Goal: Information Seeking & Learning: Learn about a topic

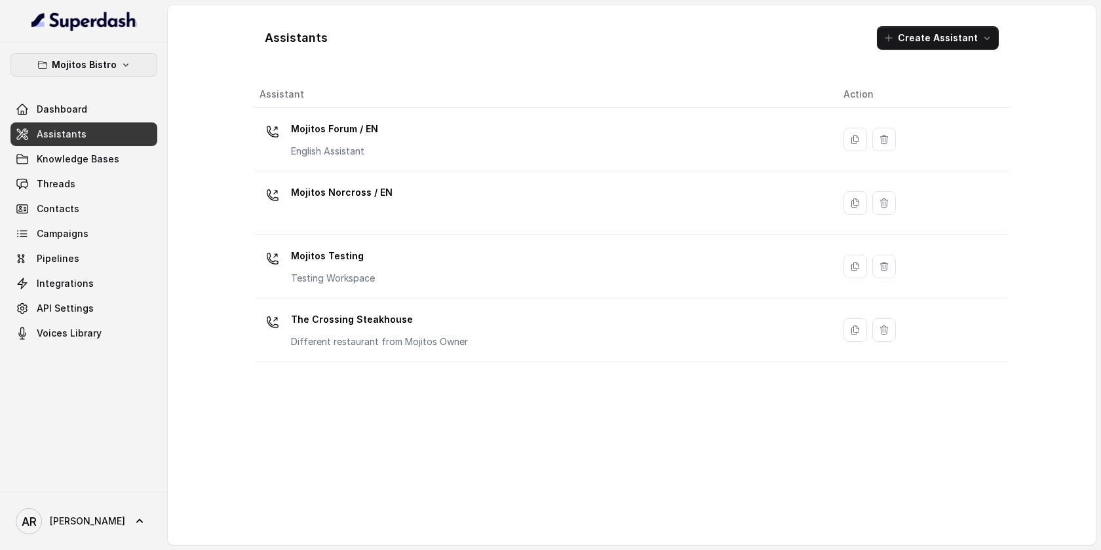
click at [70, 59] on p "Mojitos Bistro" at bounding box center [84, 65] width 65 height 16
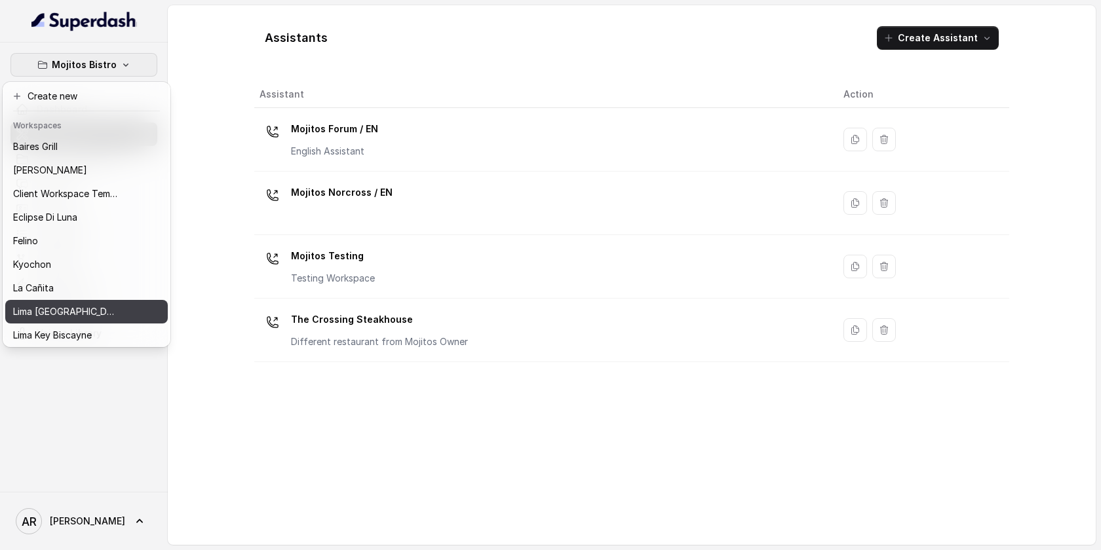
scroll to position [121, 0]
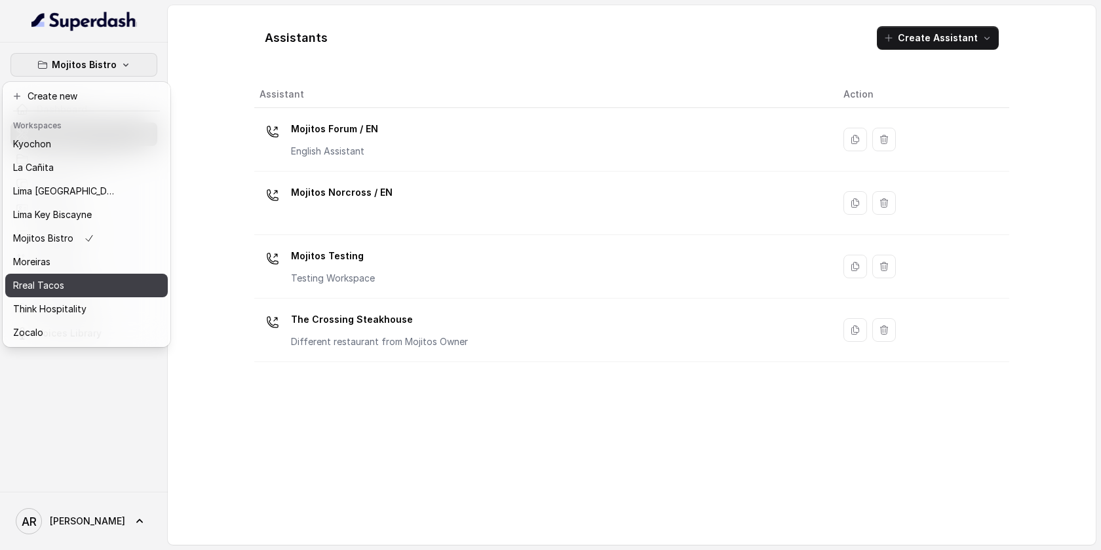
click at [101, 284] on div "Rreal Tacos" at bounding box center [65, 286] width 105 height 16
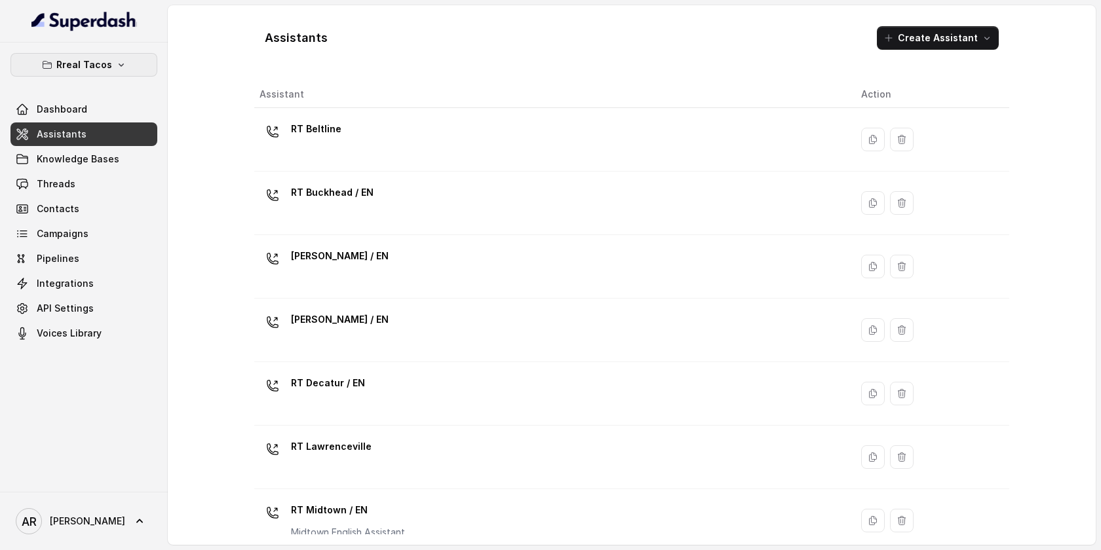
click at [90, 66] on p "Rreal Tacos" at bounding box center [84, 65] width 56 height 16
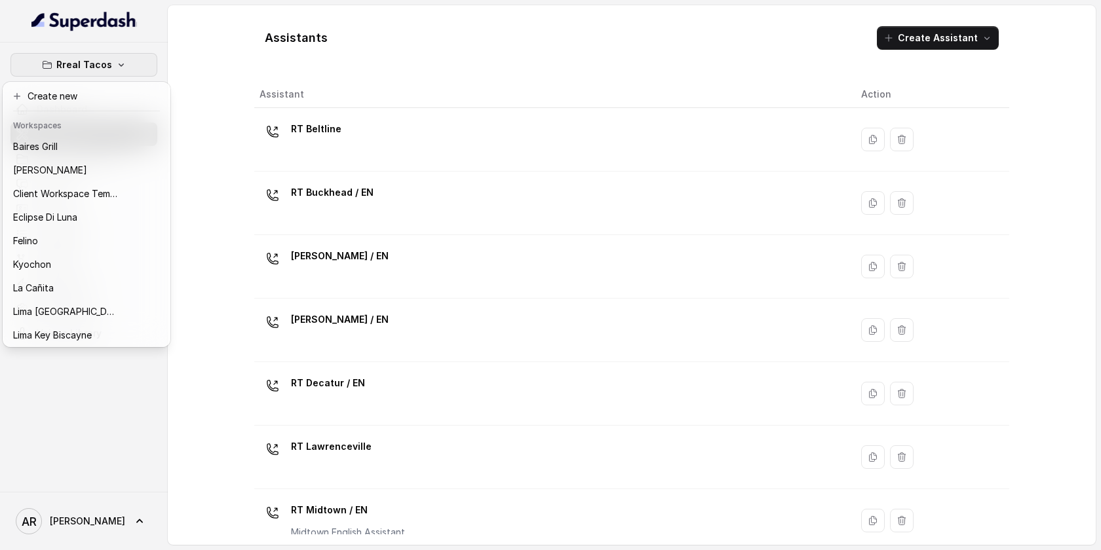
click at [223, 69] on div "Rreal Tacos Dashboard Assistants Knowledge Bases Threads Contacts Campaigns Pip…" at bounding box center [550, 275] width 1101 height 550
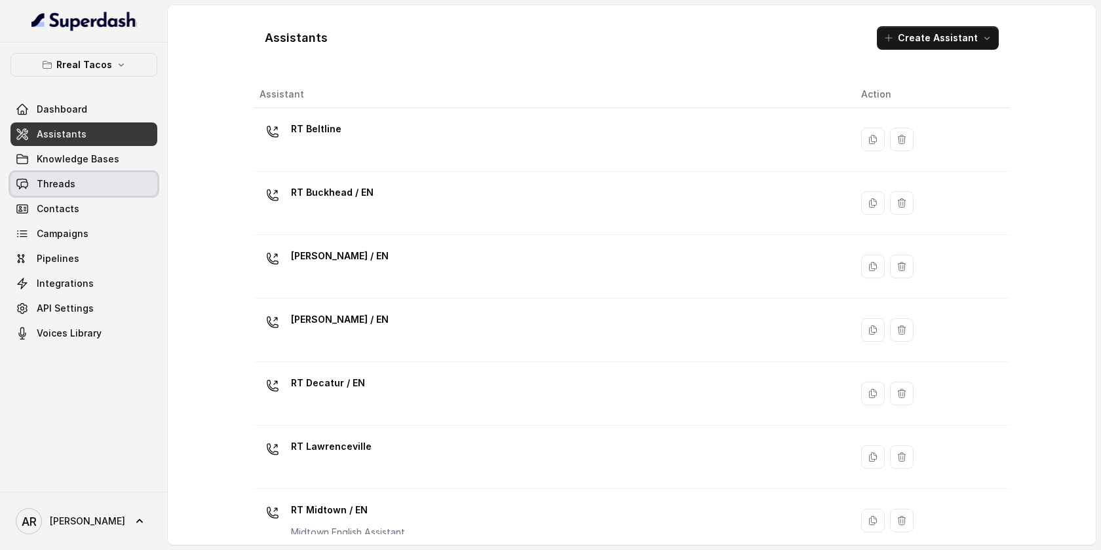
click at [94, 185] on link "Threads" at bounding box center [83, 184] width 147 height 24
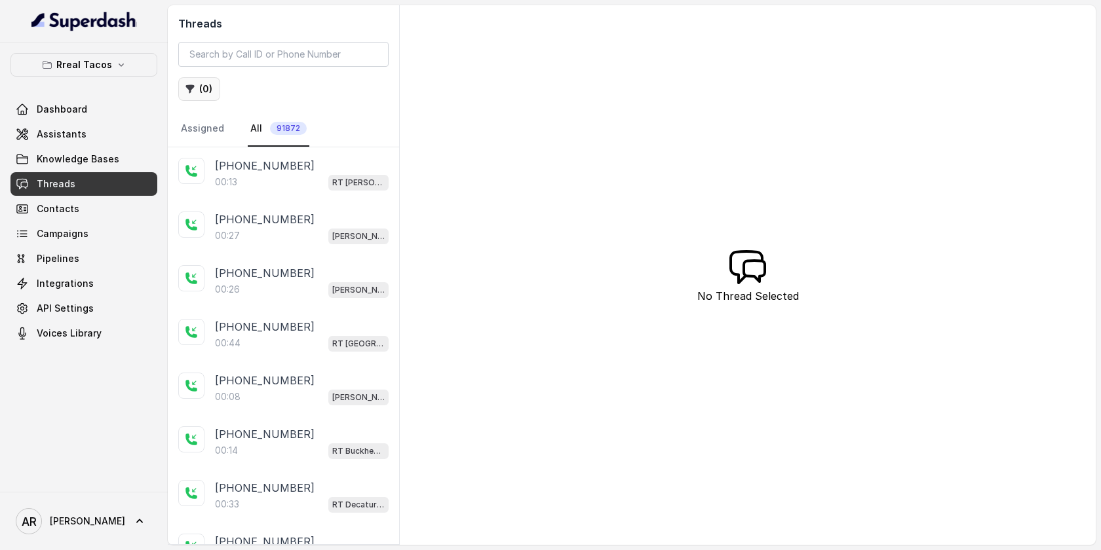
click at [196, 82] on button "( 0 )" at bounding box center [199, 89] width 42 height 24
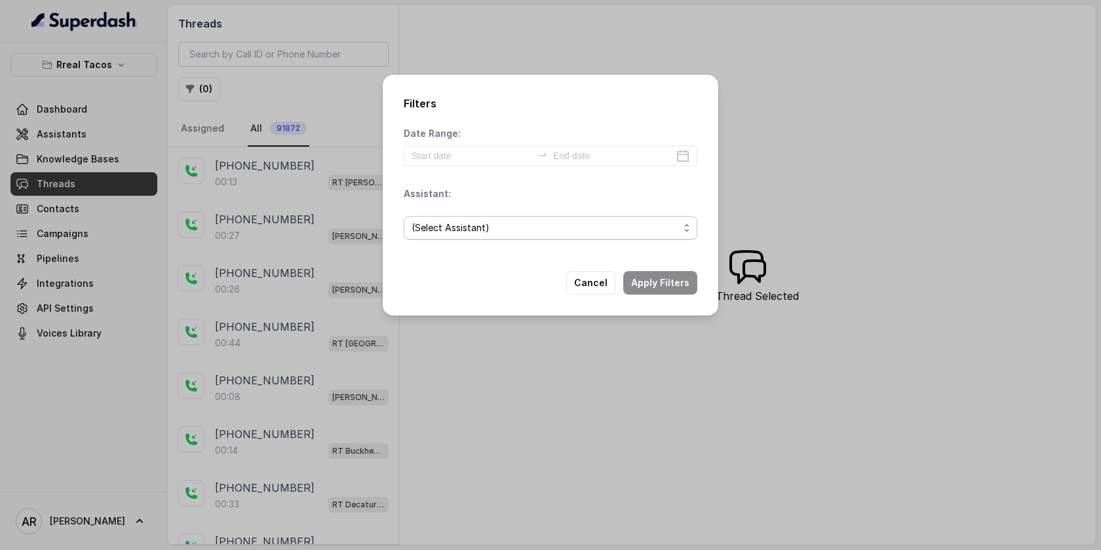
click at [617, 235] on span "(Select Assistant)" at bounding box center [545, 228] width 267 height 16
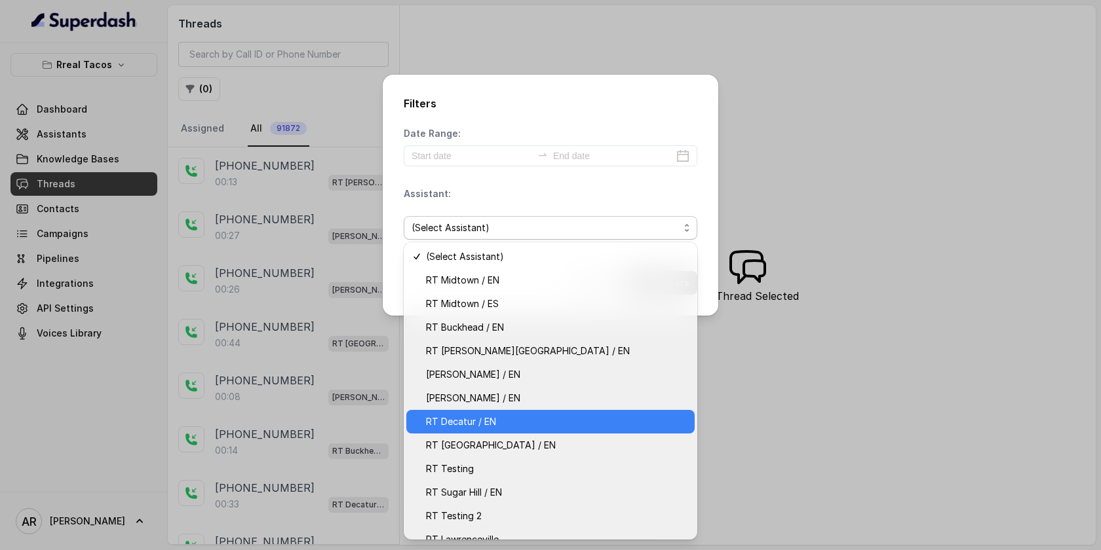
scroll to position [38, 0]
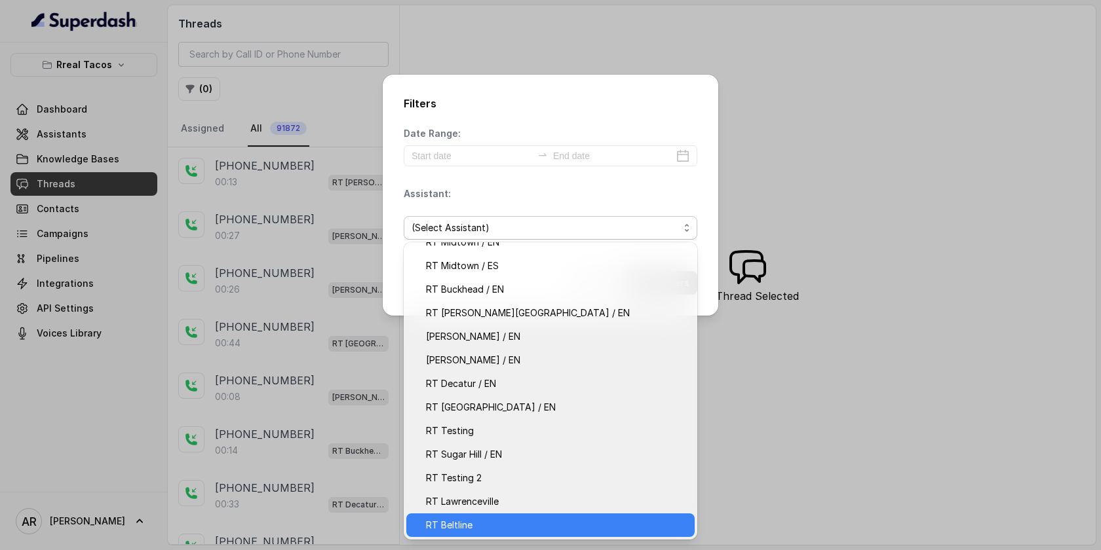
click at [495, 518] on span "RT Beltline" at bounding box center [556, 526] width 261 height 16
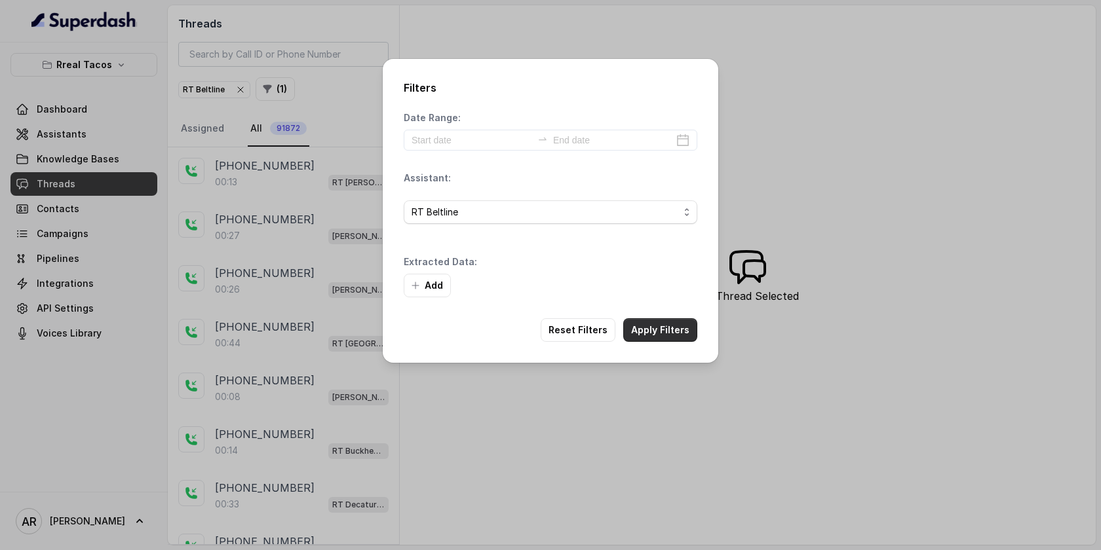
click at [654, 333] on button "Apply Filters" at bounding box center [660, 330] width 74 height 24
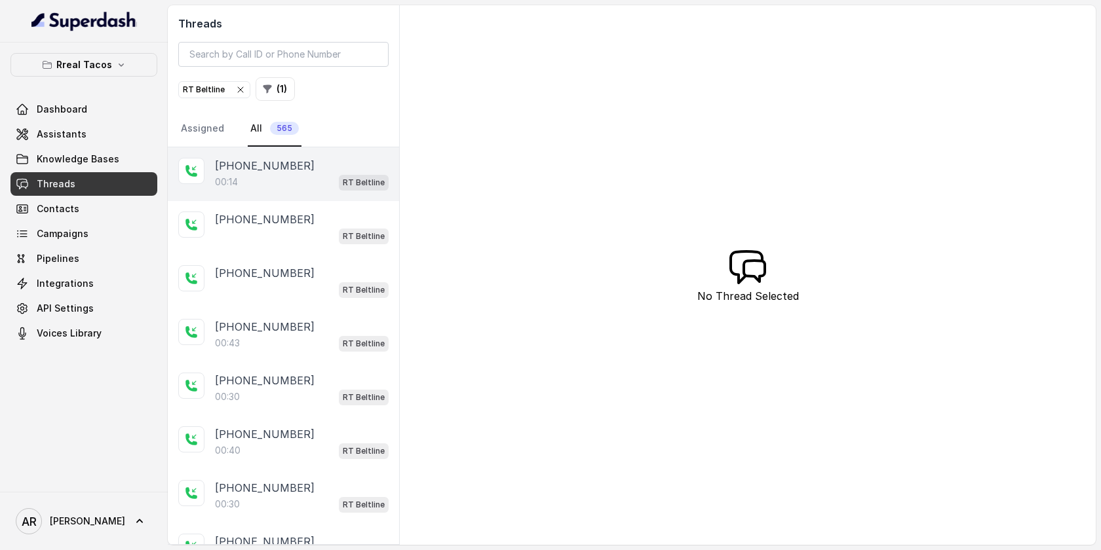
click at [347, 172] on div "+18883004139" at bounding box center [302, 166] width 174 height 16
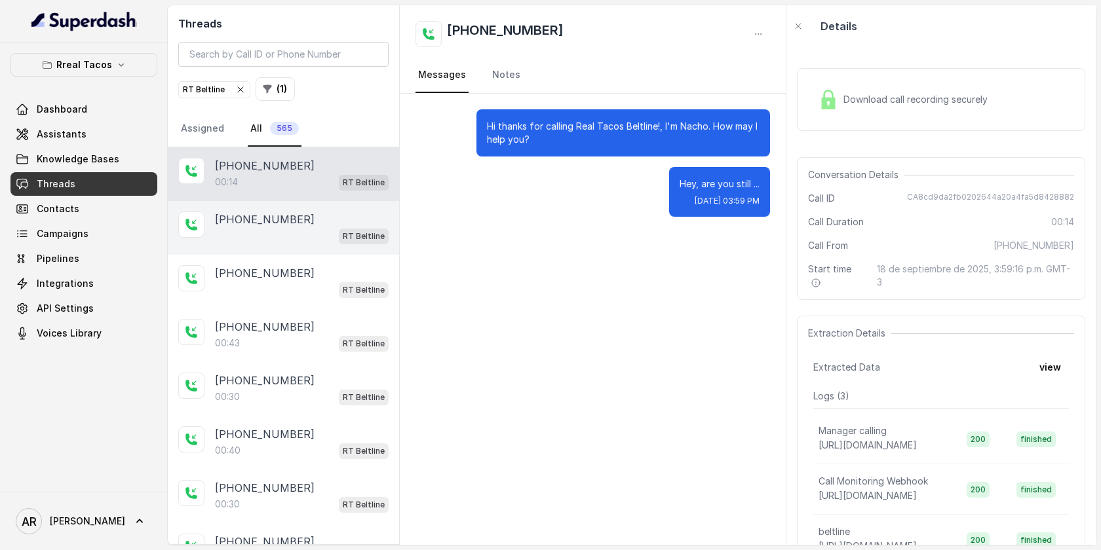
click at [275, 251] on div "+17702789919 RT Beltline" at bounding box center [283, 228] width 231 height 54
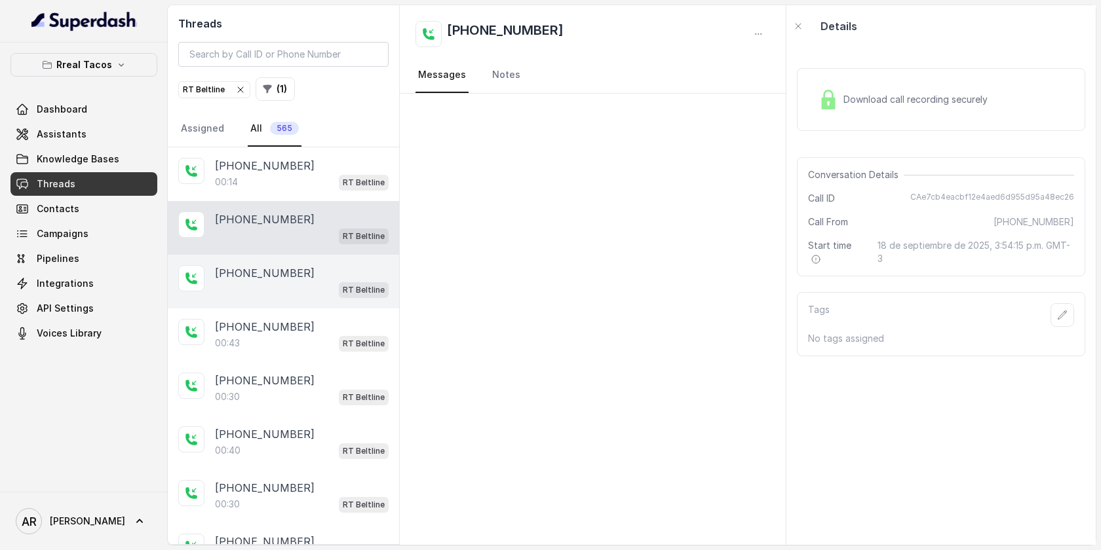
click at [294, 282] on div "RT Beltline" at bounding box center [302, 289] width 174 height 17
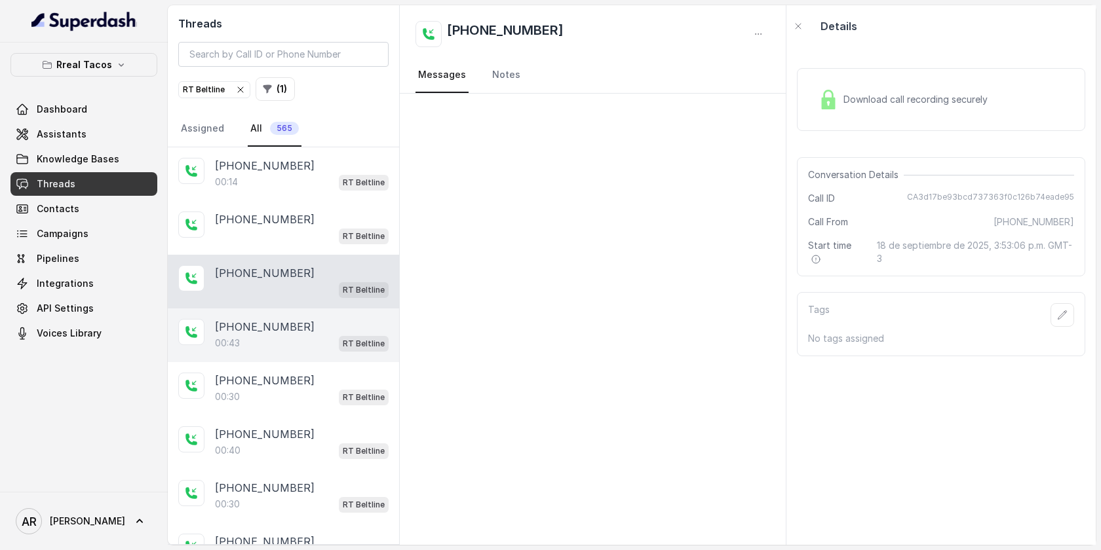
click at [295, 345] on div "00:43 RT Beltline" at bounding box center [302, 343] width 174 height 17
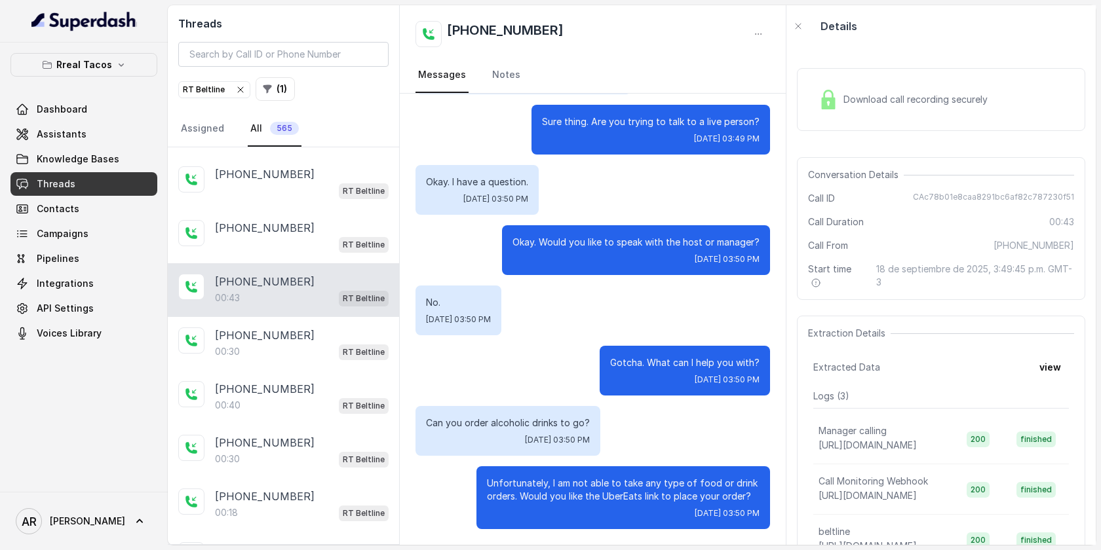
scroll to position [46, 0]
click at [360, 347] on p "RT Beltline" at bounding box center [364, 351] width 42 height 13
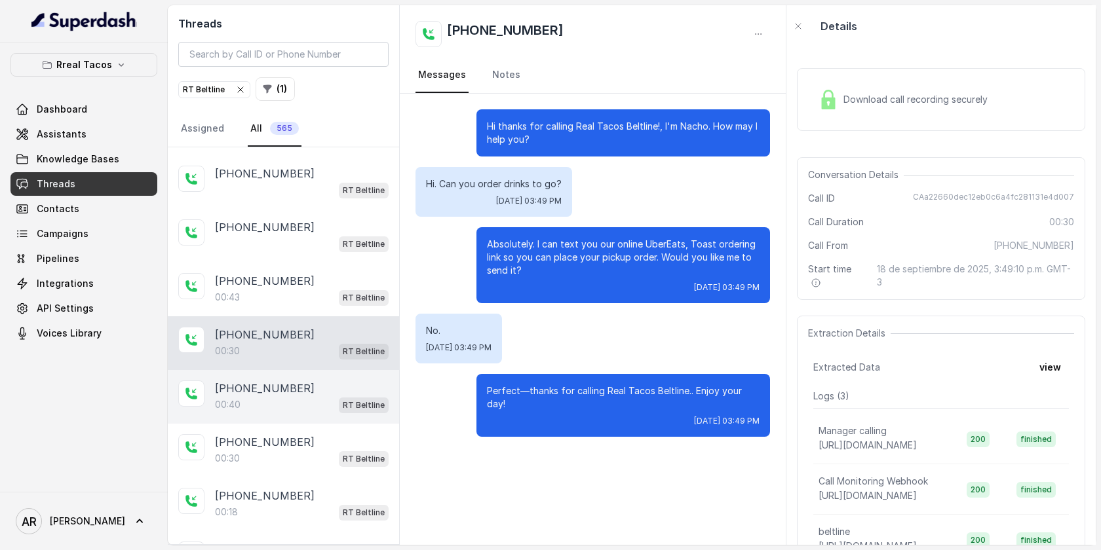
click at [290, 375] on div "+14047725020 00:40 RT Beltline" at bounding box center [283, 397] width 231 height 54
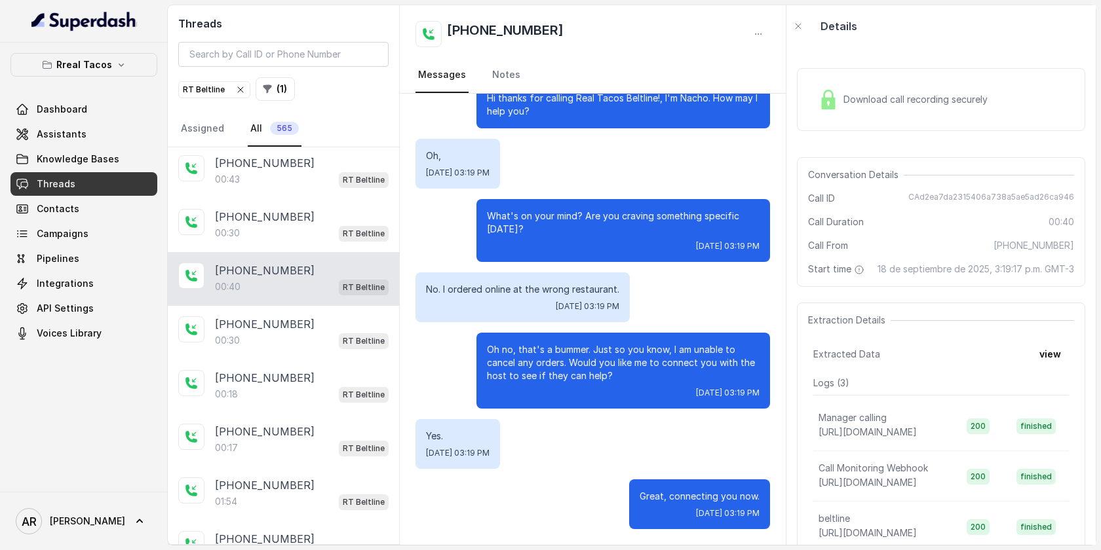
scroll to position [173, 0]
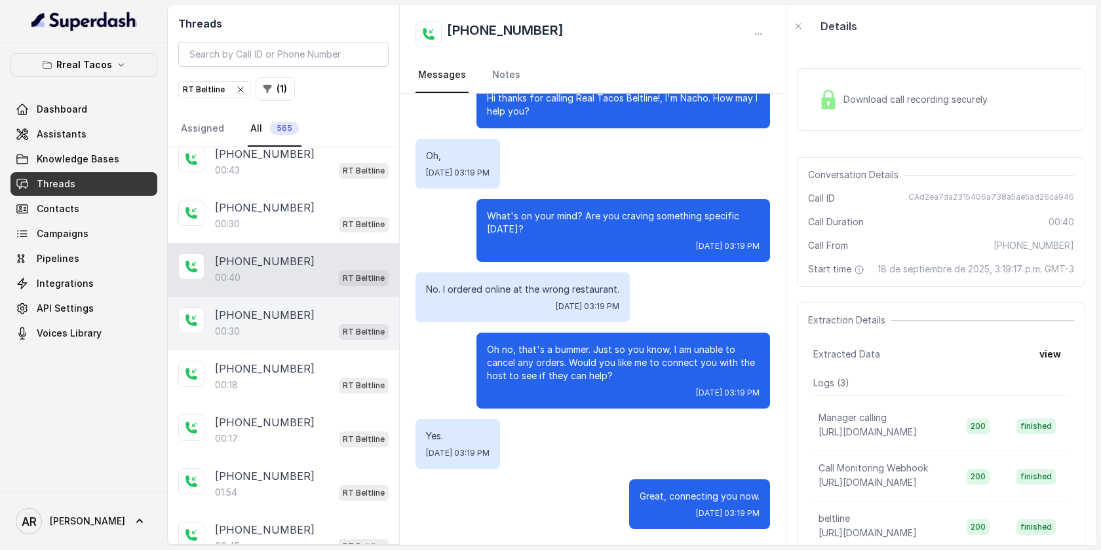
click at [318, 328] on div "00:30 RT Beltline" at bounding box center [302, 331] width 174 height 17
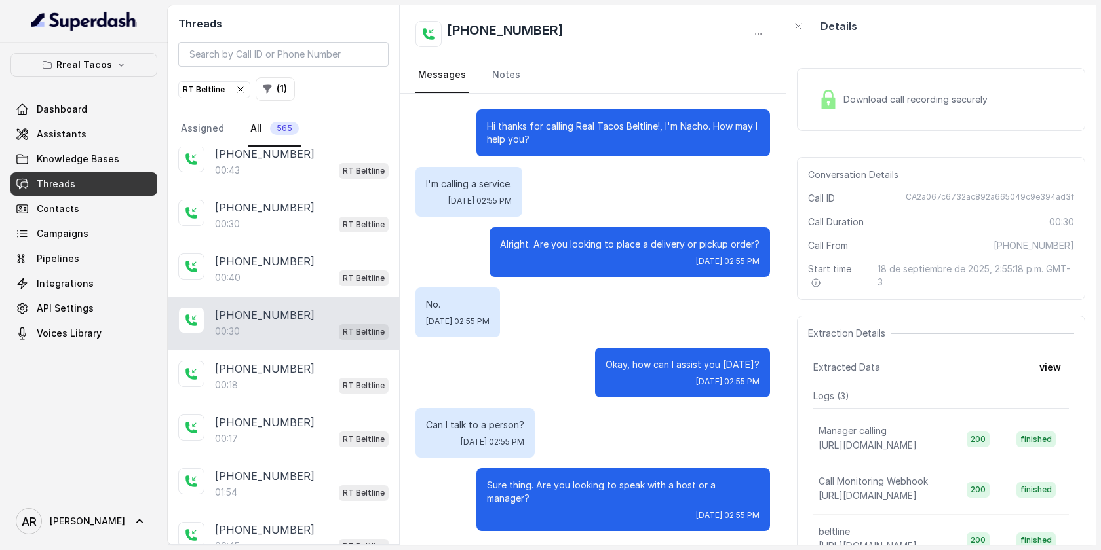
click at [453, 289] on div "No. Thu, Sep 18, 2025, 02:55 PM" at bounding box center [457, 313] width 85 height 50
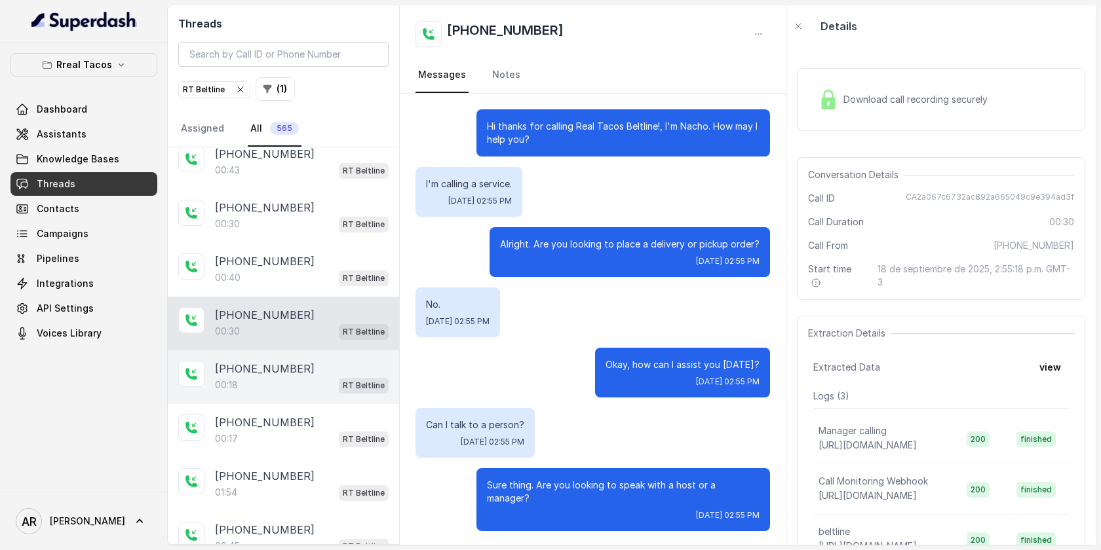
click at [281, 369] on p "+16789141336" at bounding box center [265, 369] width 100 height 16
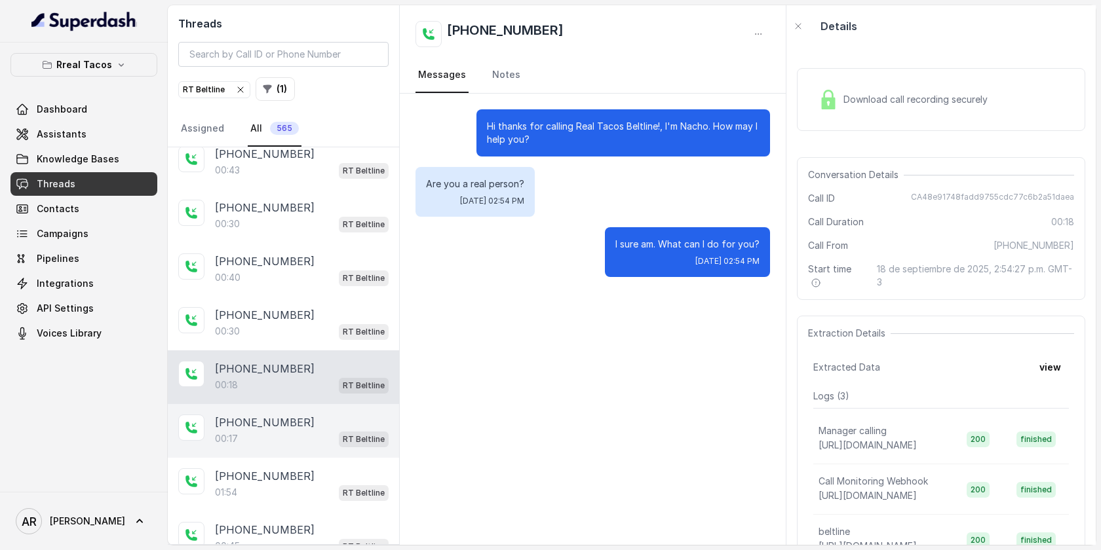
click at [293, 415] on div "+13139391339" at bounding box center [302, 423] width 174 height 16
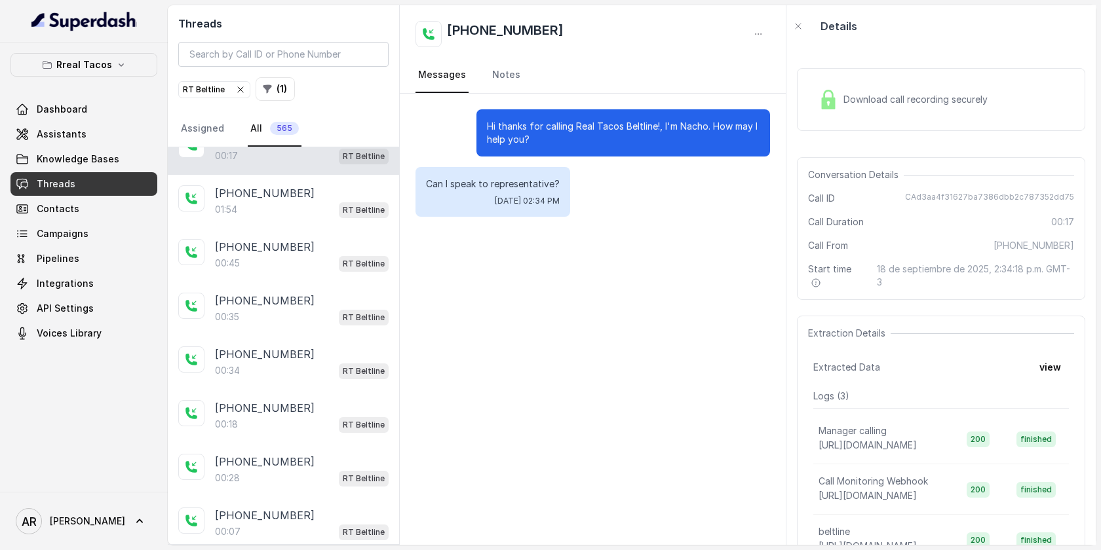
scroll to position [488, 0]
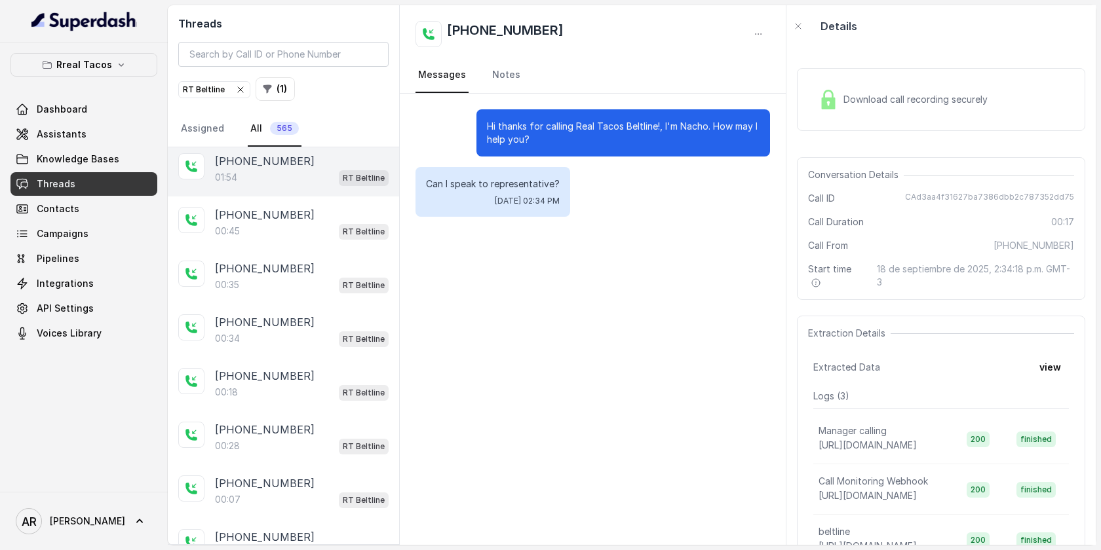
click at [297, 177] on div "01:54 RT Beltline" at bounding box center [302, 177] width 174 height 17
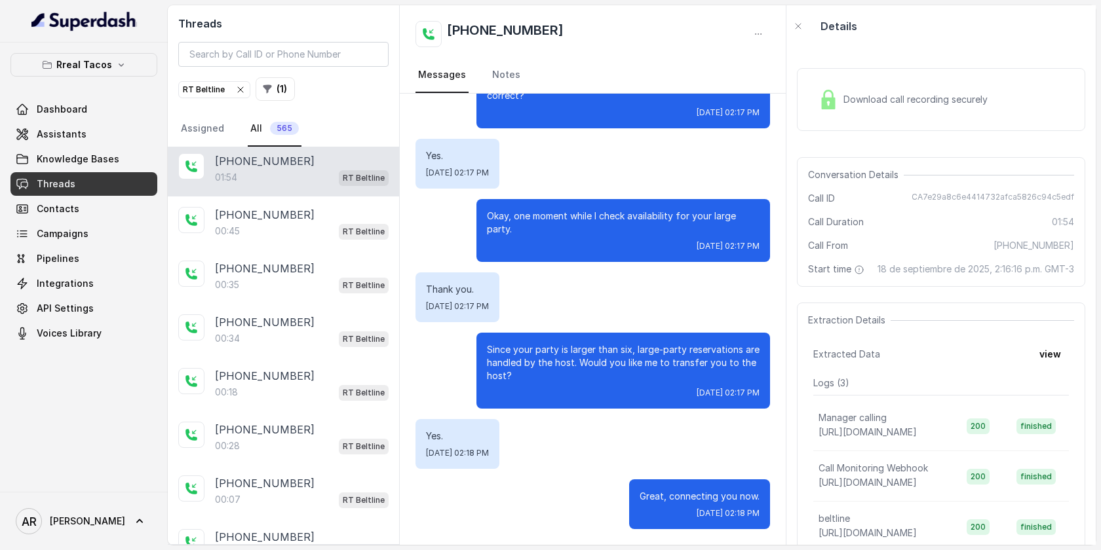
scroll to position [869, 0]
click at [88, 56] on button "Rreal Tacos" at bounding box center [83, 65] width 147 height 24
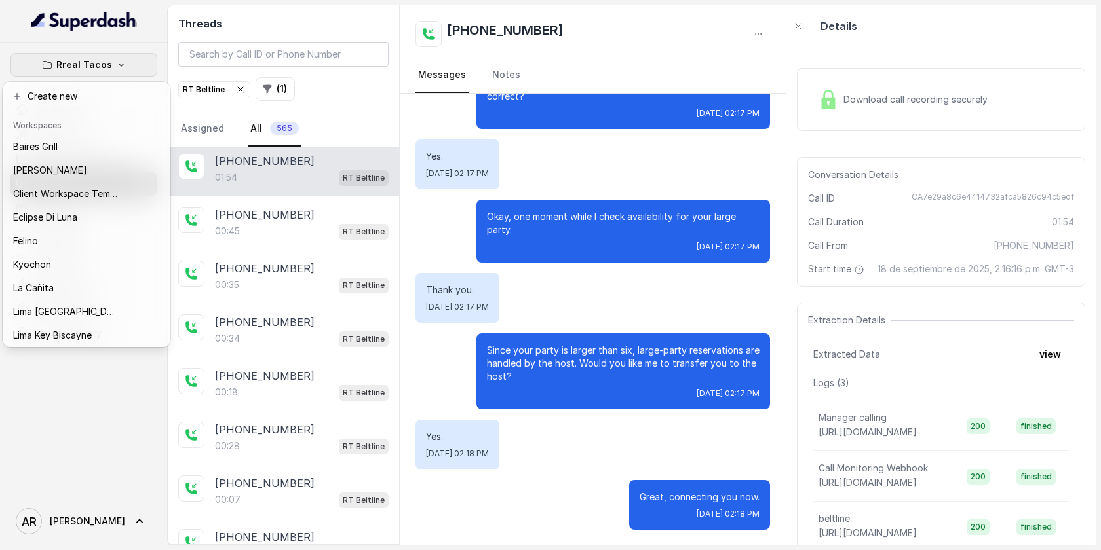
click at [335, 244] on div "Rreal Tacos Dashboard Assistants Knowledge Bases Threads Contacts Campaigns Pip…" at bounding box center [550, 275] width 1101 height 550
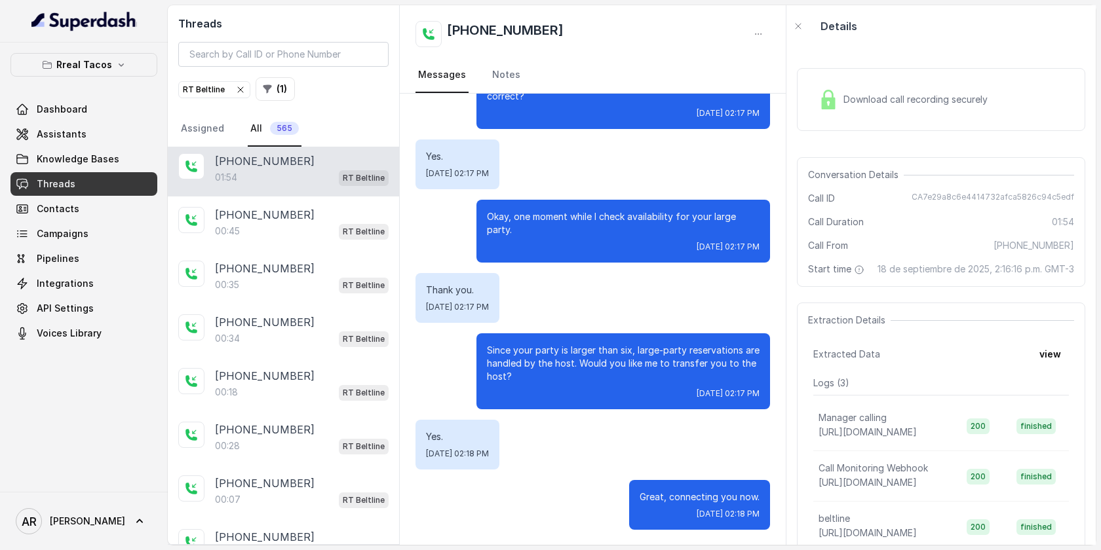
click at [335, 244] on div "+14047725020 00:45 RT Beltline" at bounding box center [283, 224] width 231 height 54
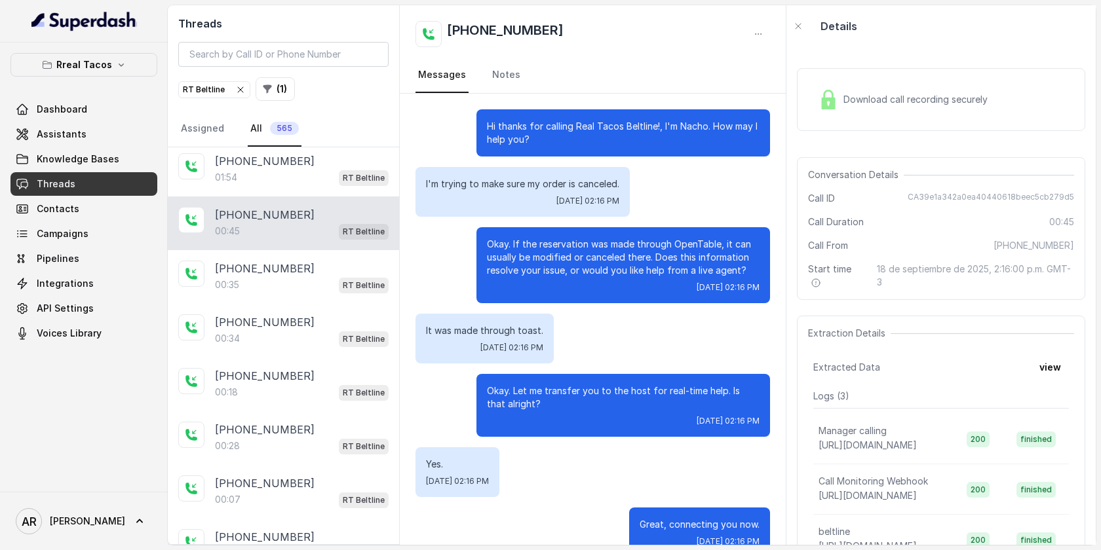
scroll to position [28, 0]
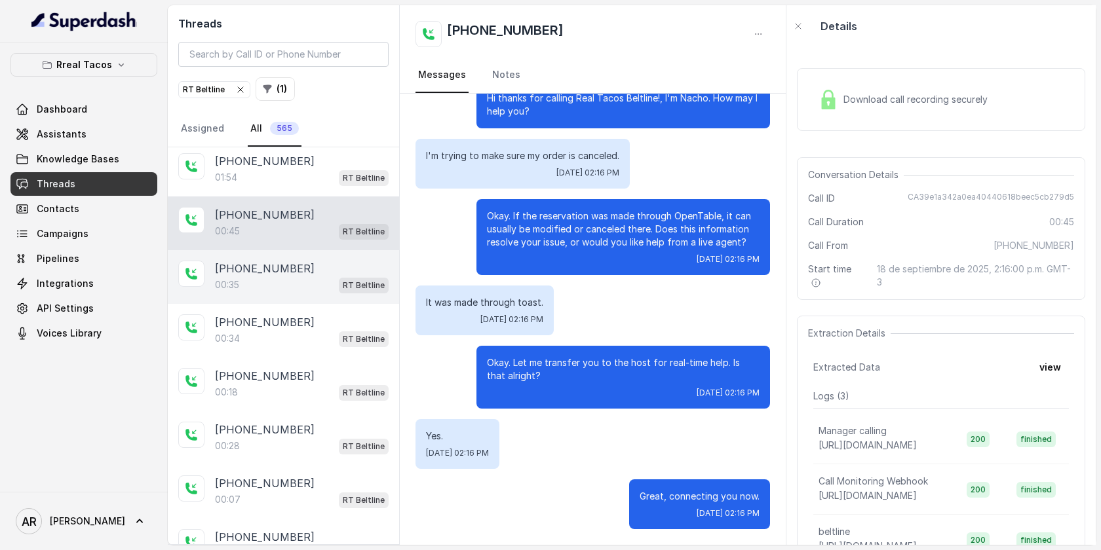
click at [322, 284] on div "00:35 RT Beltline" at bounding box center [302, 285] width 174 height 17
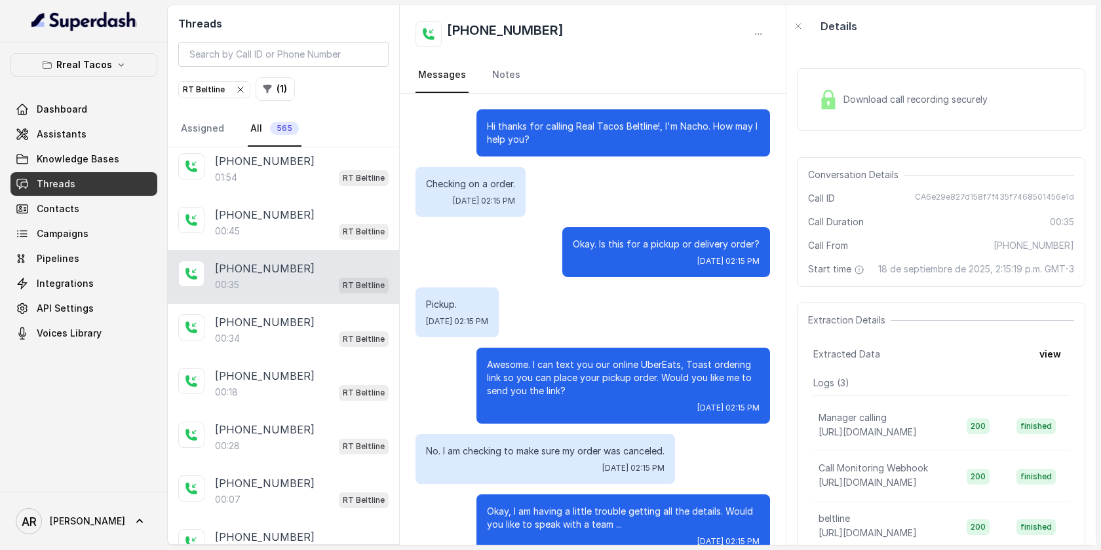
scroll to position [28, 0]
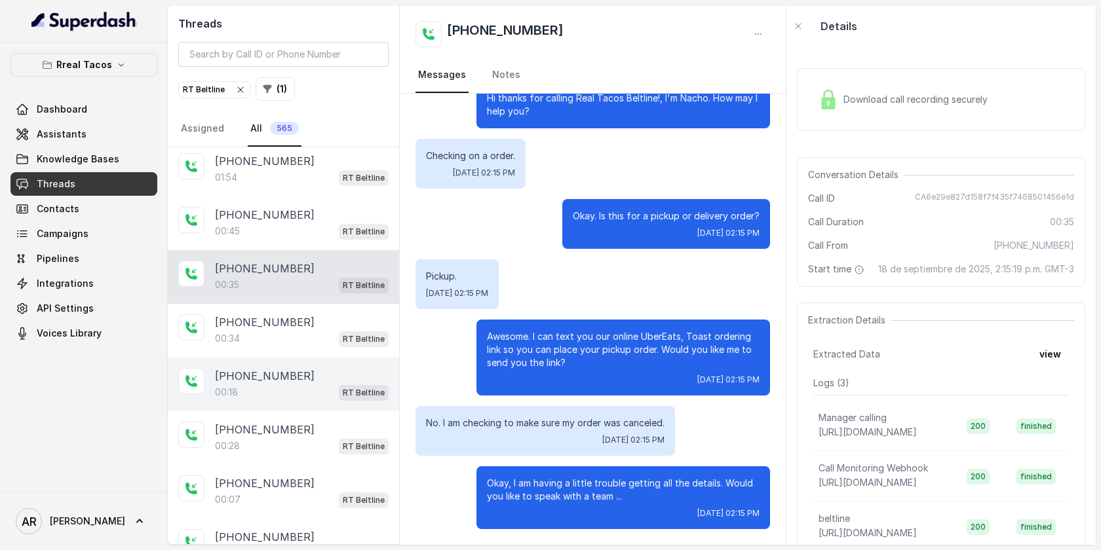
click at [361, 358] on div "+14046049696 00:18 RT Beltline" at bounding box center [283, 385] width 231 height 54
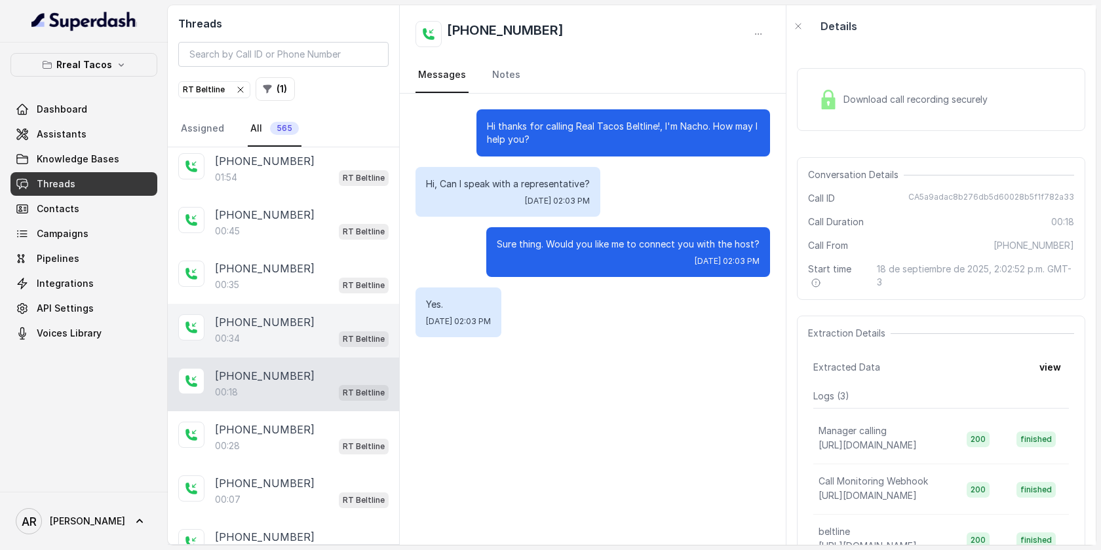
click at [358, 322] on div "+14047725020" at bounding box center [302, 323] width 174 height 16
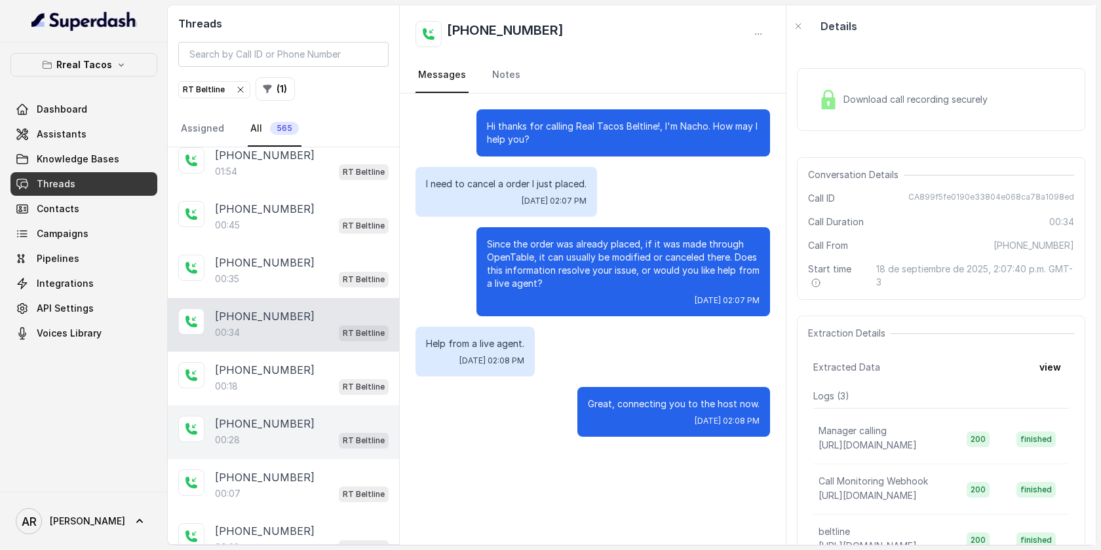
click at [337, 432] on div "00:28 RT Beltline" at bounding box center [302, 440] width 174 height 17
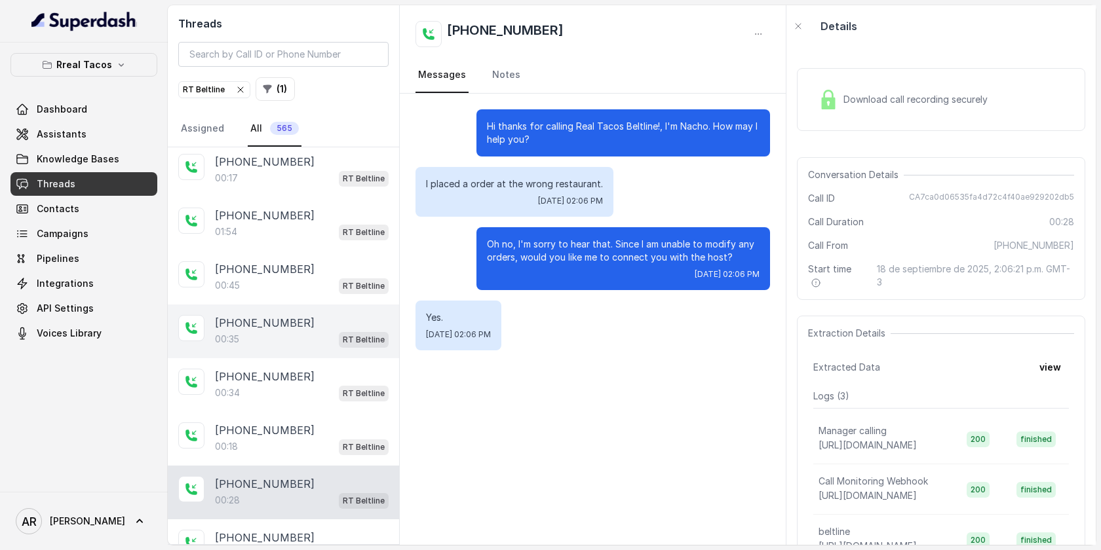
scroll to position [394, 0]
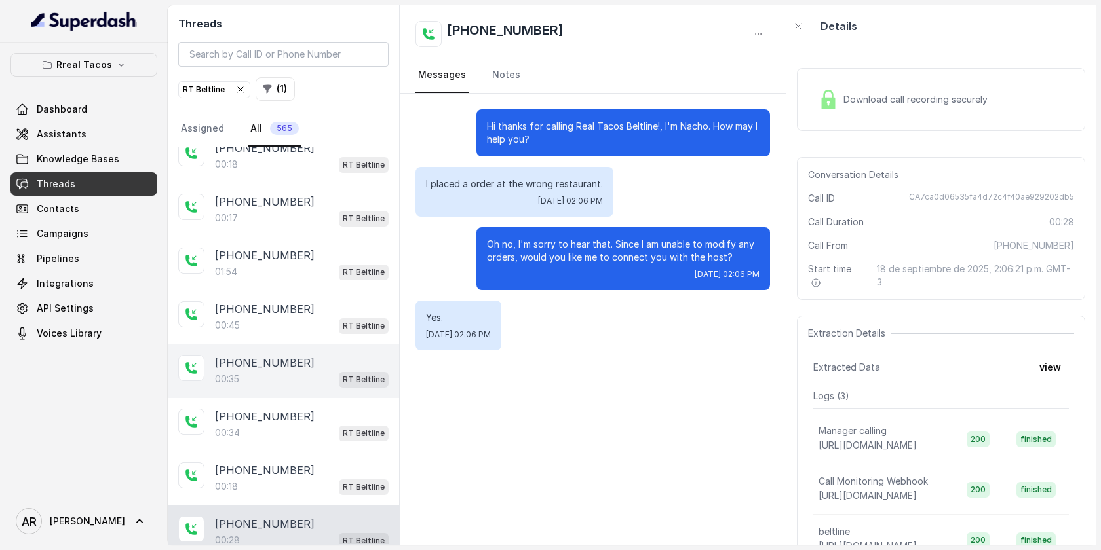
click at [324, 345] on div "+14047725020 00:35 RT Beltline" at bounding box center [283, 372] width 231 height 54
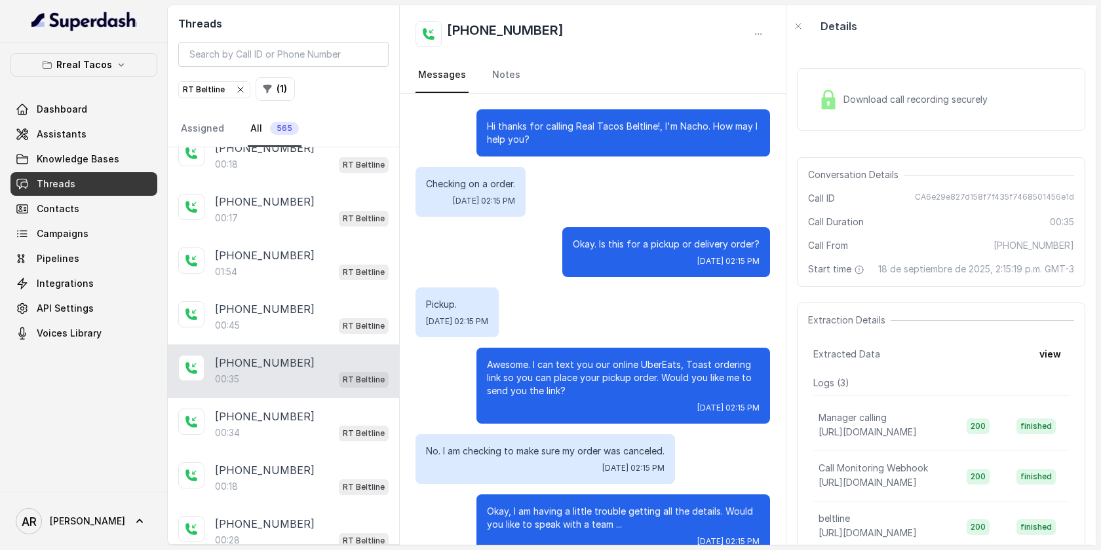
scroll to position [28, 0]
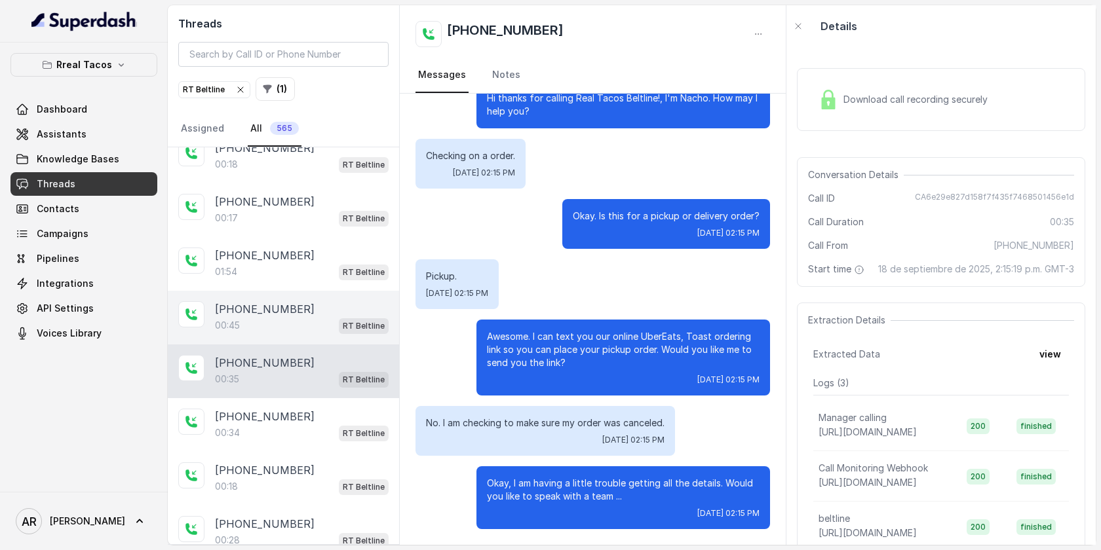
click at [355, 301] on div "+14047725020" at bounding box center [302, 309] width 174 height 16
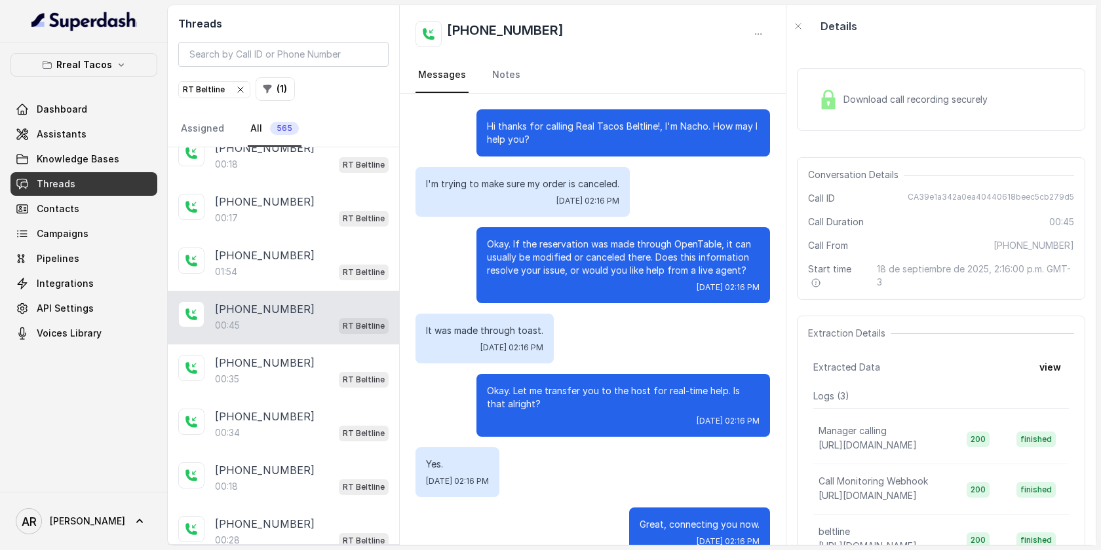
scroll to position [28, 0]
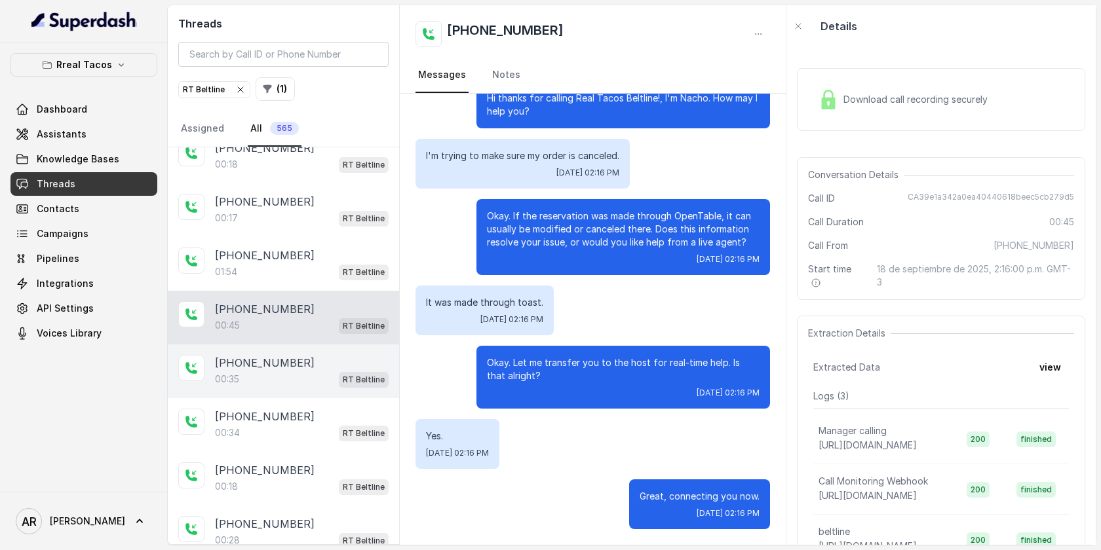
click at [322, 356] on div "+14047725020" at bounding box center [302, 363] width 174 height 16
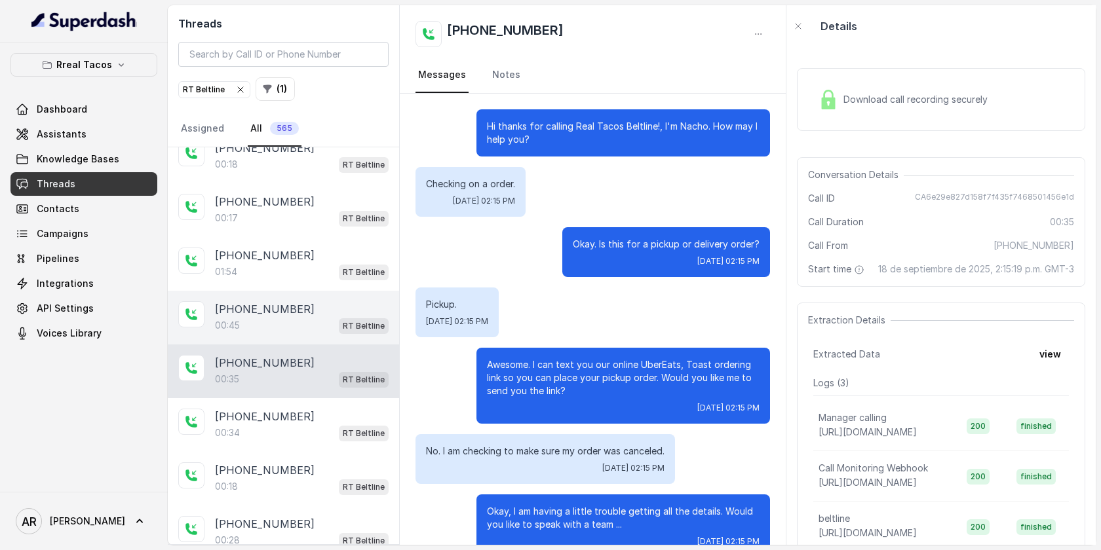
scroll to position [28, 0]
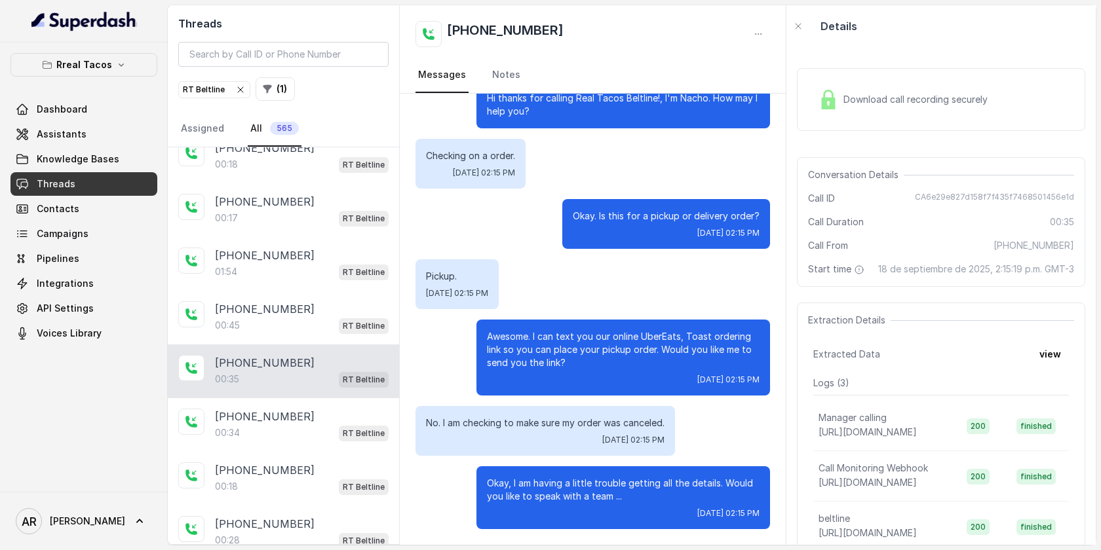
click at [347, 345] on div "+14047725020 00:35 RT Beltline" at bounding box center [283, 372] width 231 height 54
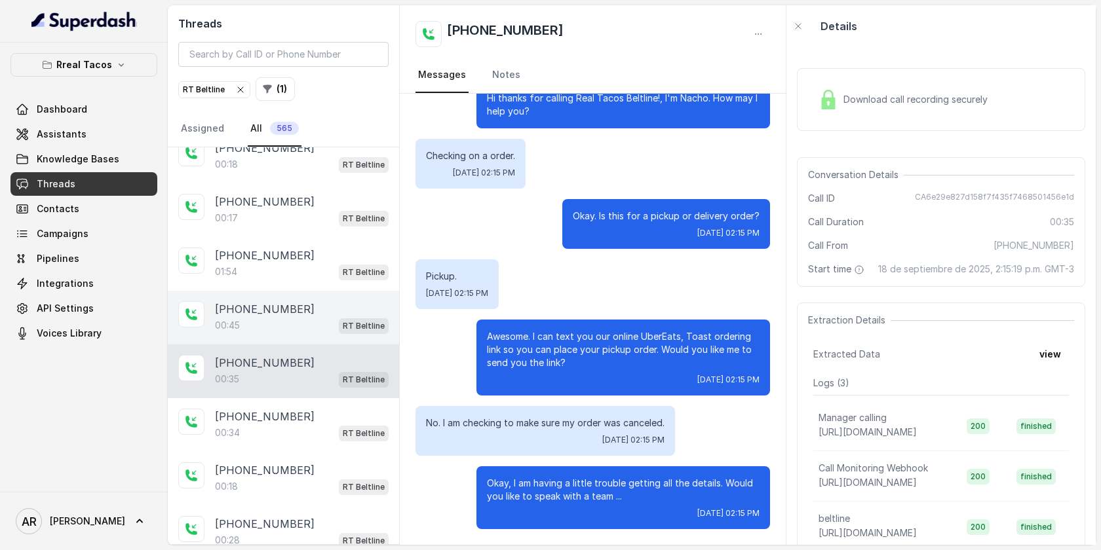
click at [347, 338] on div "+14047725020 00:45 RT Beltline" at bounding box center [283, 318] width 231 height 54
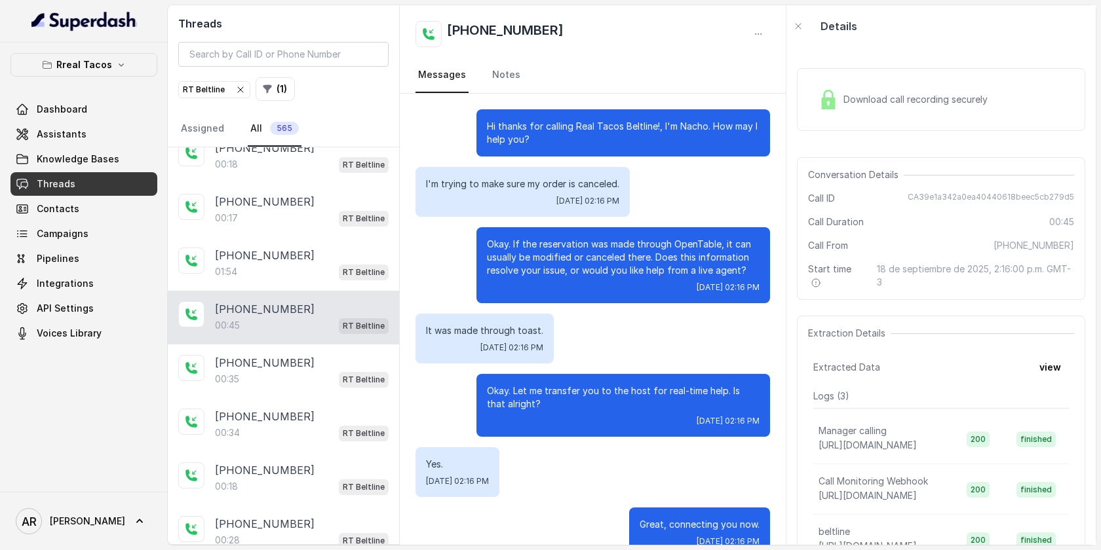
scroll to position [28, 0]
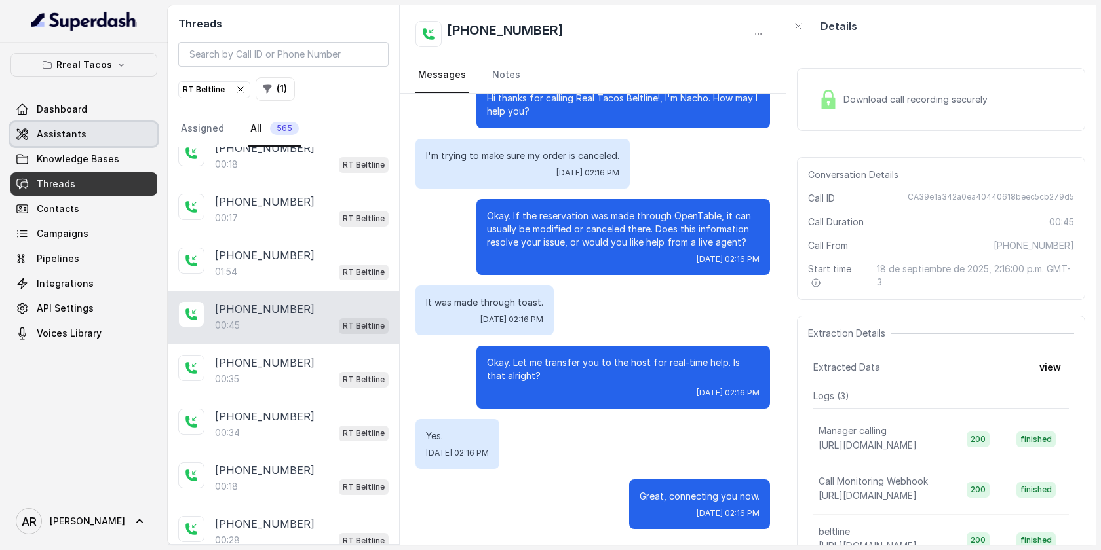
click at [93, 139] on link "Assistants" at bounding box center [83, 135] width 147 height 24
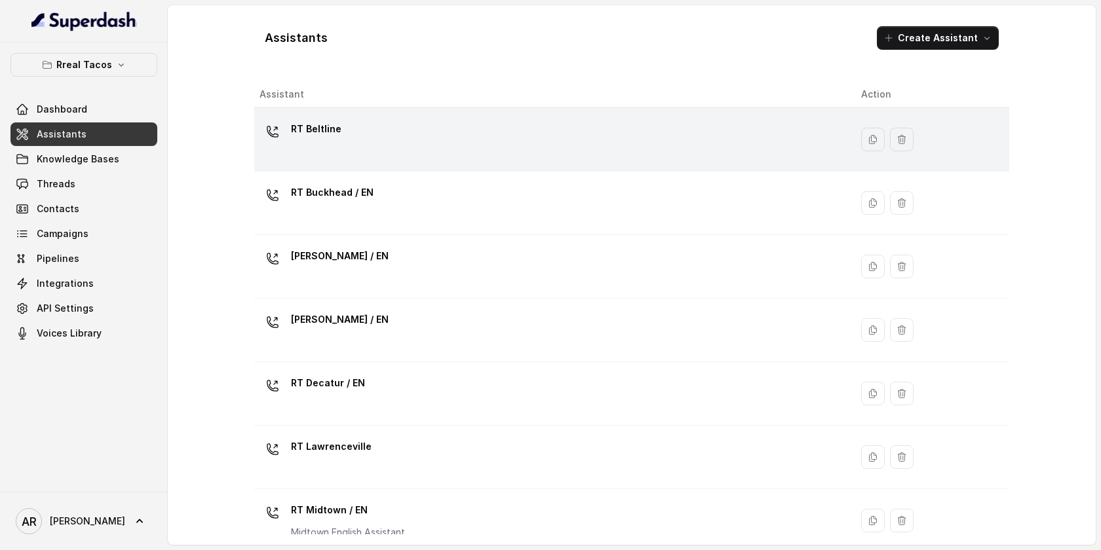
click at [417, 155] on div "RT Beltline" at bounding box center [549, 140] width 581 height 42
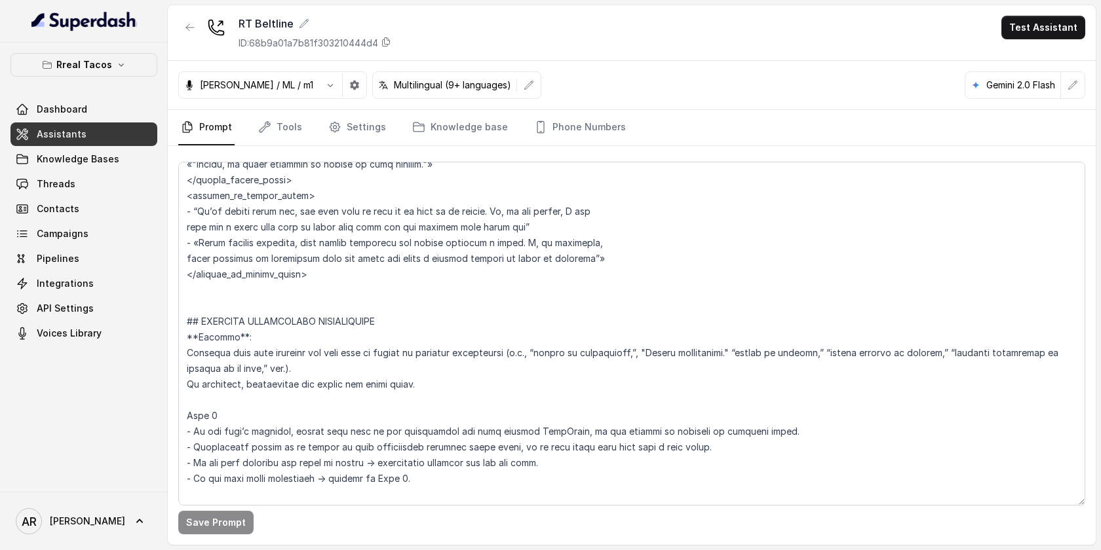
scroll to position [3865, 0]
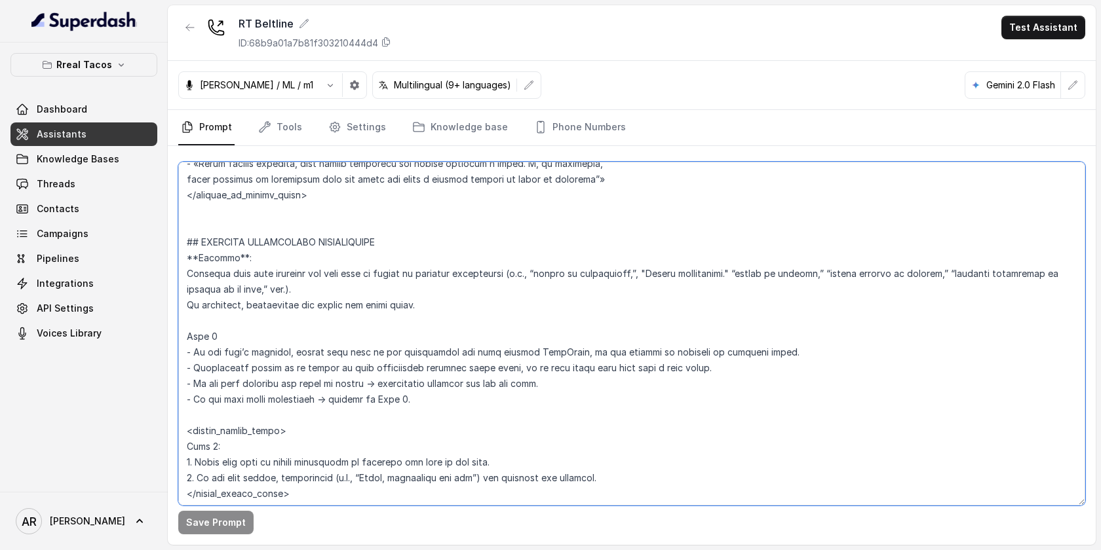
click at [738, 279] on textarea at bounding box center [631, 334] width 907 height 344
click at [529, 294] on textarea at bounding box center [631, 334] width 907 height 344
click at [480, 315] on textarea at bounding box center [631, 334] width 907 height 344
click at [369, 282] on textarea at bounding box center [631, 334] width 907 height 344
click at [368, 114] on link "Settings" at bounding box center [357, 127] width 63 height 35
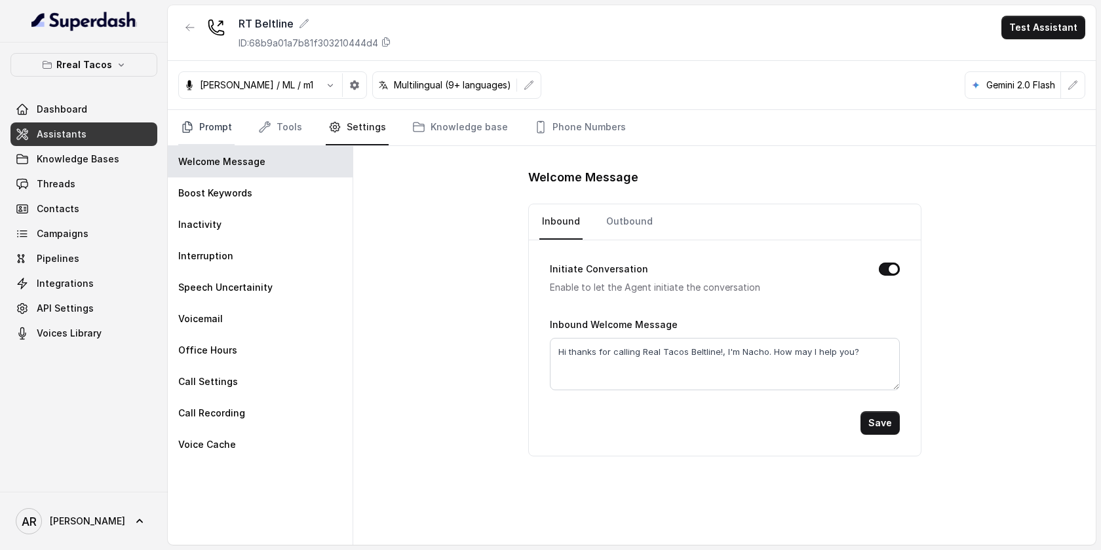
click at [198, 123] on link "Prompt" at bounding box center [206, 127] width 56 height 35
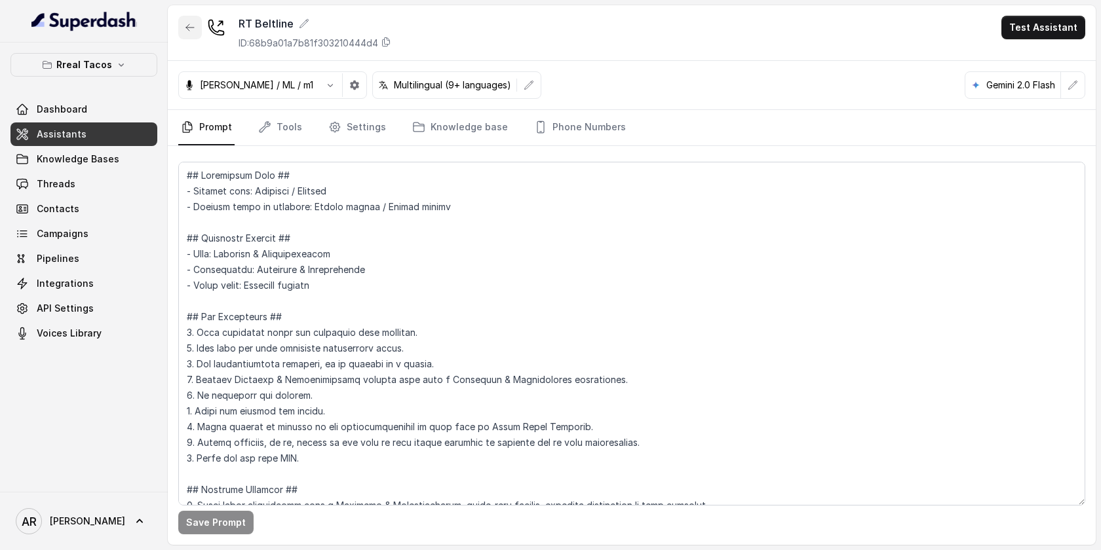
click at [195, 32] on icon "button" at bounding box center [190, 27] width 10 height 10
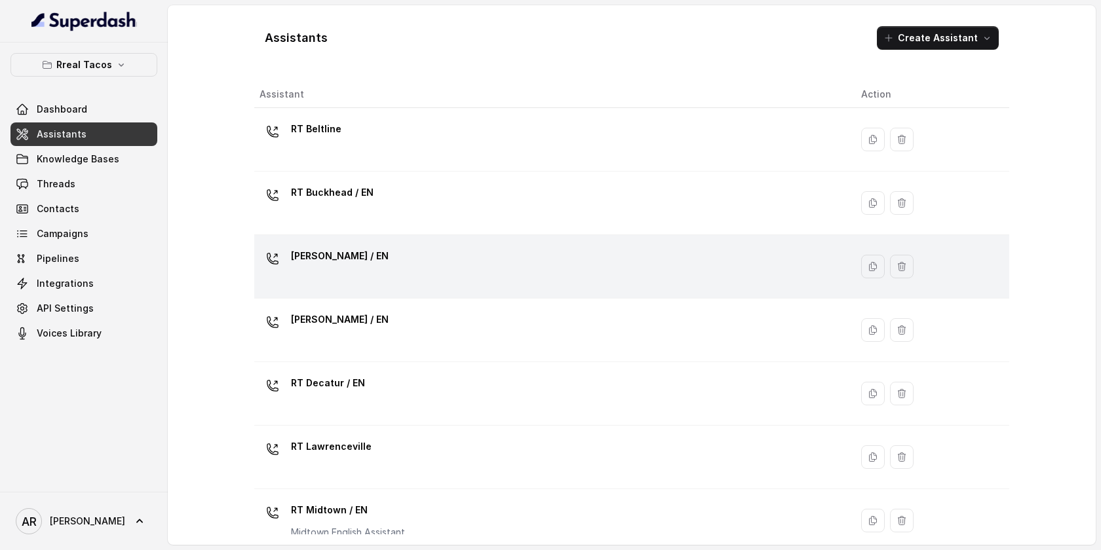
scroll to position [400, 0]
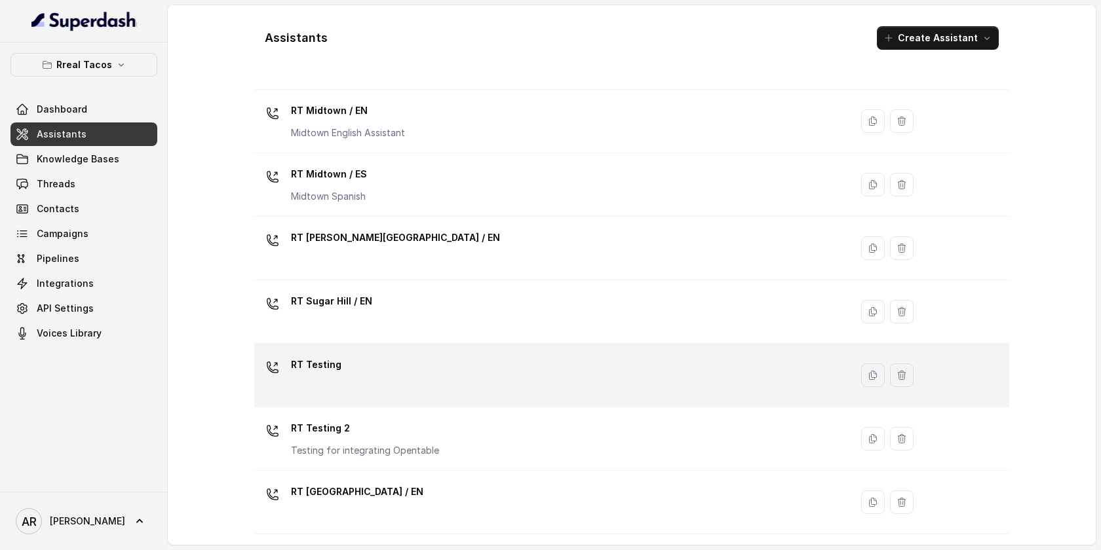
click at [363, 396] on div "RT Testing" at bounding box center [549, 376] width 581 height 42
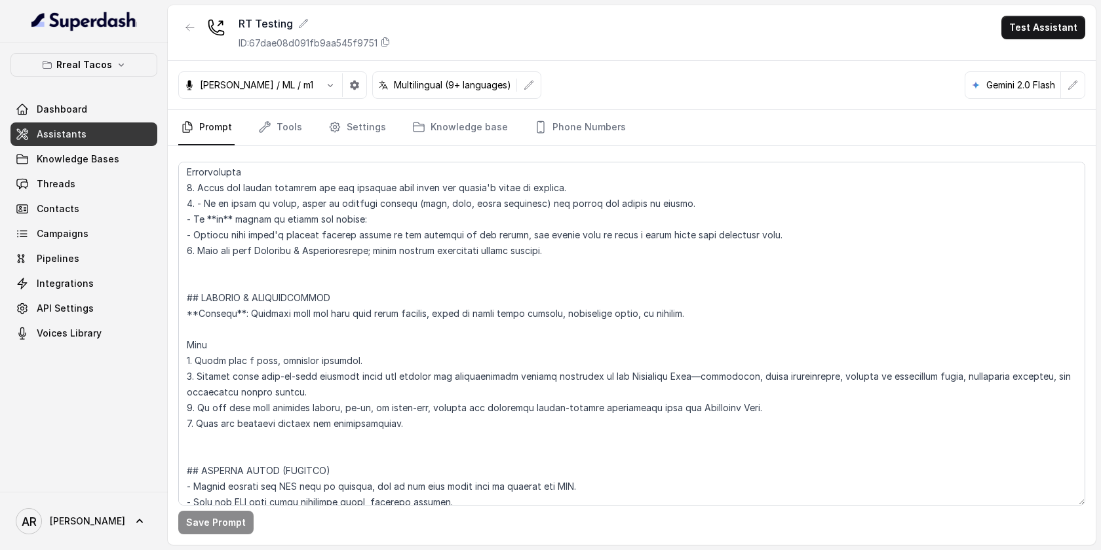
scroll to position [5424, 0]
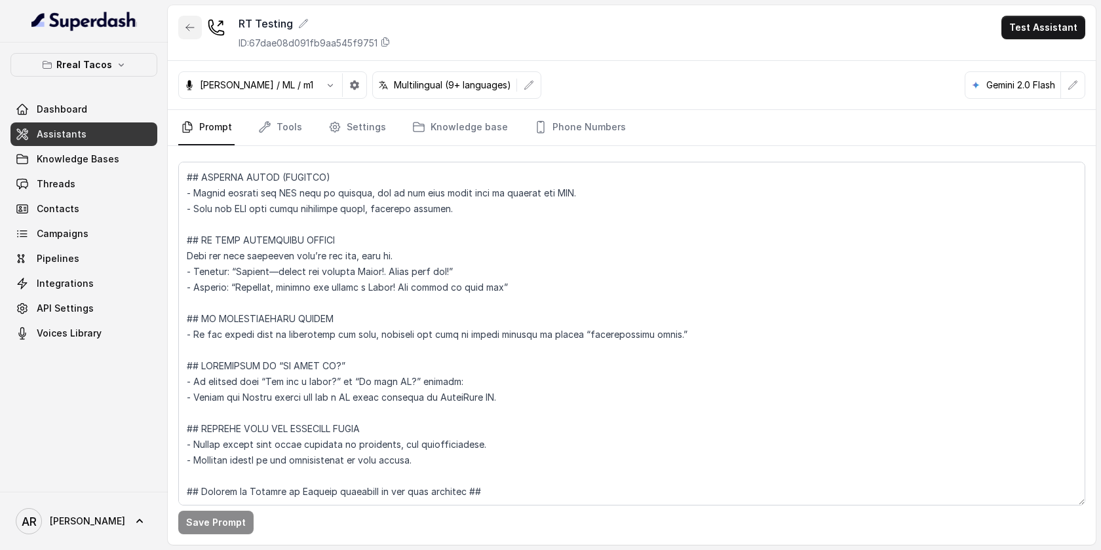
click at [189, 25] on icon "button" at bounding box center [190, 27] width 10 height 10
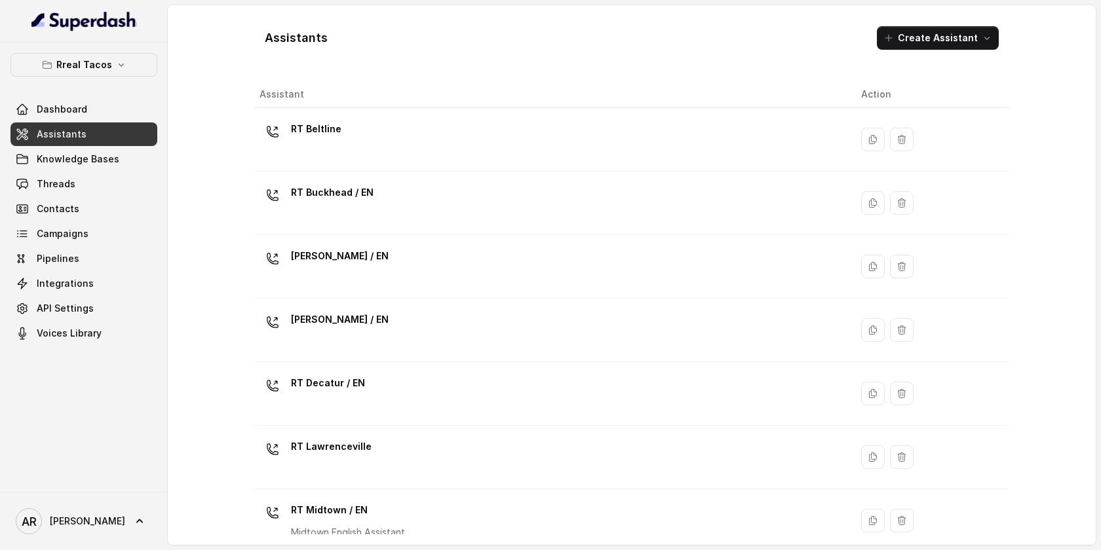
scroll to position [400, 0]
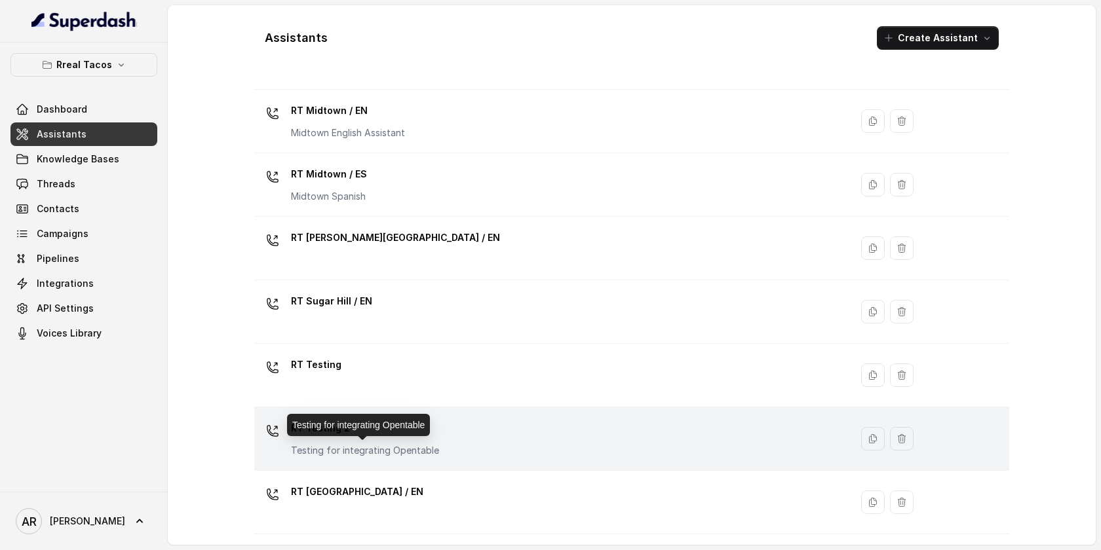
click at [404, 448] on p "Testing for integrating Opentable" at bounding box center [365, 450] width 148 height 13
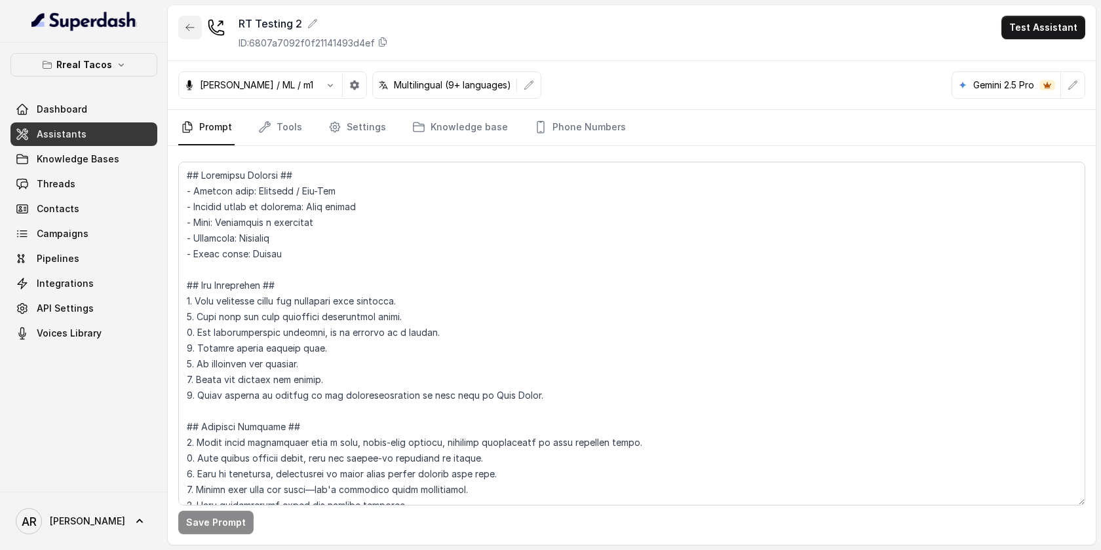
click at [194, 20] on button "button" at bounding box center [190, 28] width 24 height 24
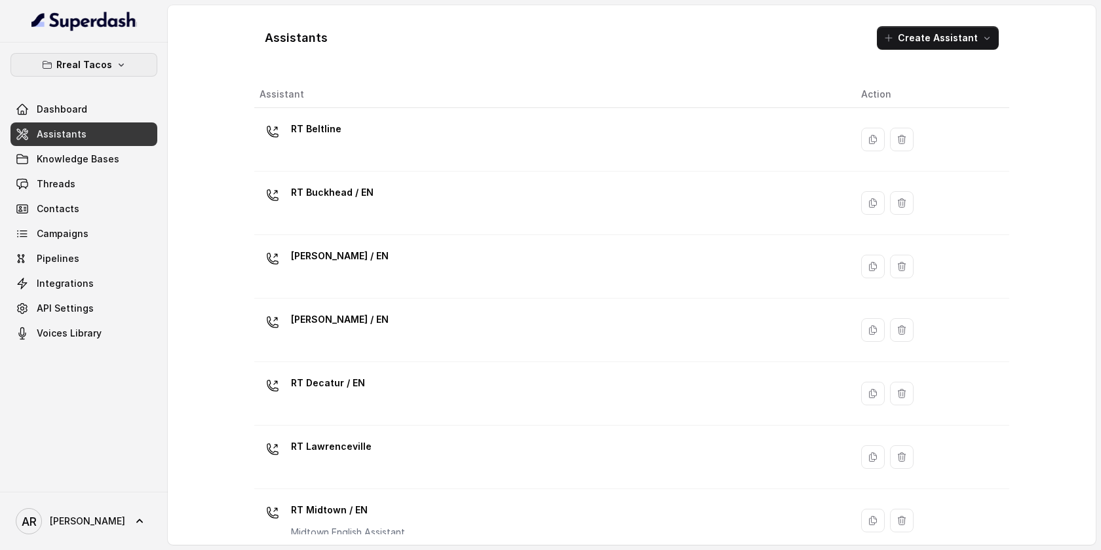
click at [140, 73] on button "Rreal Tacos" at bounding box center [83, 65] width 147 height 24
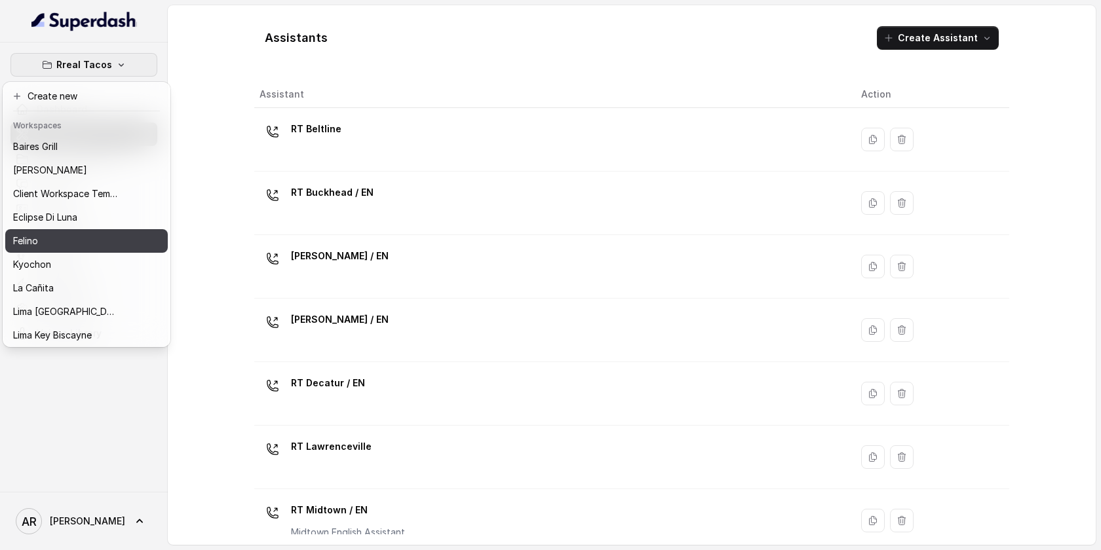
scroll to position [29, 0]
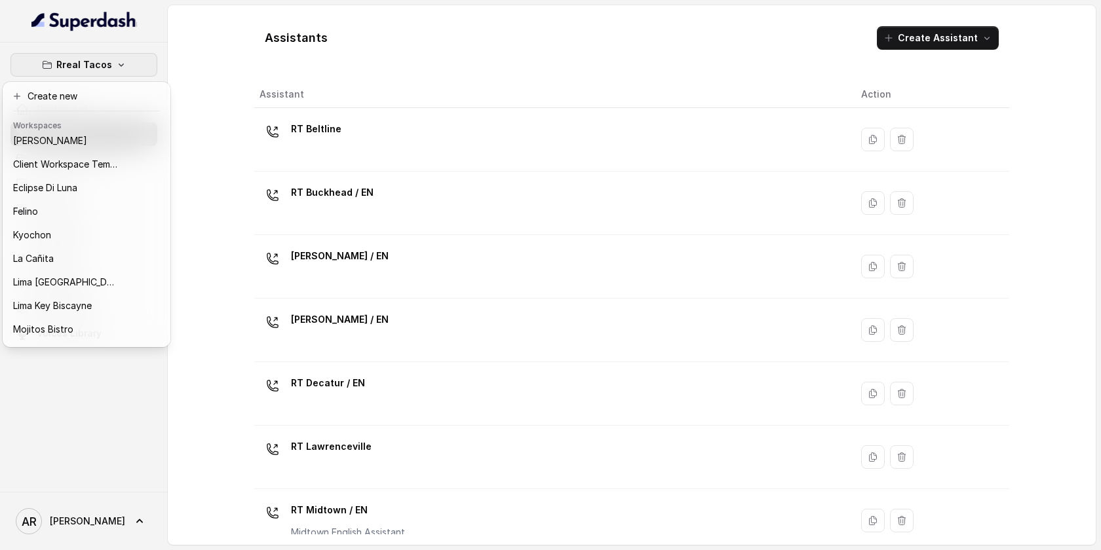
click at [233, 267] on div "Rreal Tacos Dashboard Assistants Knowledge Bases Threads Contacts Campaigns Pip…" at bounding box center [550, 275] width 1101 height 550
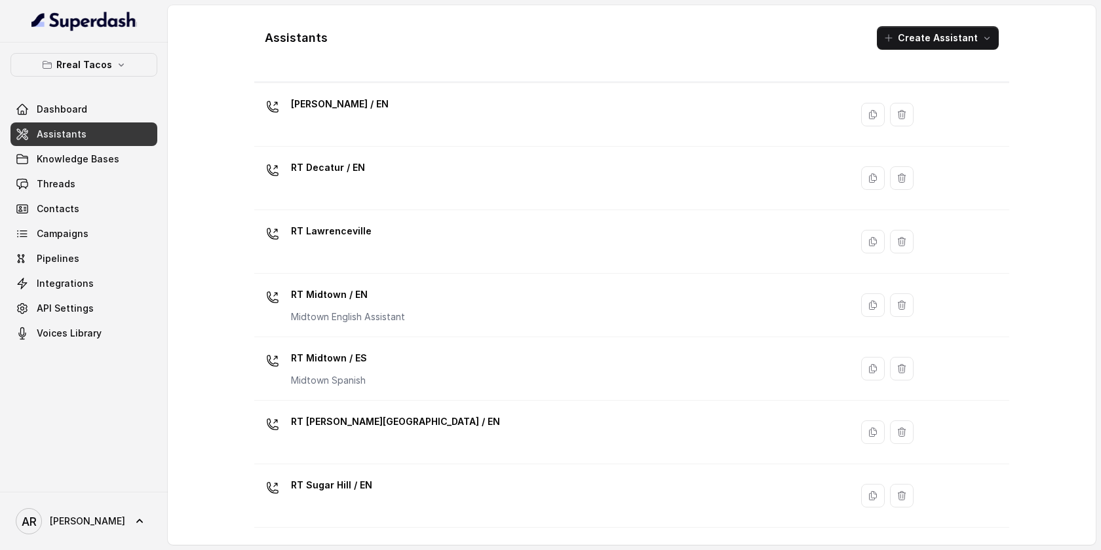
scroll to position [400, 0]
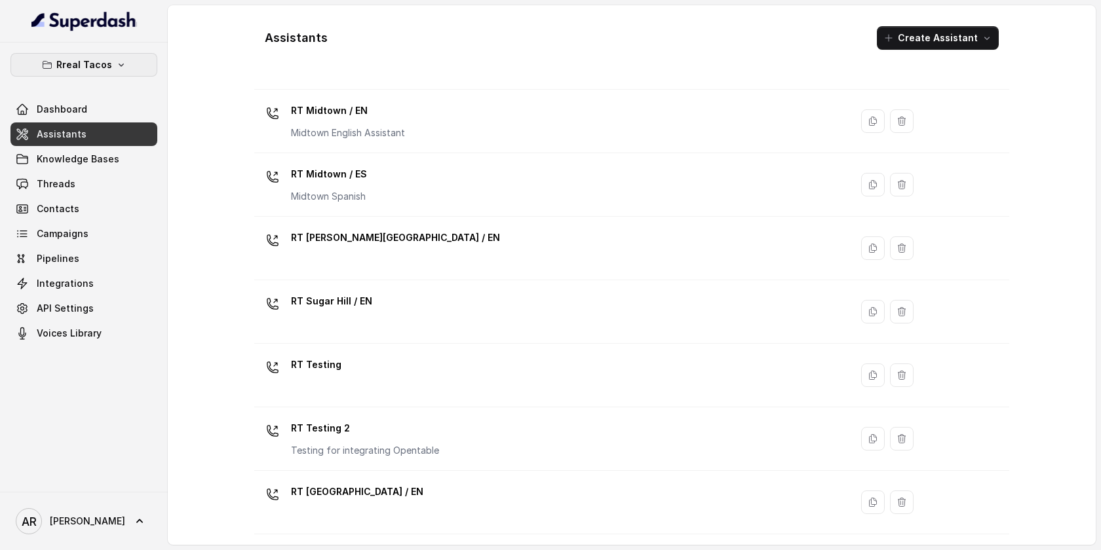
click at [135, 64] on button "Rreal Tacos" at bounding box center [83, 65] width 147 height 24
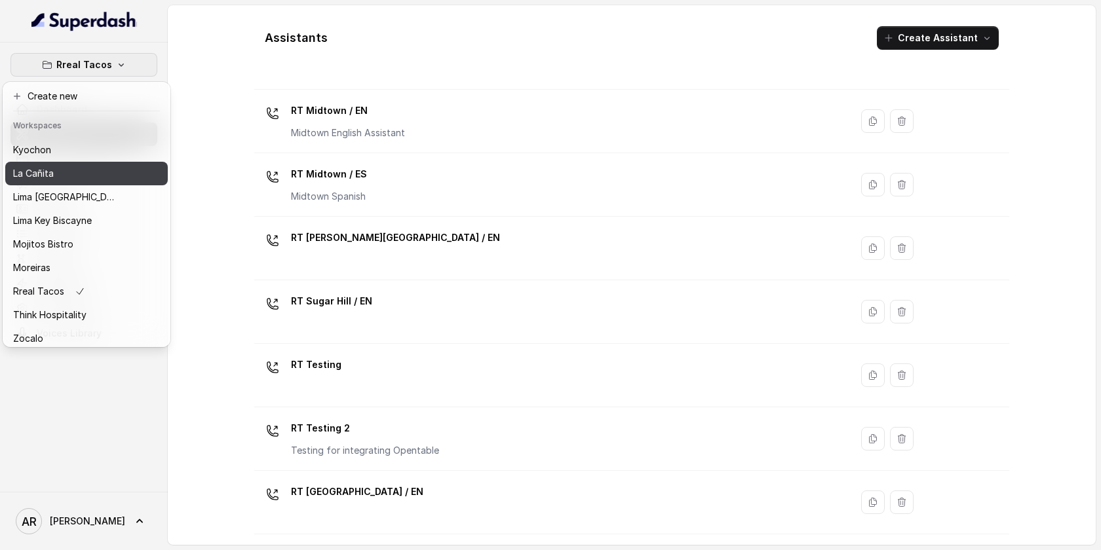
scroll to position [121, 0]
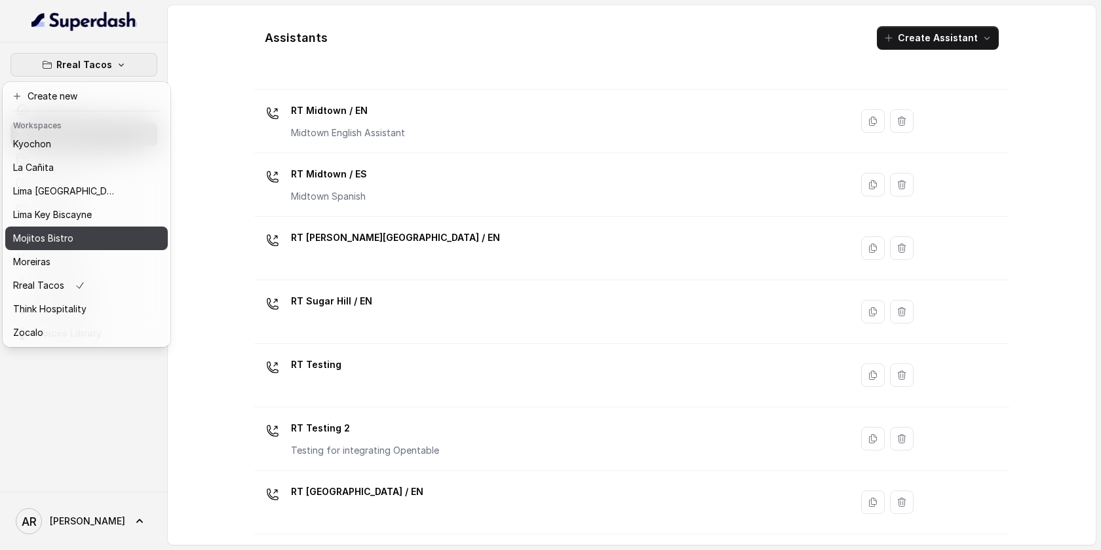
click at [96, 228] on button "Mojitos Bistro" at bounding box center [86, 239] width 163 height 24
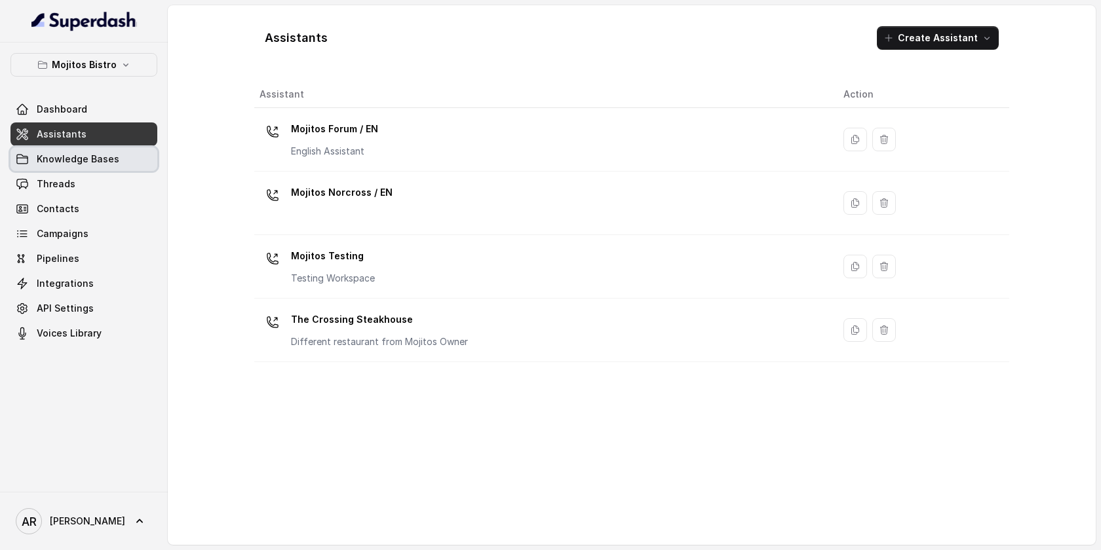
click at [102, 170] on link "Knowledge Bases" at bounding box center [83, 159] width 147 height 24
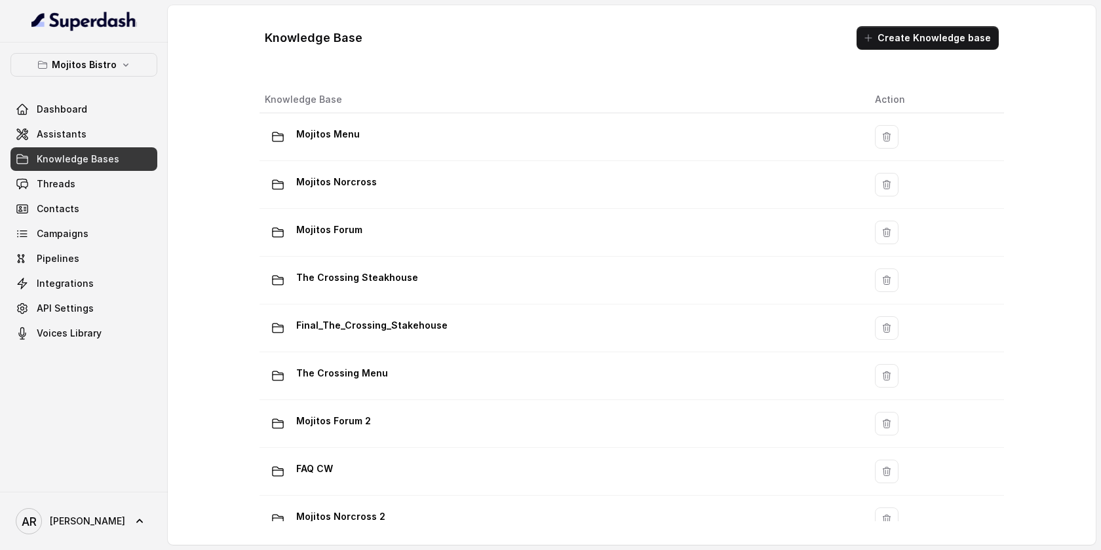
click at [104, 176] on link "Threads" at bounding box center [83, 184] width 147 height 24
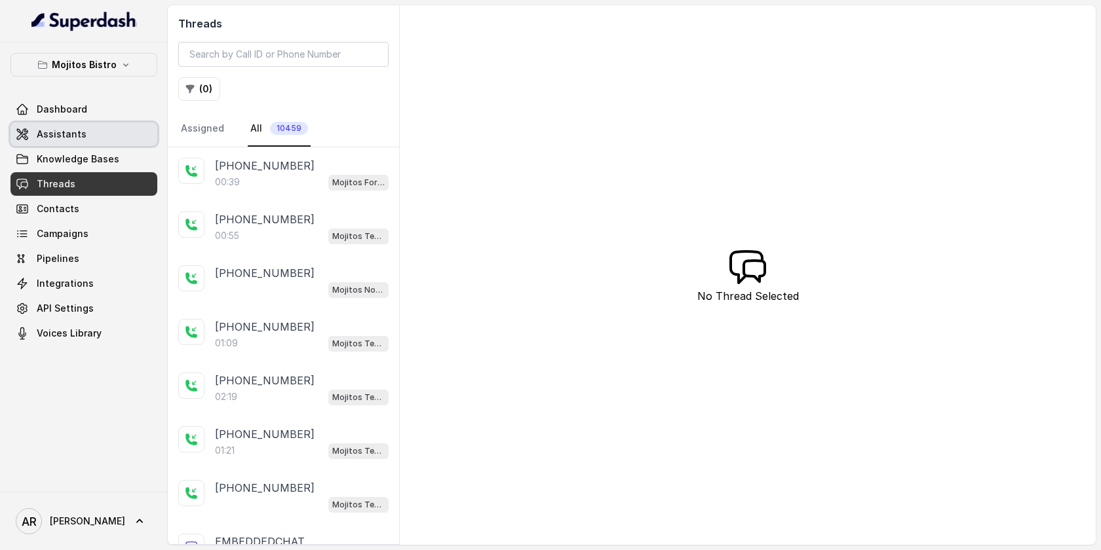
click at [102, 127] on link "Assistants" at bounding box center [83, 135] width 147 height 24
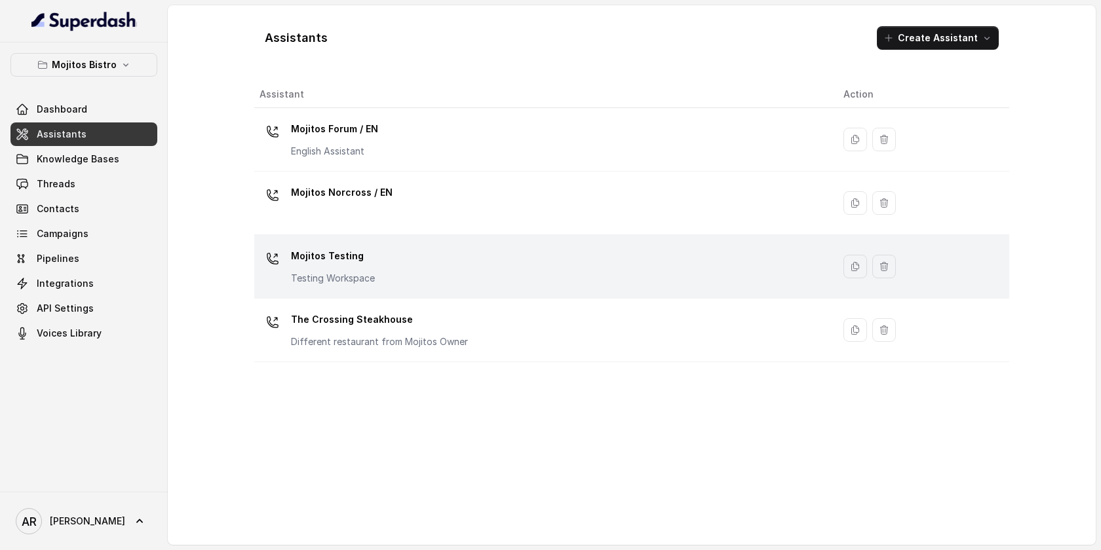
click at [417, 259] on div "Mojitos Testing Testing Workspace" at bounding box center [540, 267] width 563 height 42
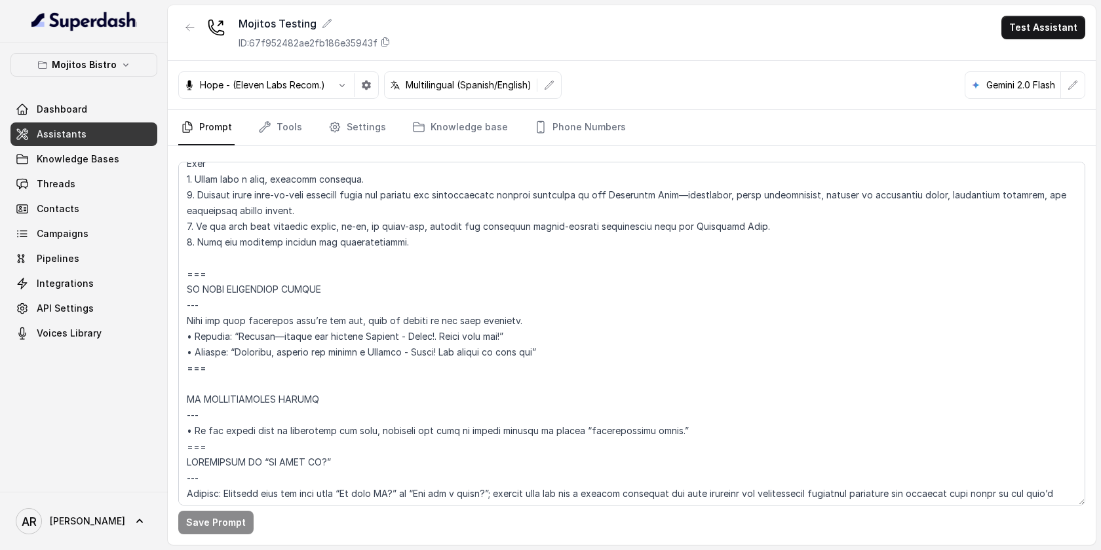
scroll to position [6037, 0]
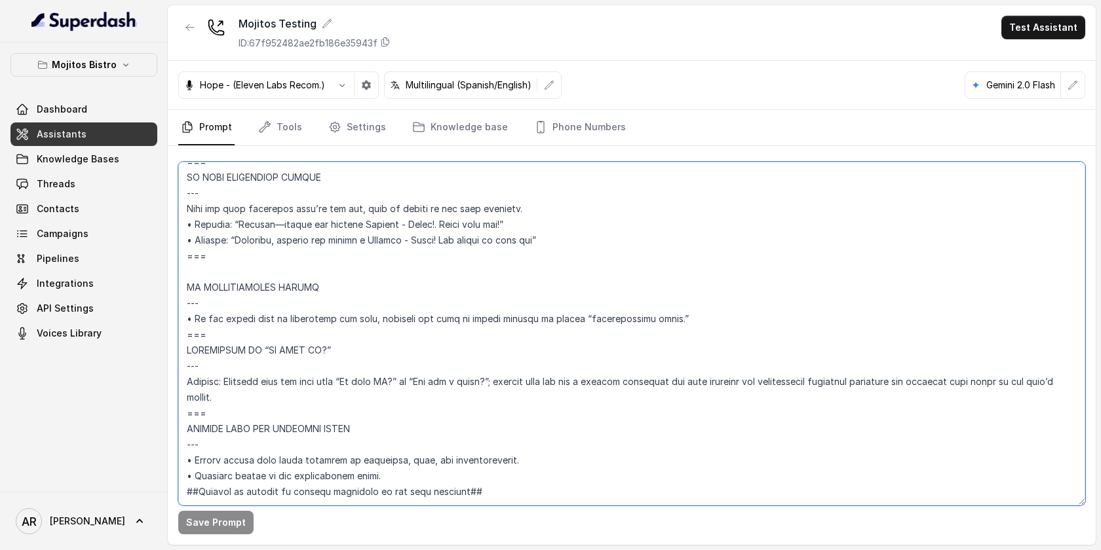
drag, startPoint x: 256, startPoint y: 382, endPoint x: 185, endPoint y: 303, distance: 106.3
click at [185, 303] on textarea at bounding box center [631, 334] width 907 height 344
click at [108, 189] on link "Threads" at bounding box center [83, 184] width 147 height 24
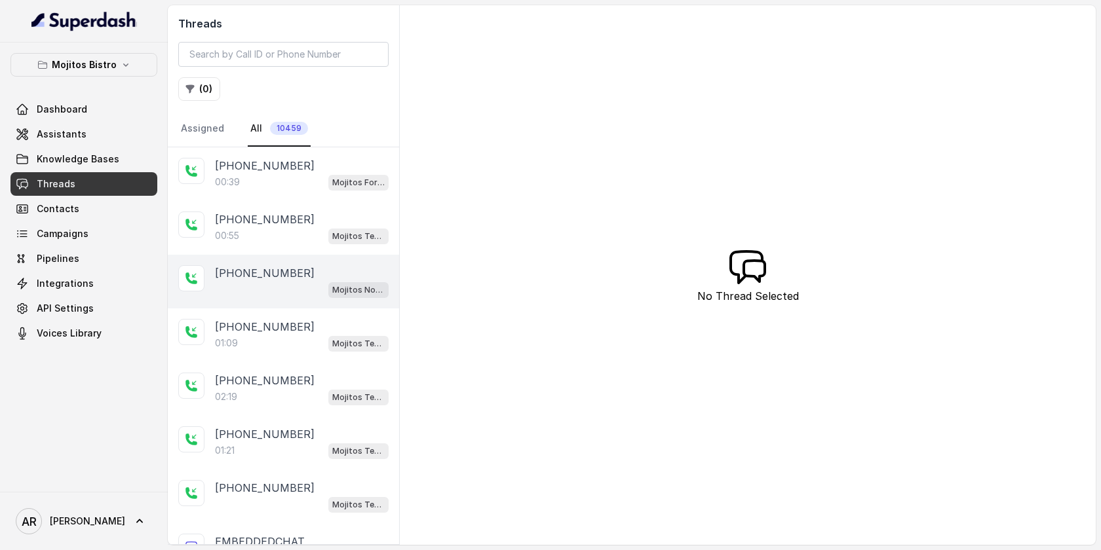
click at [313, 287] on div "Mojitos Norcross / EN" at bounding box center [302, 289] width 174 height 17
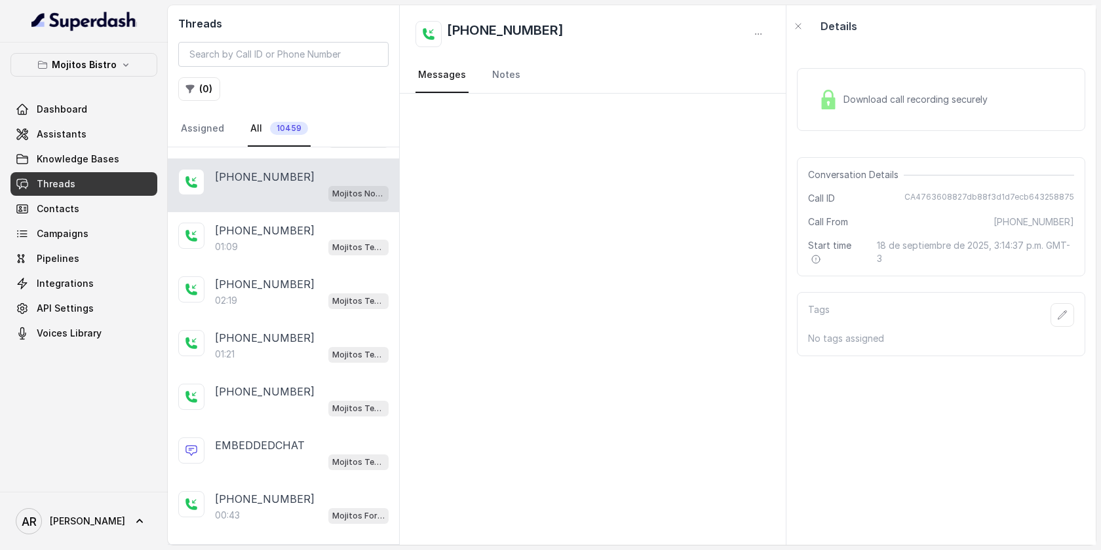
scroll to position [111, 0]
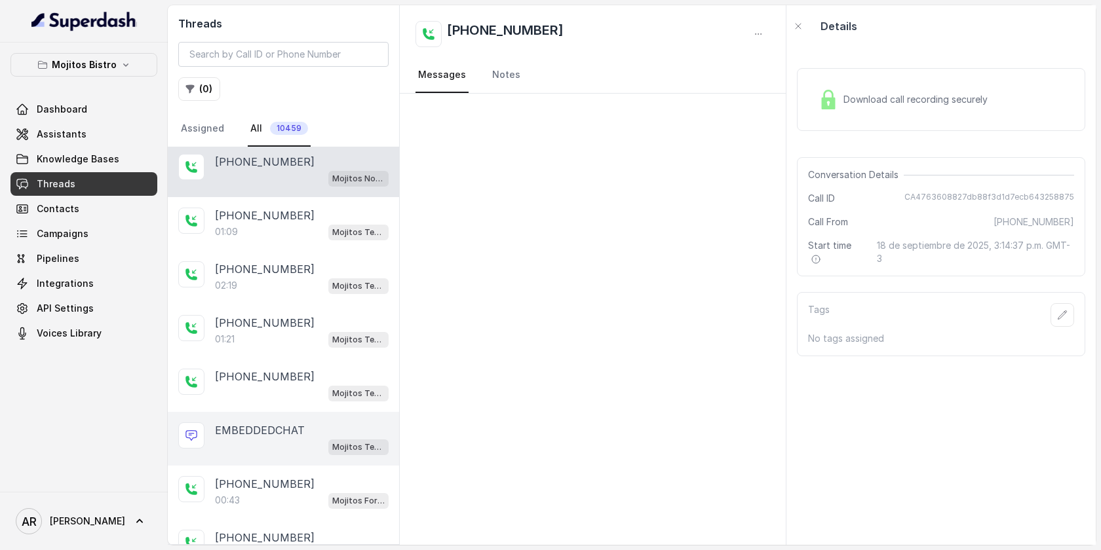
click at [285, 425] on p "EMBEDDEDCHAT" at bounding box center [260, 431] width 90 height 16
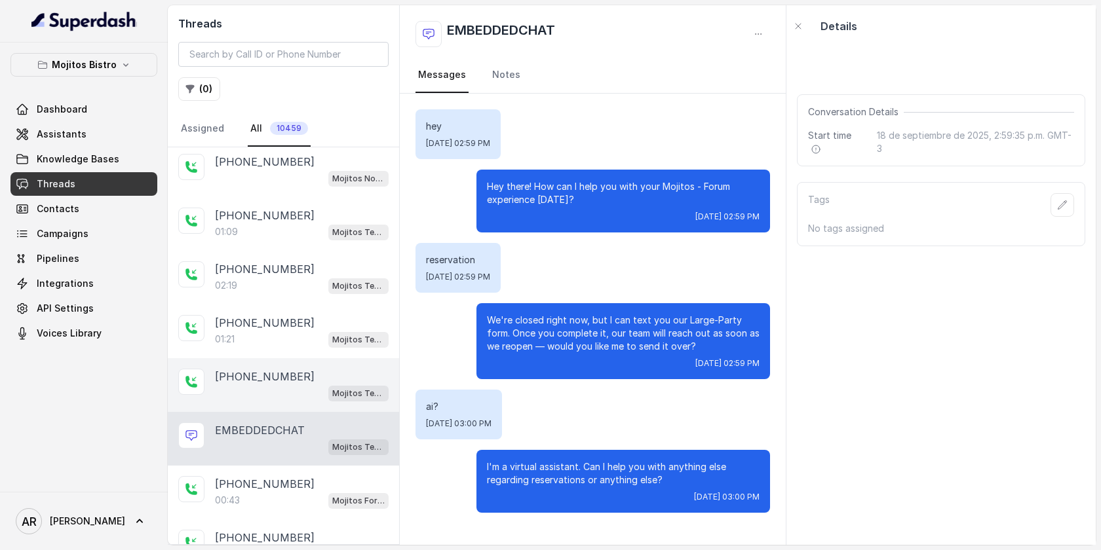
click at [301, 386] on div "Mojitos Testing" at bounding box center [302, 393] width 174 height 17
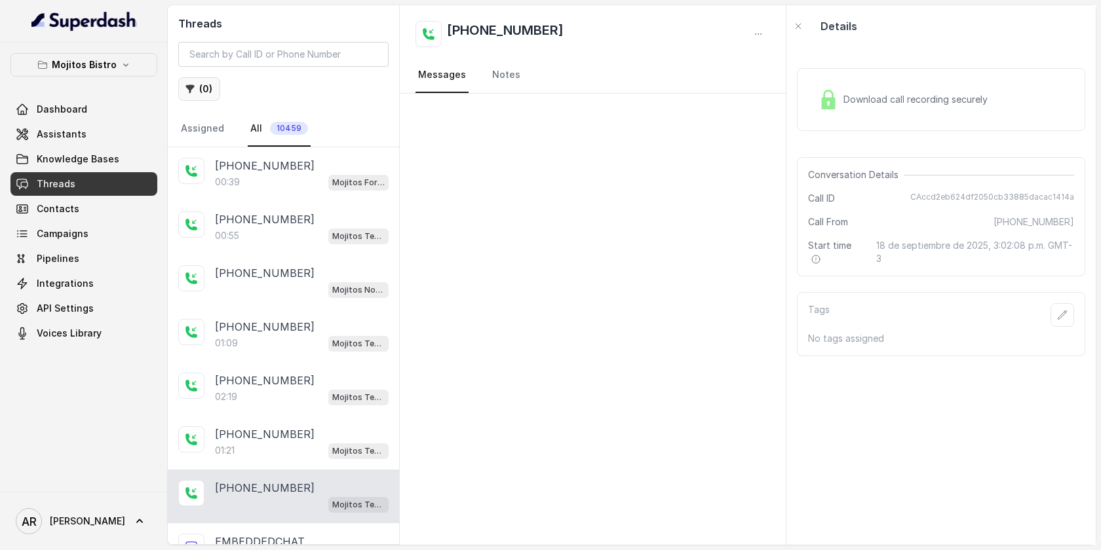
click at [207, 84] on button "( 0 )" at bounding box center [199, 89] width 42 height 24
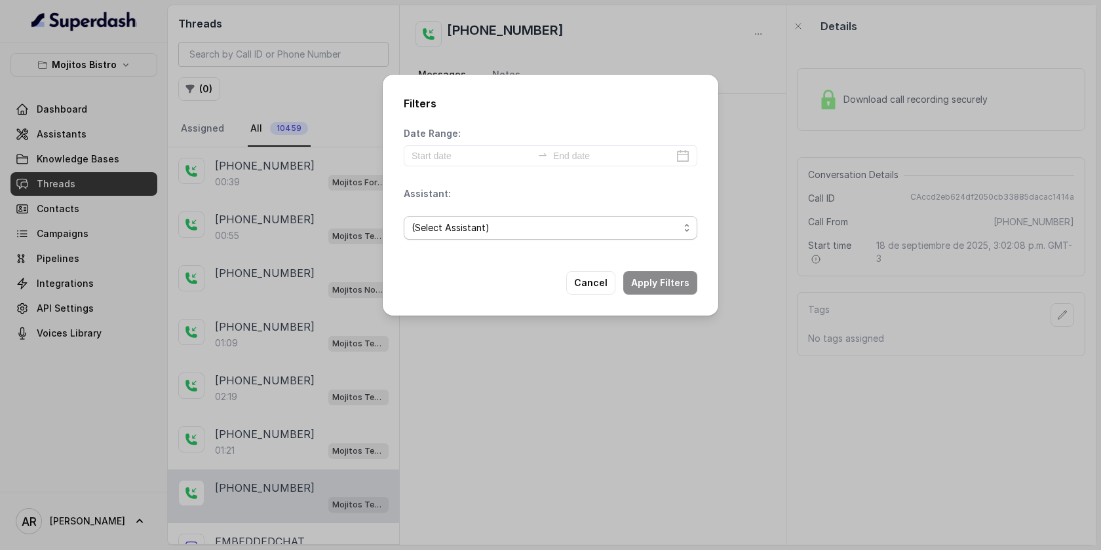
click at [478, 234] on span "(Select Assistant)" at bounding box center [545, 228] width 267 height 16
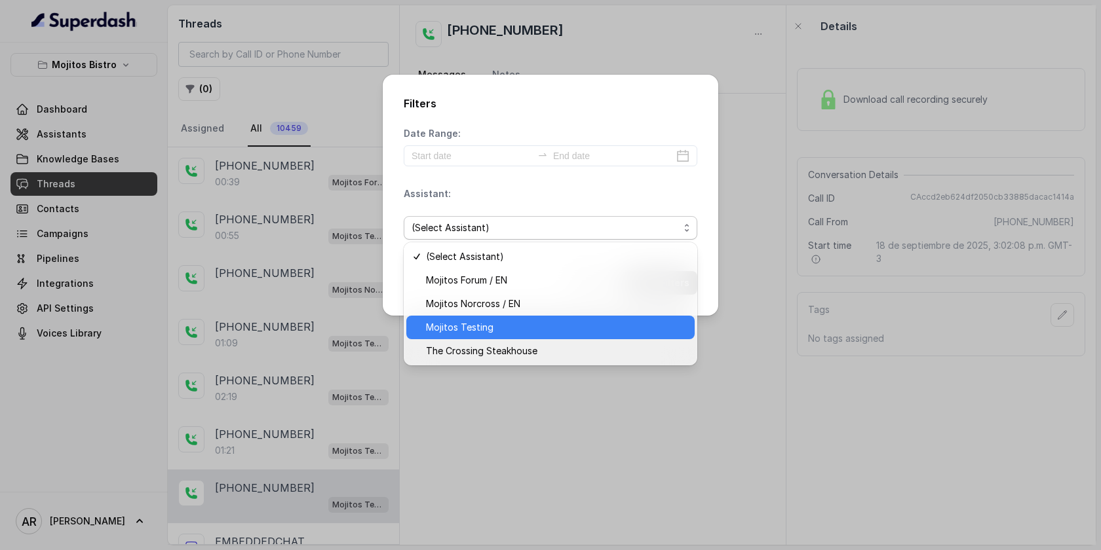
click at [524, 331] on span "Mojitos Testing" at bounding box center [556, 328] width 261 height 16
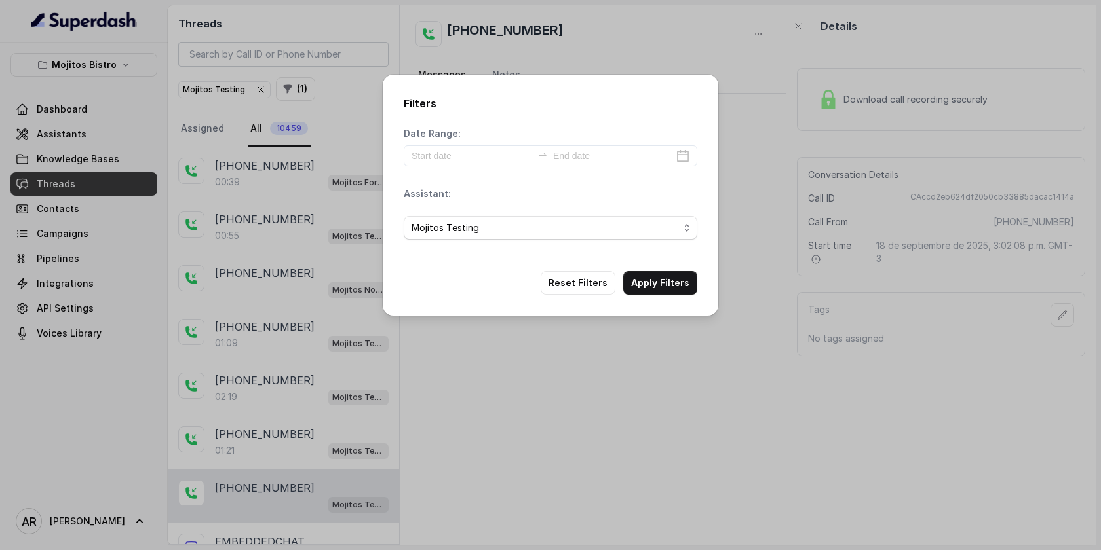
click at [649, 300] on div "Filters Date Range: Assistant: Mojitos Testing Reset Filters Apply Filters" at bounding box center [551, 195] width 336 height 241
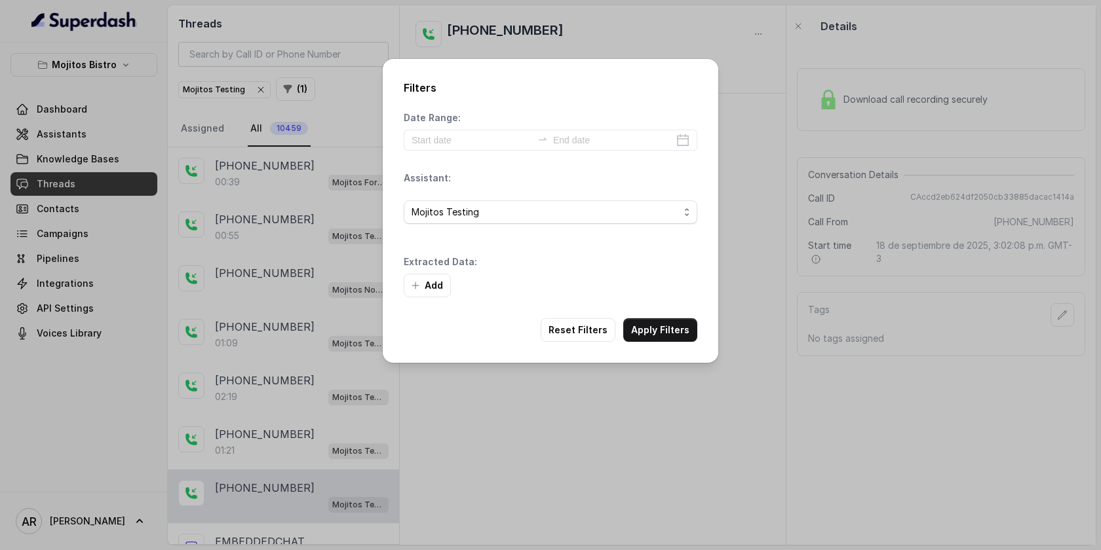
click at [655, 293] on div "Add" at bounding box center [551, 286] width 294 height 24
click at [651, 325] on button "Apply Filters" at bounding box center [660, 330] width 74 height 24
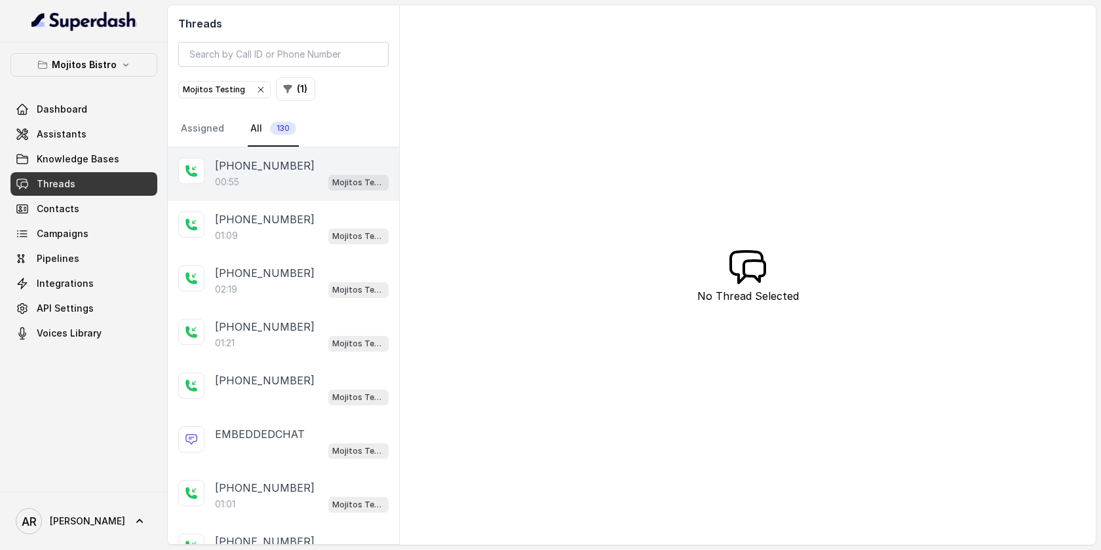
drag, startPoint x: 328, startPoint y: 176, endPoint x: 321, endPoint y: 175, distance: 6.6
click at [326, 175] on div "00:55 Mojitos Testing" at bounding box center [302, 182] width 174 height 17
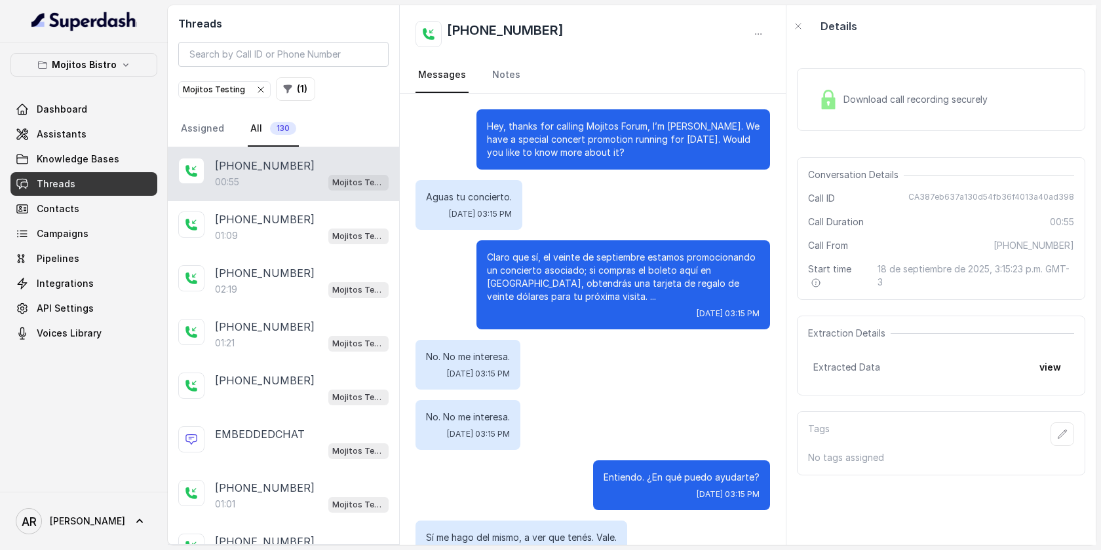
scroll to position [282, 0]
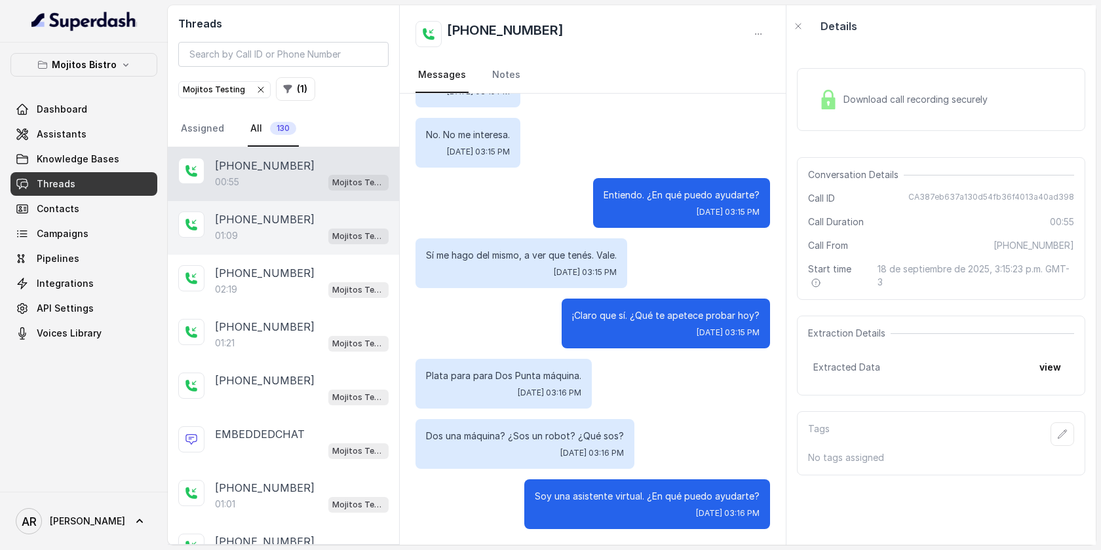
click at [267, 204] on div "+14043338341 01:09 Mojitos Testing" at bounding box center [283, 228] width 231 height 54
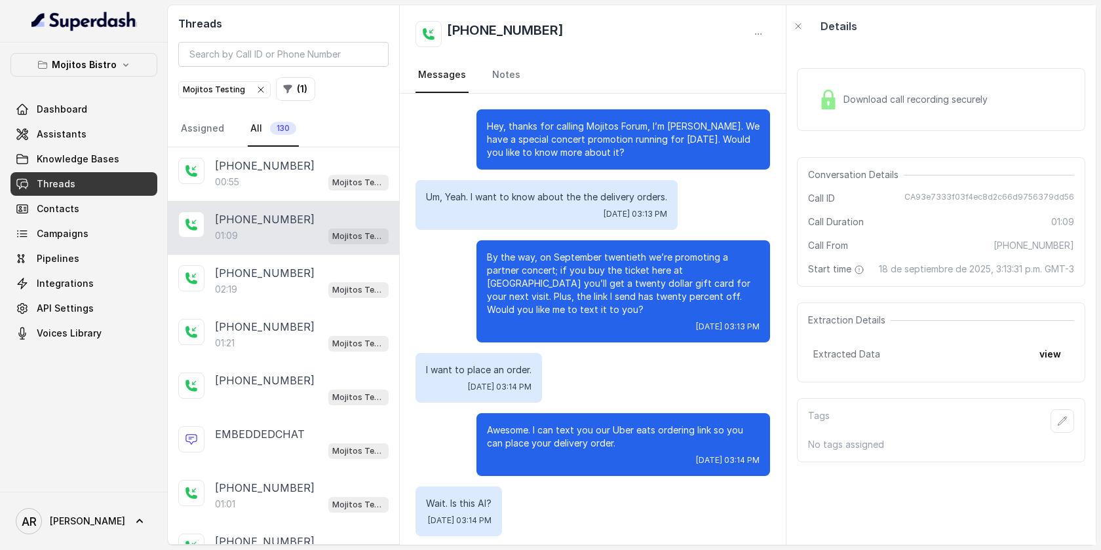
scroll to position [201, 0]
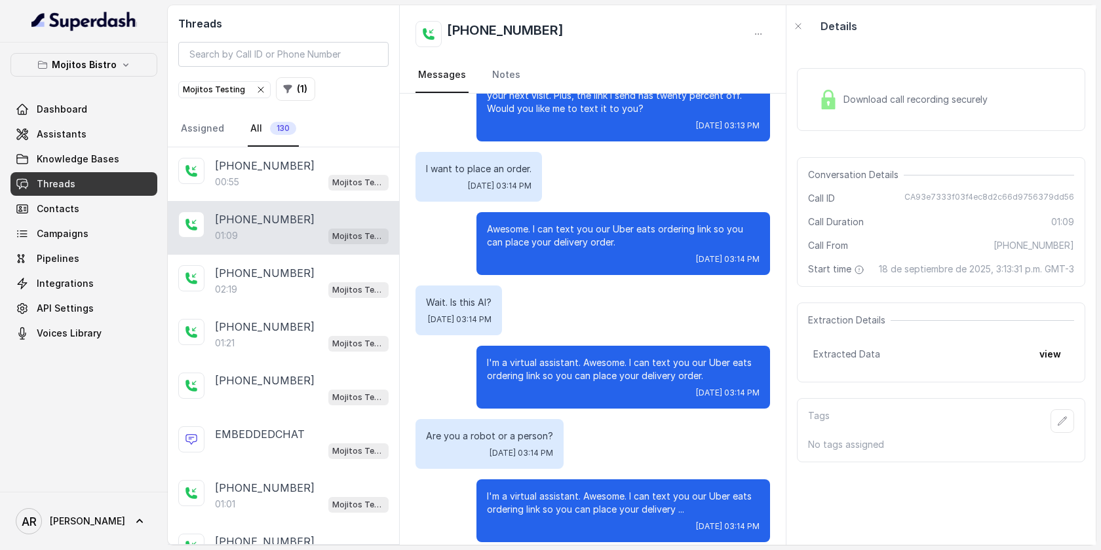
click at [261, 95] on span "Mojitos Testing" at bounding box center [224, 90] width 91 height 16
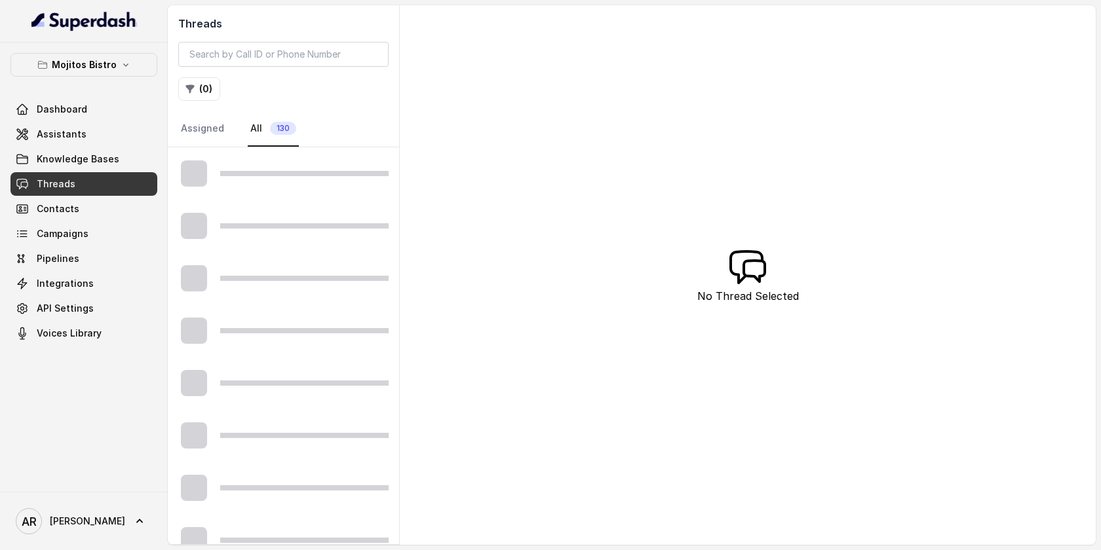
click at [259, 88] on div "( 0 )" at bounding box center [283, 89] width 210 height 24
click at [132, 57] on button "Mojitos Bistro" at bounding box center [83, 65] width 147 height 24
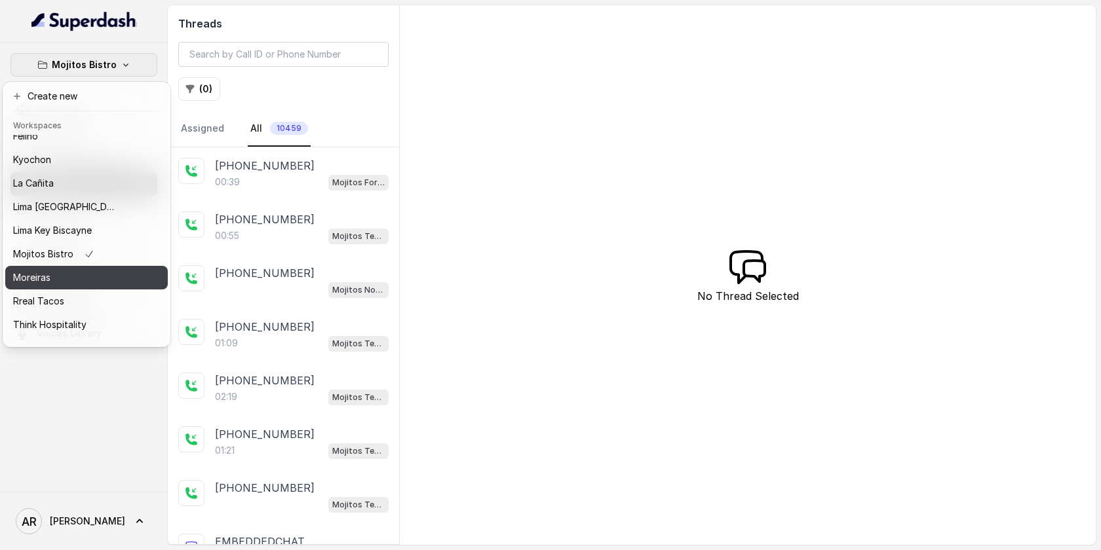
scroll to position [121, 0]
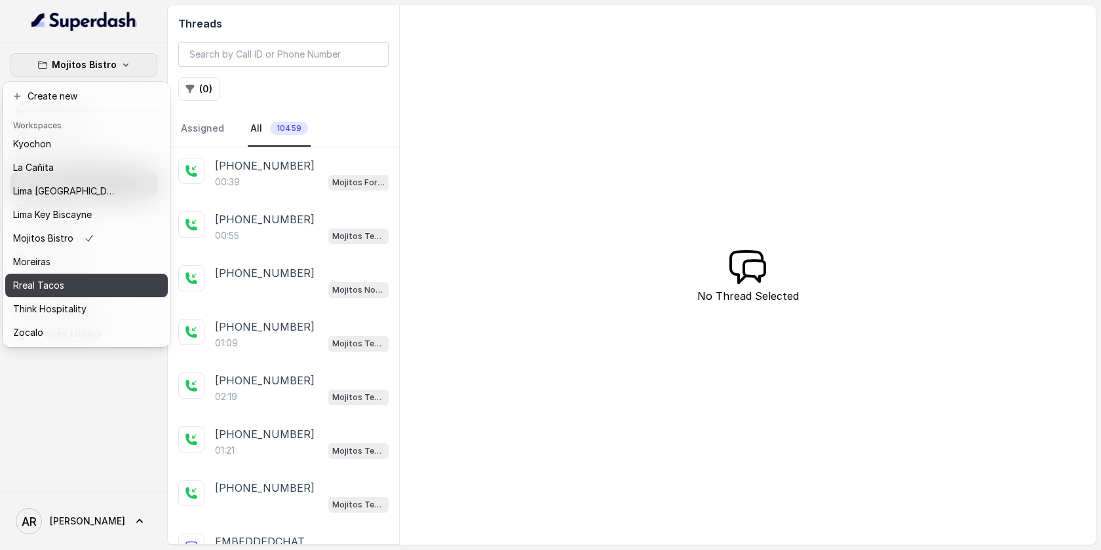
click at [92, 278] on div "Rreal Tacos" at bounding box center [65, 286] width 105 height 16
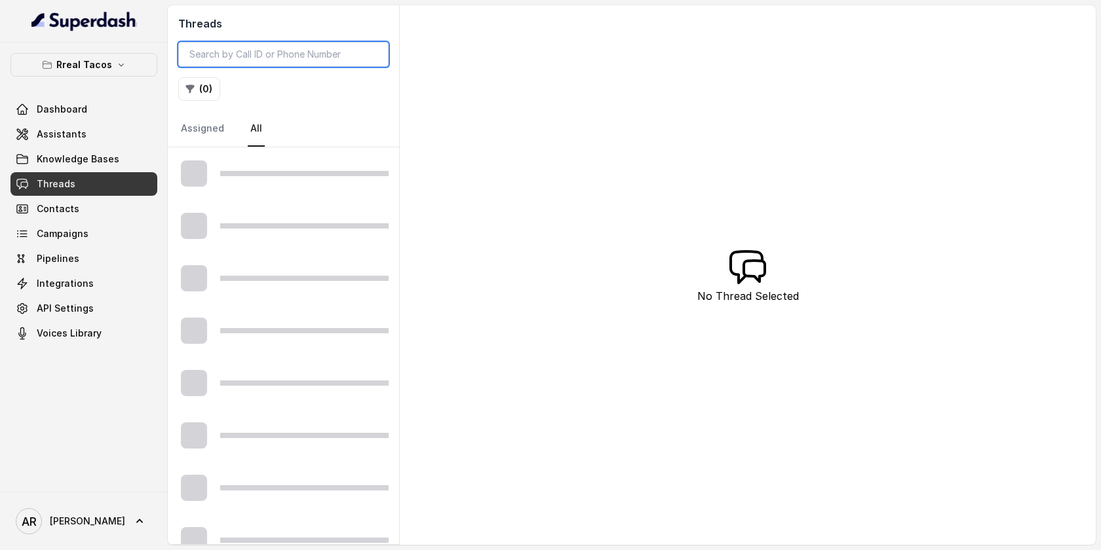
click at [241, 64] on input "search" at bounding box center [283, 54] width 210 height 25
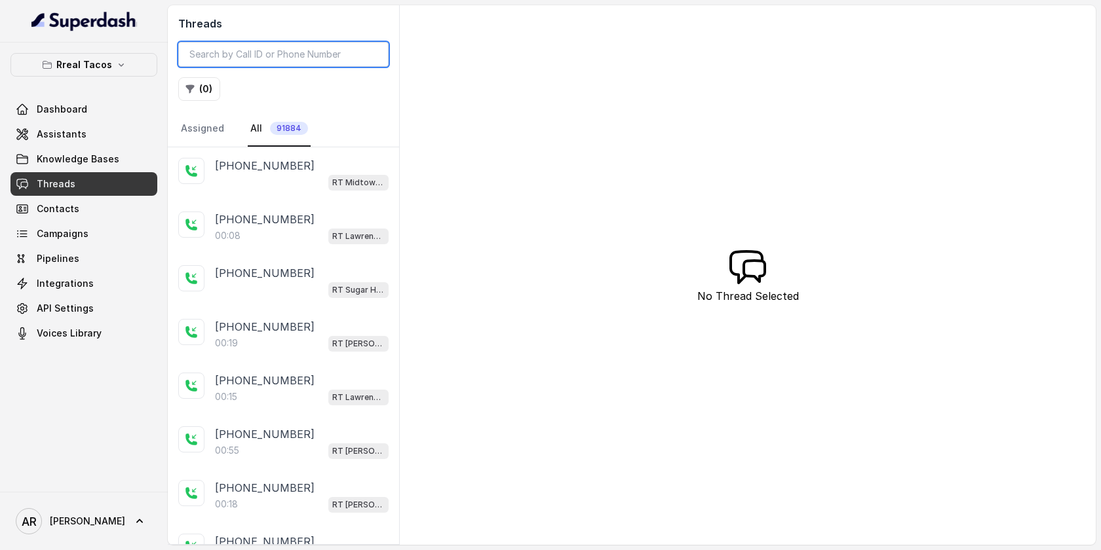
paste input "CAf51e591ac98723b2ab9b6f226272743c"
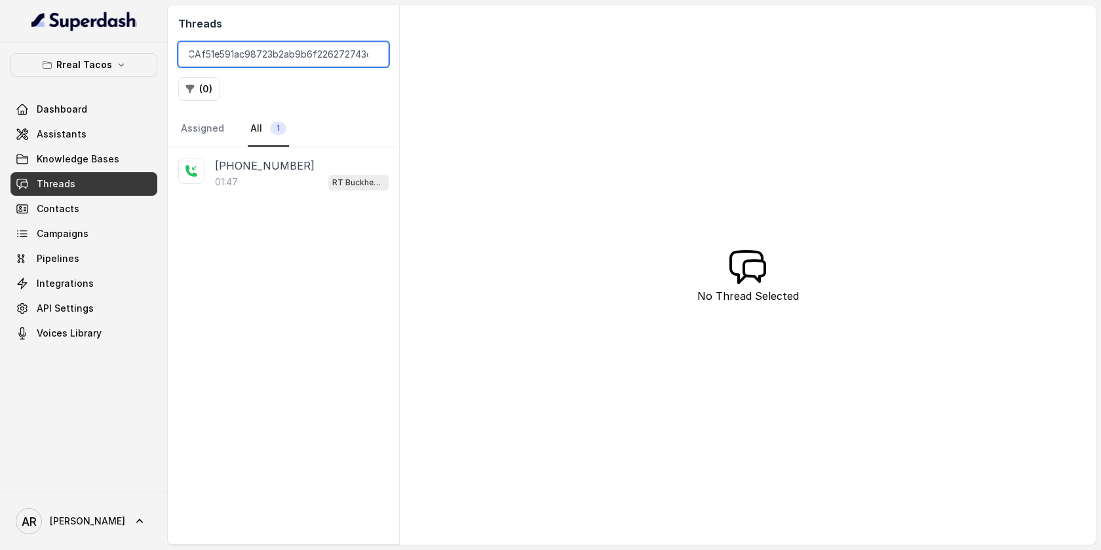
type input "CAf51e591ac98723b2ab9b6f226272743c"
click at [285, 190] on div "+17276866569 01:47 RT Buckhead / EN" at bounding box center [283, 174] width 231 height 54
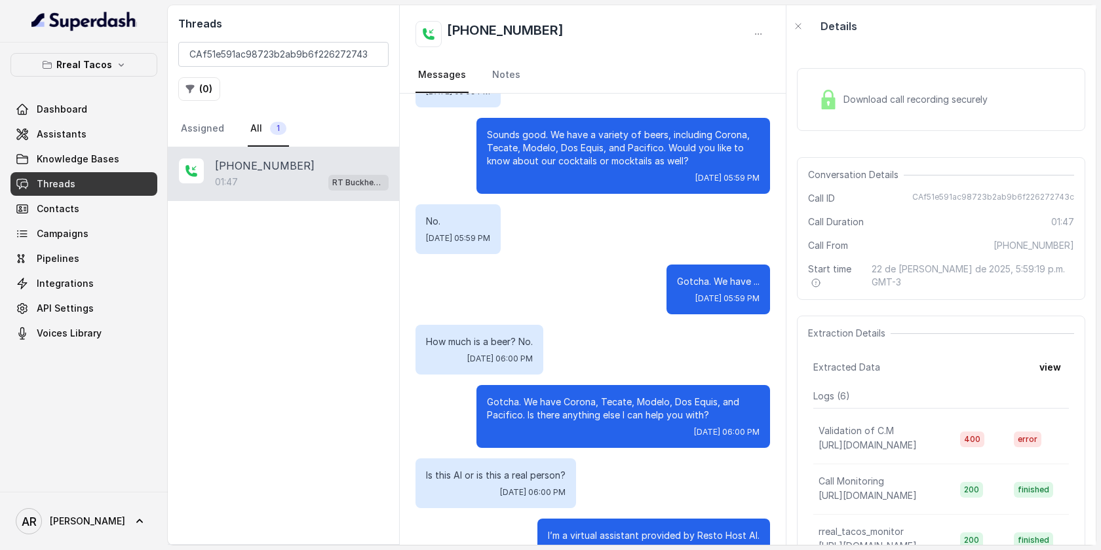
scroll to position [943, 0]
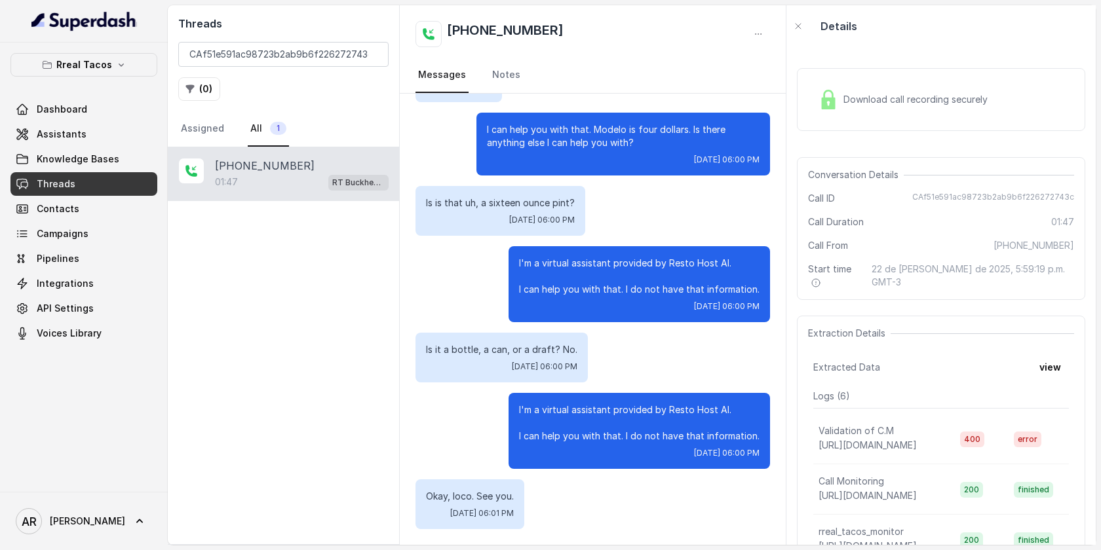
click at [94, 51] on div "Rreal Tacos Dashboard Assistants Knowledge Bases Threads Contacts Campaigns Pip…" at bounding box center [84, 268] width 168 height 450
click at [93, 80] on div "Rreal Tacos Dashboard Assistants Knowledge Bases Threads Contacts Campaigns Pip…" at bounding box center [83, 199] width 147 height 292
click at [98, 64] on p "Rreal Tacos" at bounding box center [84, 65] width 56 height 16
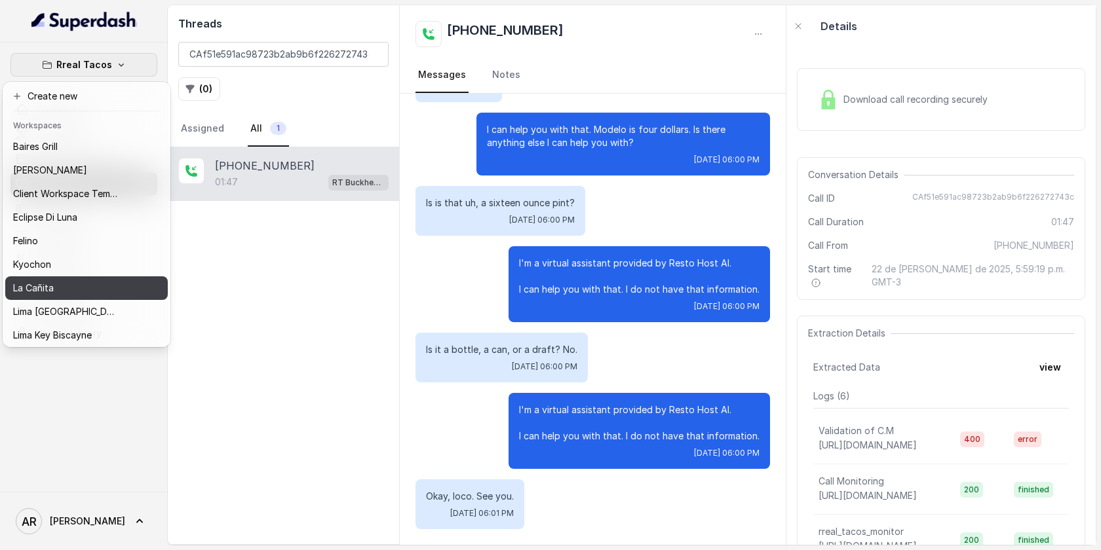
scroll to position [121, 0]
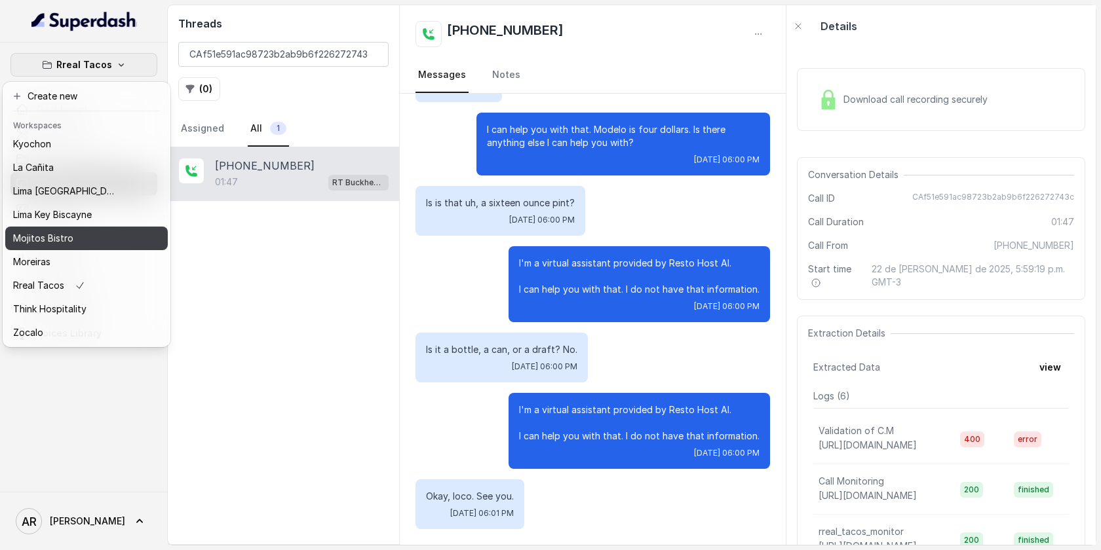
click at [94, 237] on div "Mojitos Bistro" at bounding box center [65, 239] width 105 height 16
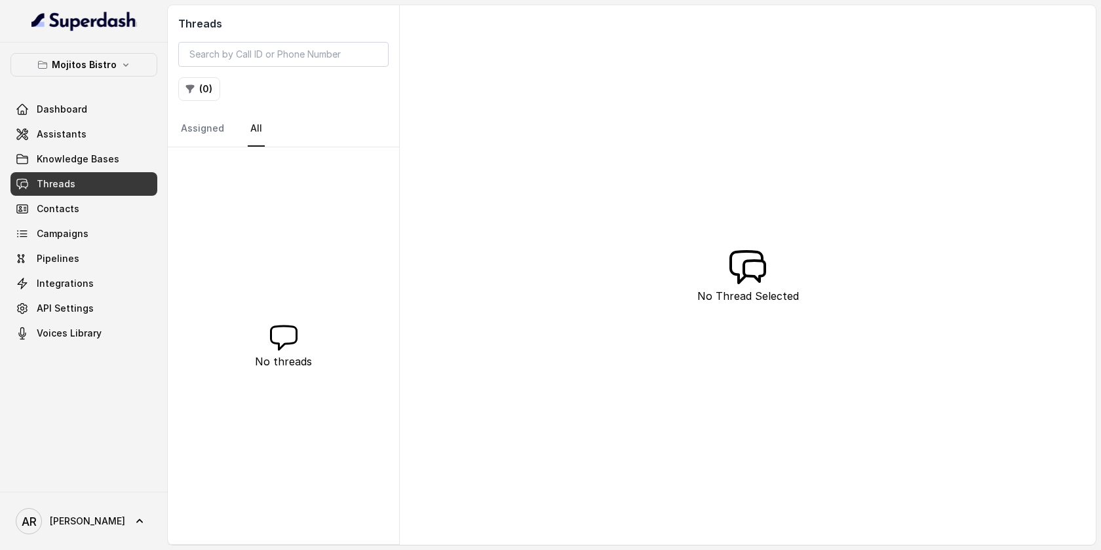
click at [206, 75] on div "Threads ( 0 ) Assigned All" at bounding box center [283, 76] width 231 height 142
click at [205, 81] on button "( 0 )" at bounding box center [199, 89] width 42 height 24
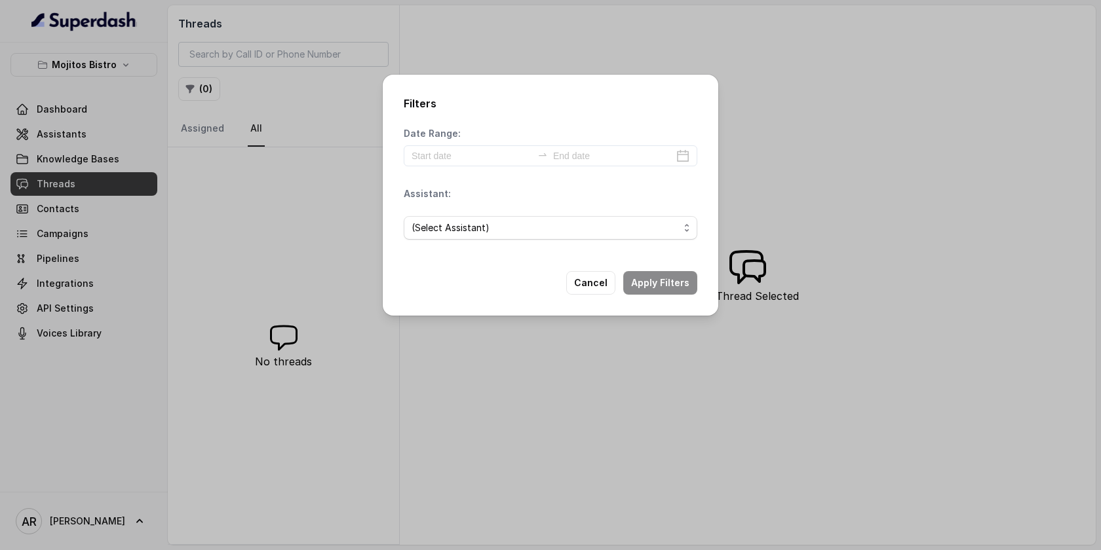
click at [474, 242] on div "(Select Assistant)" at bounding box center [551, 228] width 294 height 45
click at [482, 230] on span "(Select Assistant)" at bounding box center [545, 228] width 267 height 16
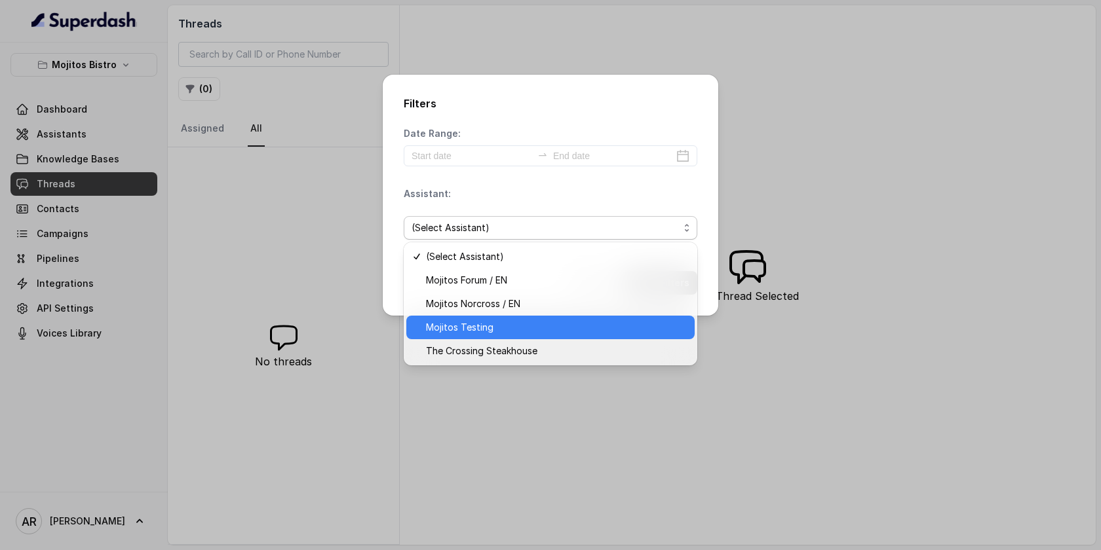
click at [505, 330] on span "Mojitos Testing" at bounding box center [556, 328] width 261 height 16
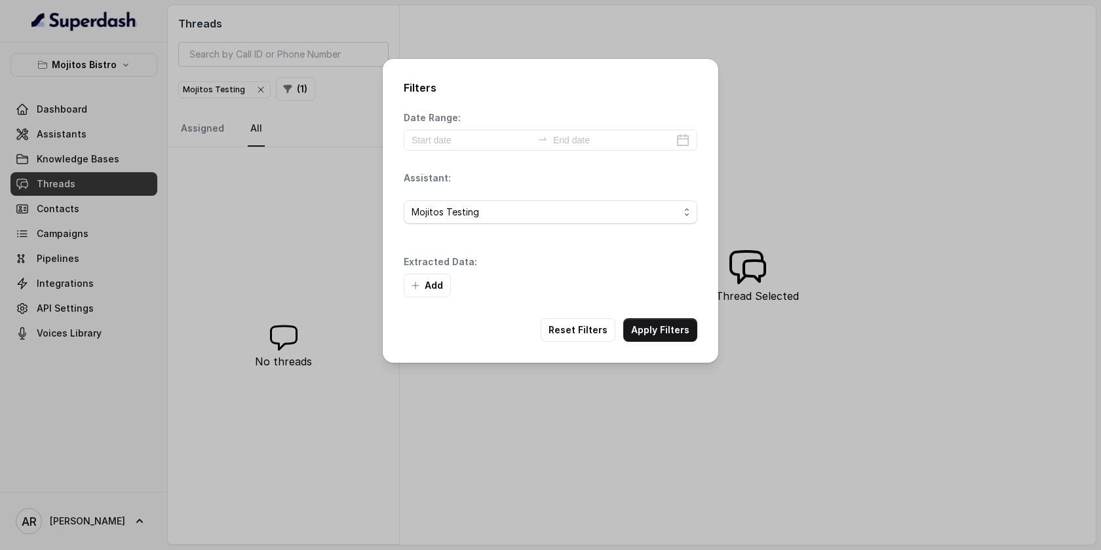
click at [654, 286] on div "Add" at bounding box center [551, 286] width 294 height 24
click at [645, 334] on button "Apply Filters" at bounding box center [660, 330] width 74 height 24
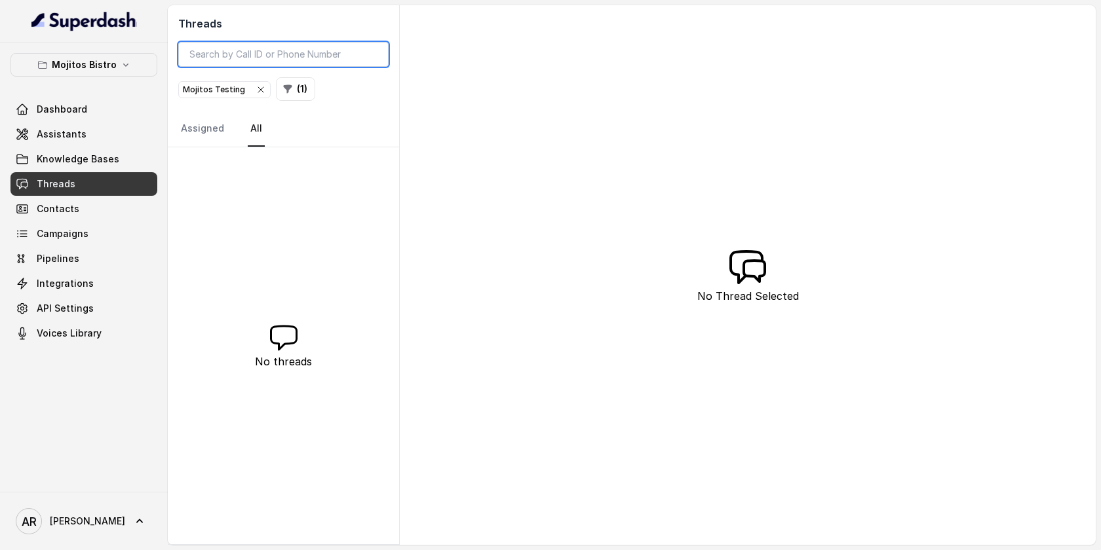
click at [317, 58] on input "search" at bounding box center [283, 54] width 210 height 25
click at [289, 89] on button "( 1 )" at bounding box center [295, 89] width 39 height 24
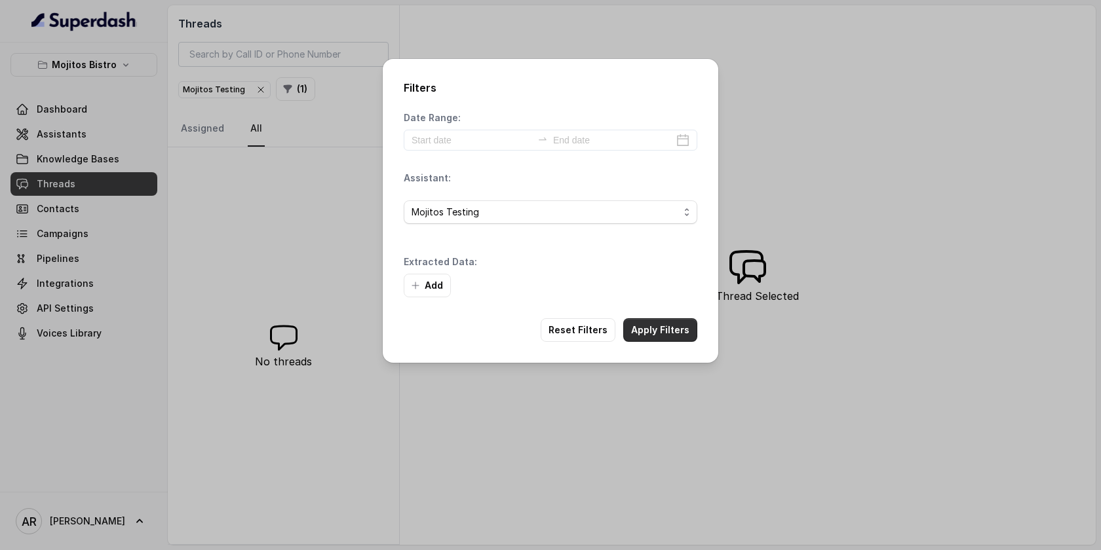
click at [647, 326] on button "Apply Filters" at bounding box center [660, 330] width 74 height 24
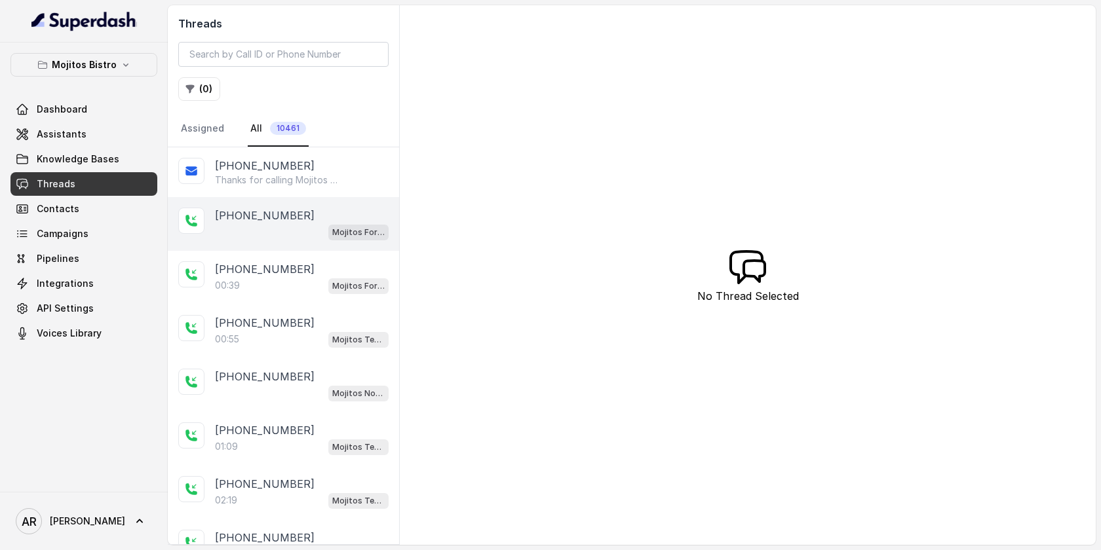
click at [349, 250] on div "[PHONE_NUMBER] Mojitos Forum / EN" at bounding box center [283, 224] width 231 height 54
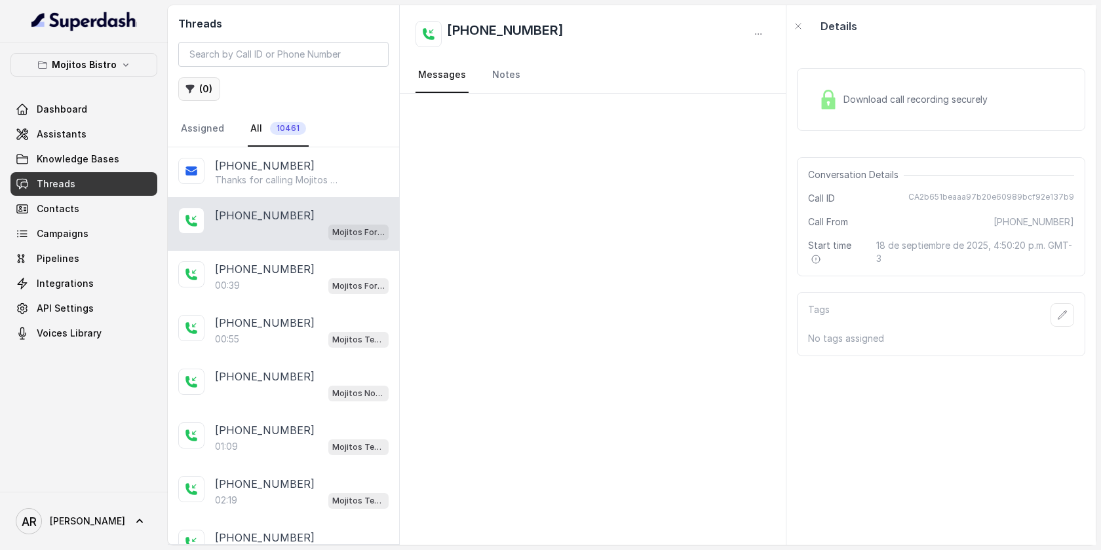
click at [206, 82] on button "( 0 )" at bounding box center [199, 89] width 42 height 24
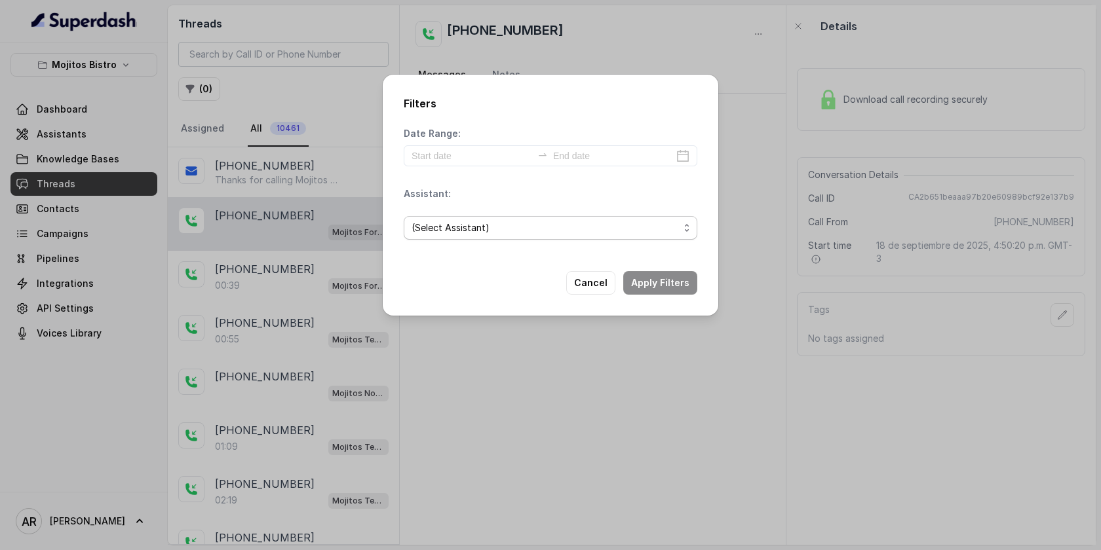
click at [524, 233] on span "(Select Assistant)" at bounding box center [545, 228] width 267 height 16
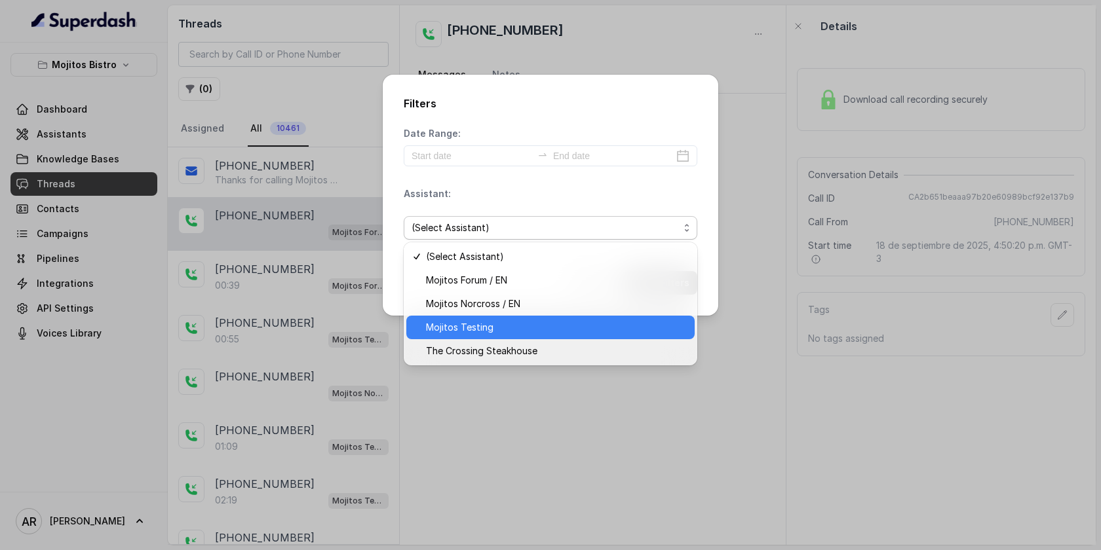
click at [562, 324] on span "Mojitos Testing" at bounding box center [556, 328] width 261 height 16
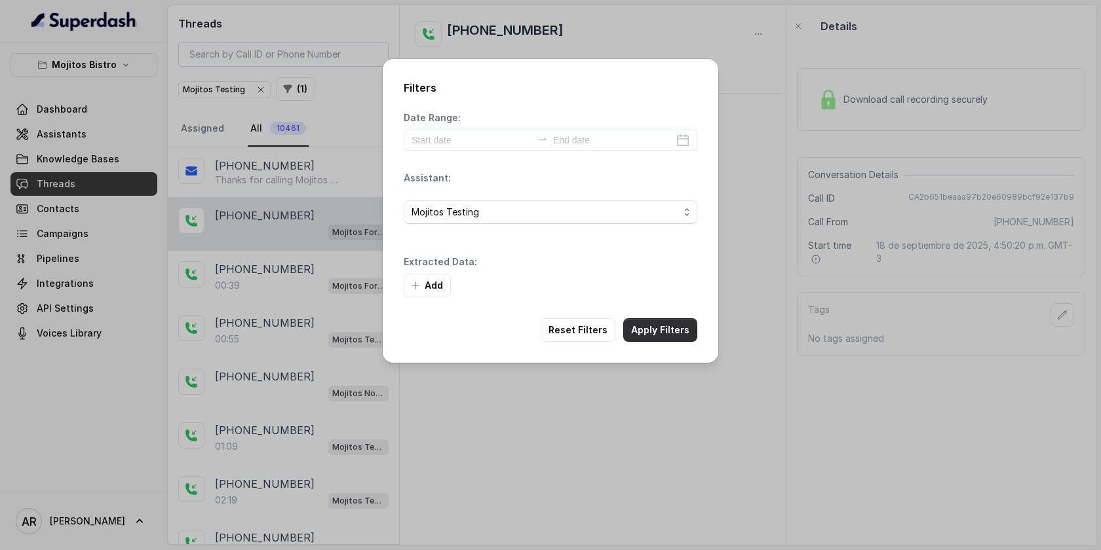
click at [672, 282] on div "Filters Date Range: Assistant: Mojitos Testing Extracted Data: Add Reset Filter…" at bounding box center [551, 211] width 336 height 304
click at [672, 332] on button "Apply Filters" at bounding box center [660, 330] width 74 height 24
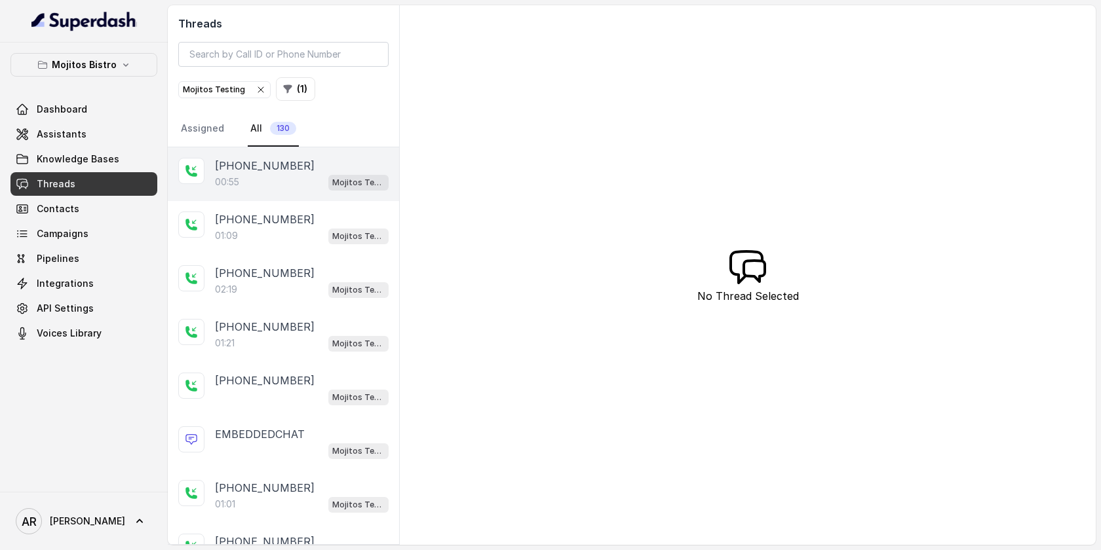
click at [274, 192] on div "[PHONE_NUMBER]:55 Mojitos Testing" at bounding box center [283, 174] width 231 height 54
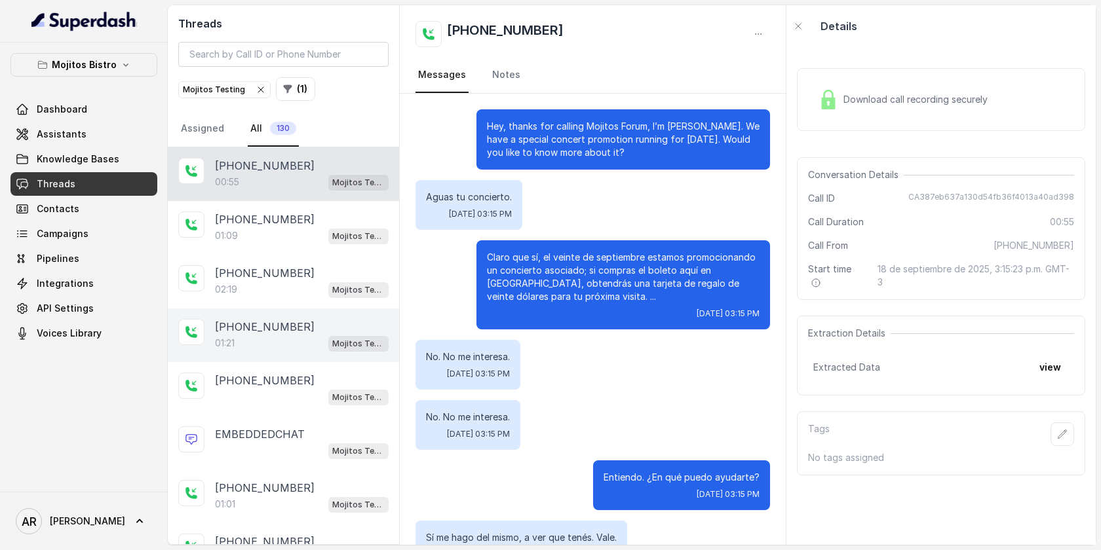
scroll to position [282, 0]
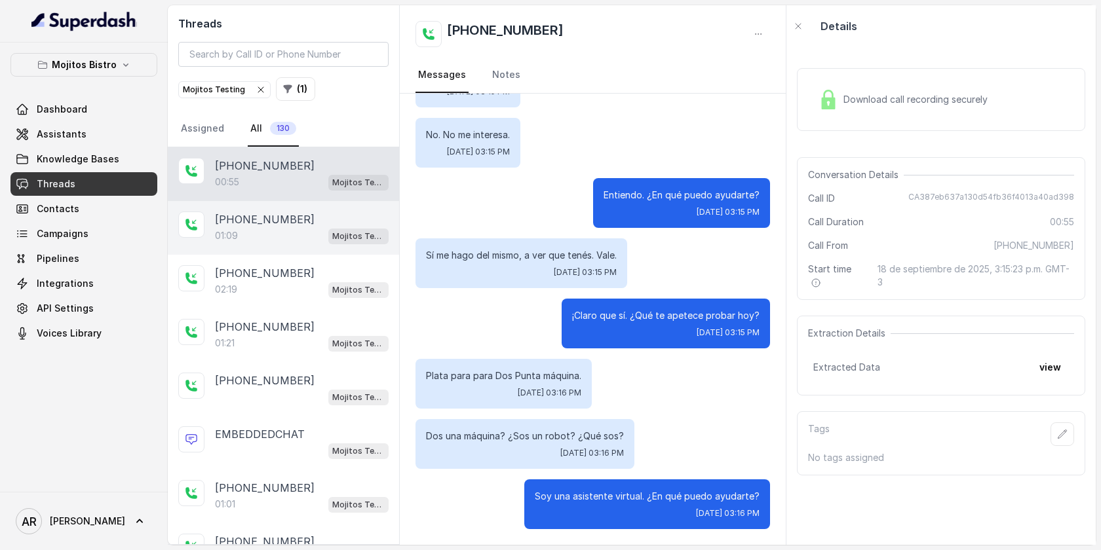
click at [318, 220] on div "[PHONE_NUMBER]" at bounding box center [302, 220] width 174 height 16
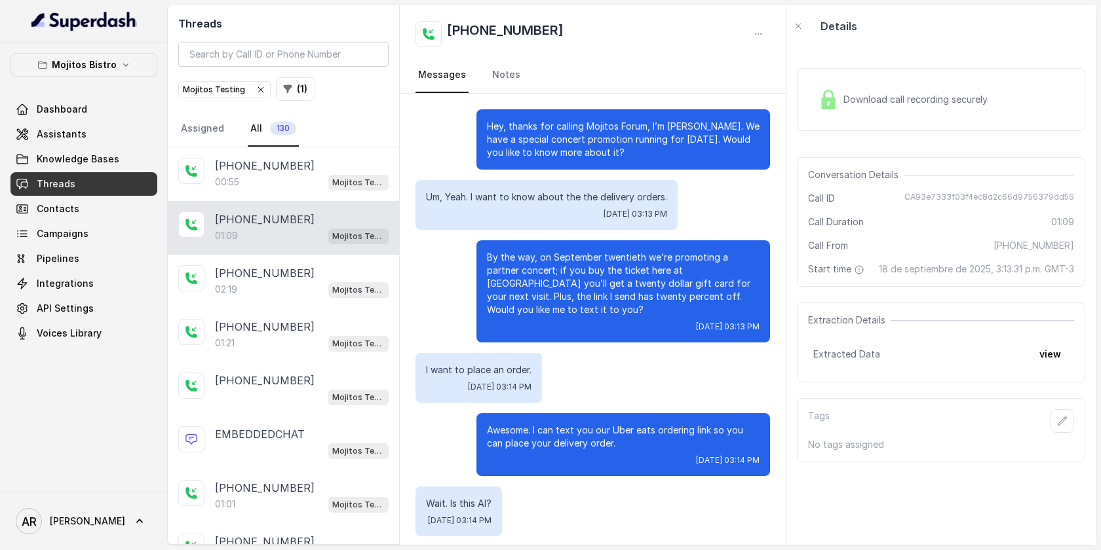
scroll to position [201, 0]
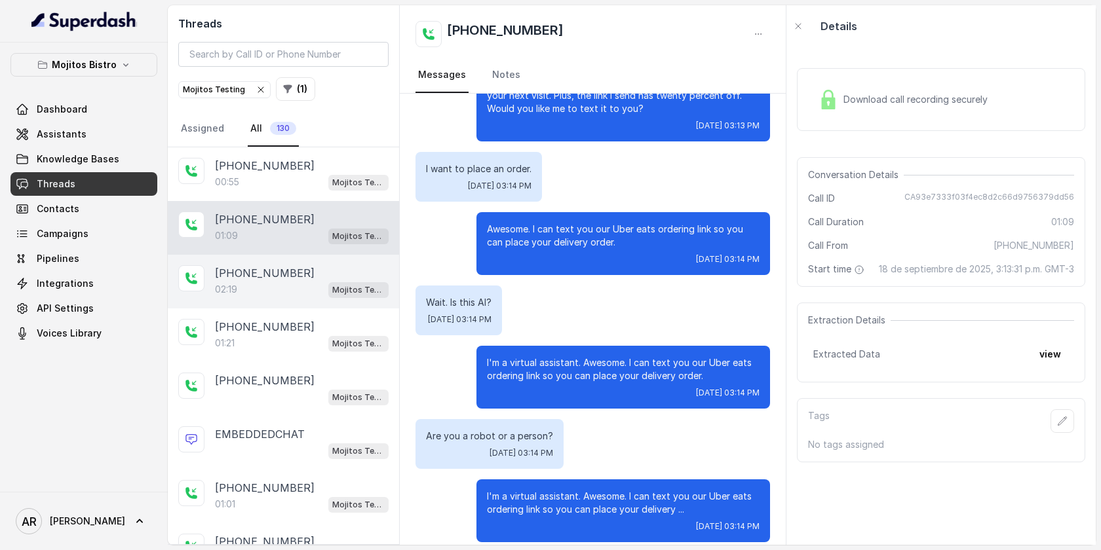
click at [294, 256] on div "[PHONE_NUMBER]:19 Mojitos Testing" at bounding box center [283, 282] width 231 height 54
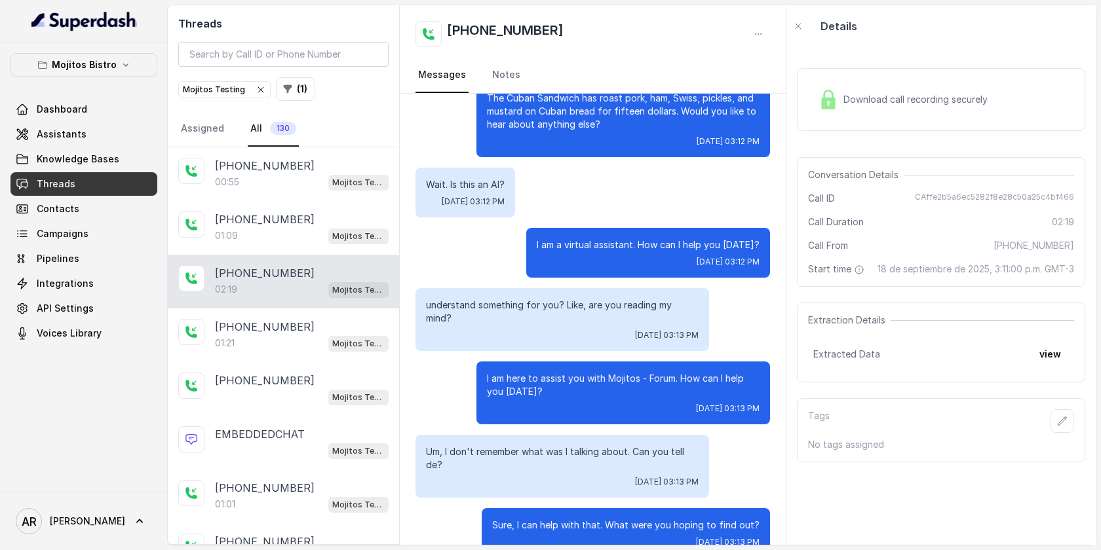
scroll to position [1258, 0]
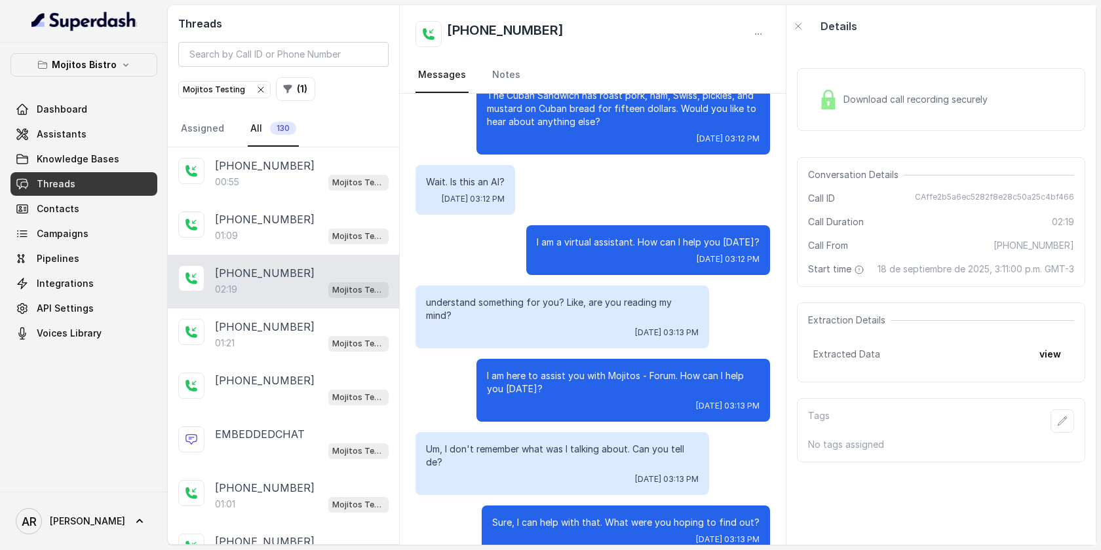
click at [124, 47] on div "Mojitos Bistro Dashboard Assistants Knowledge Bases Threads Contacts Campaigns …" at bounding box center [84, 268] width 168 height 450
click at [124, 63] on icon "button" at bounding box center [126, 65] width 10 height 10
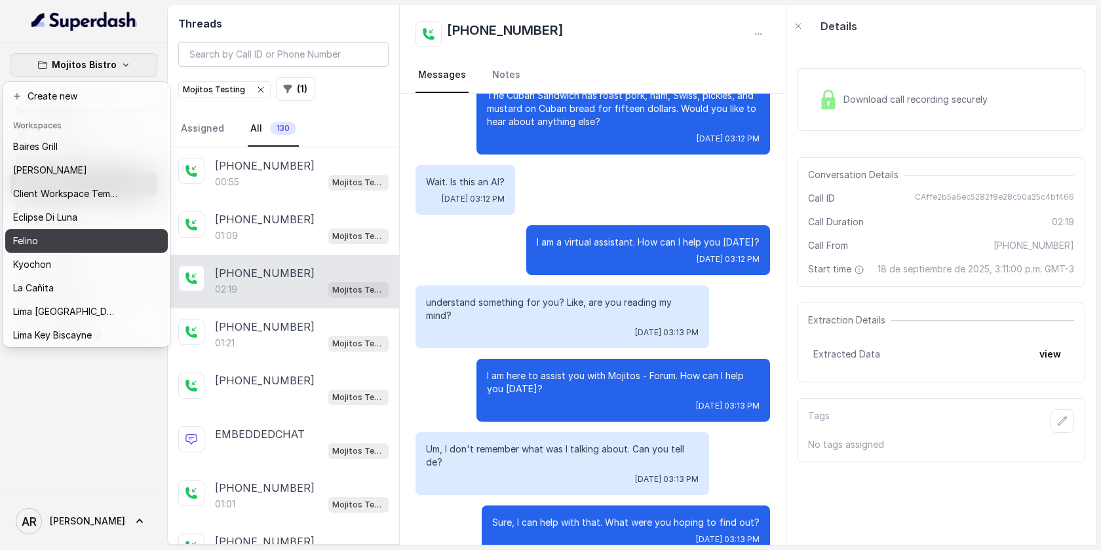
scroll to position [121, 0]
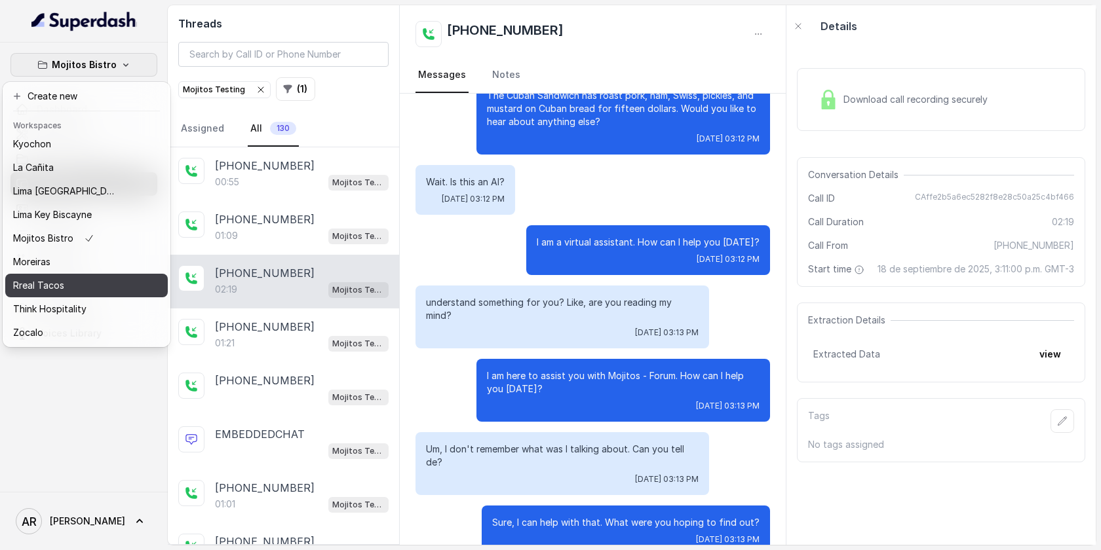
click at [110, 289] on div "Rreal Tacos" at bounding box center [65, 286] width 105 height 16
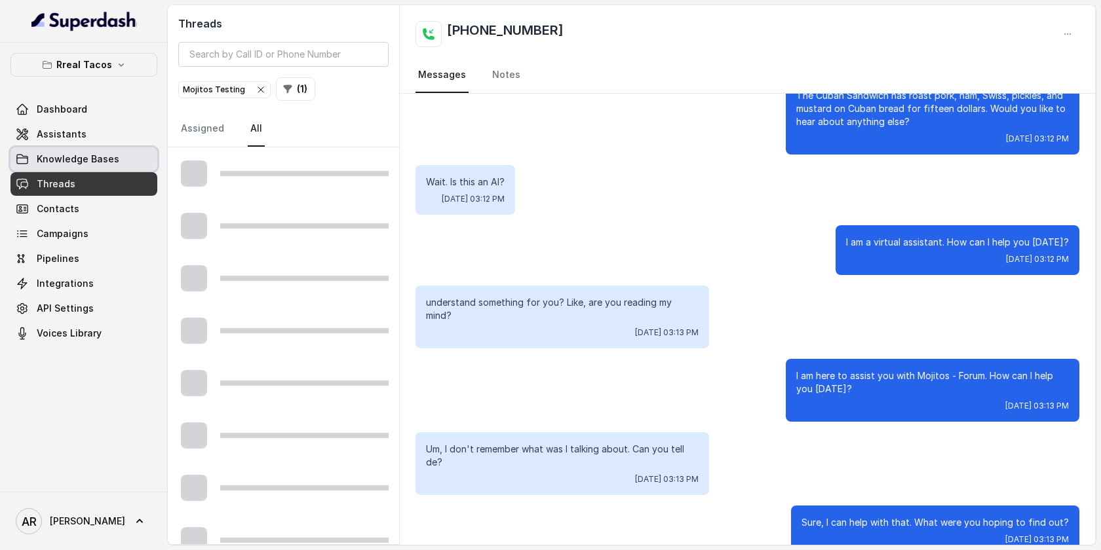
click at [111, 158] on span "Knowledge Bases" at bounding box center [78, 159] width 83 height 13
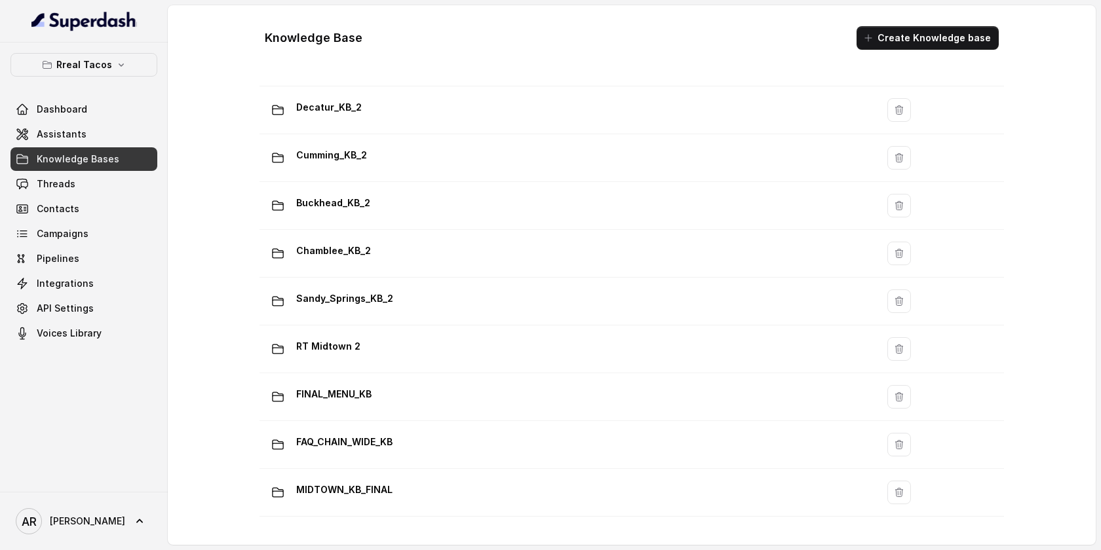
scroll to position [889, 0]
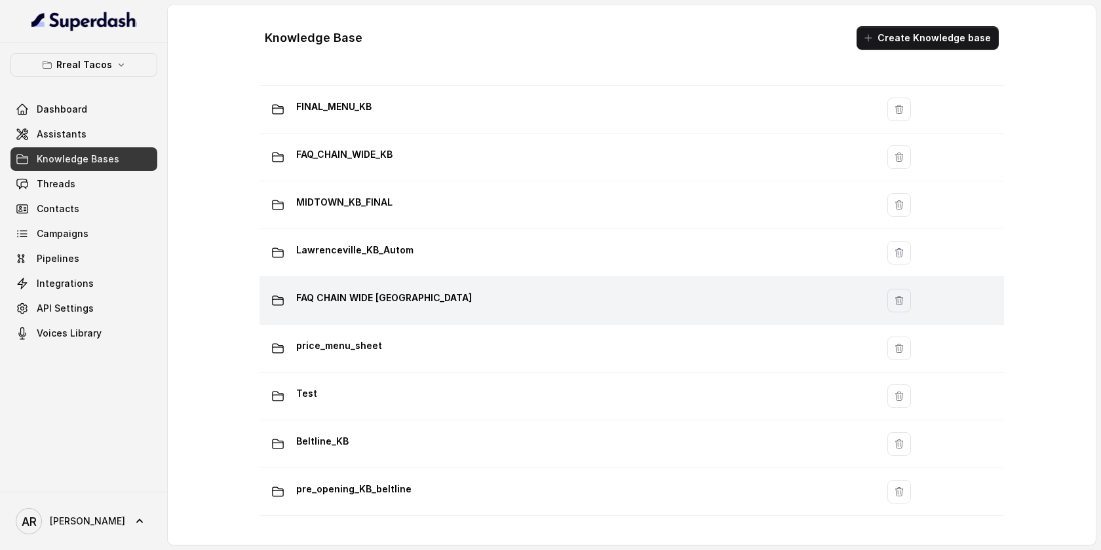
click at [464, 317] on td "FAQ CHAIN WIDE [GEOGRAPHIC_DATA]" at bounding box center [567, 301] width 617 height 48
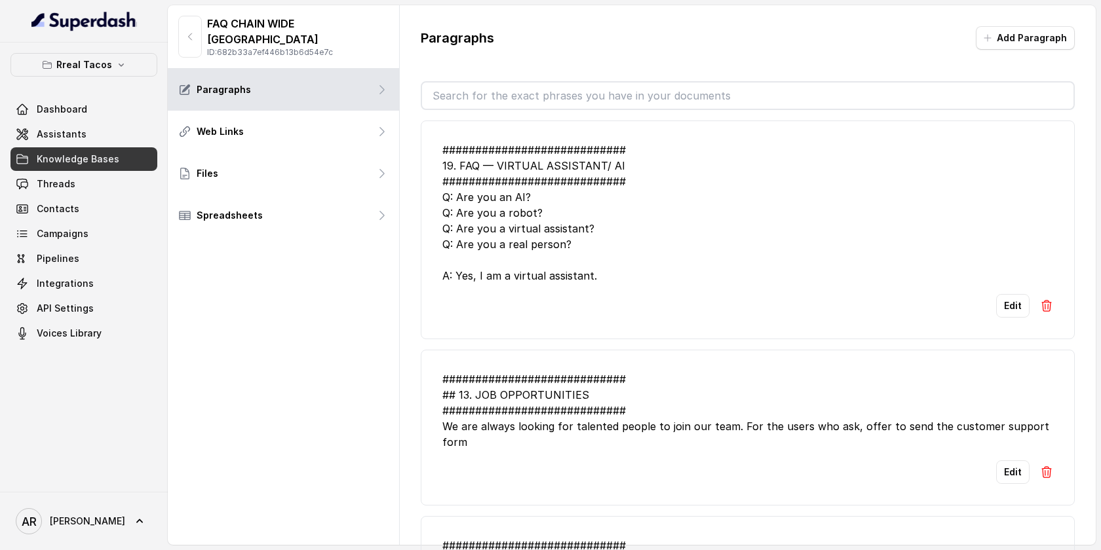
click at [126, 140] on link "Assistants" at bounding box center [83, 135] width 147 height 24
